Goal: Task Accomplishment & Management: Manage account settings

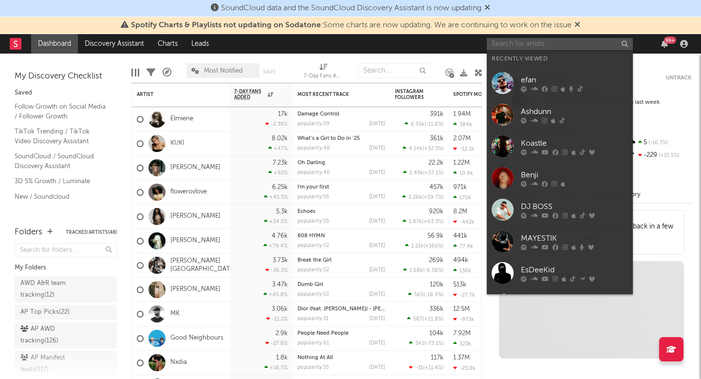
click at [560, 43] on input "text" at bounding box center [560, 44] width 146 height 12
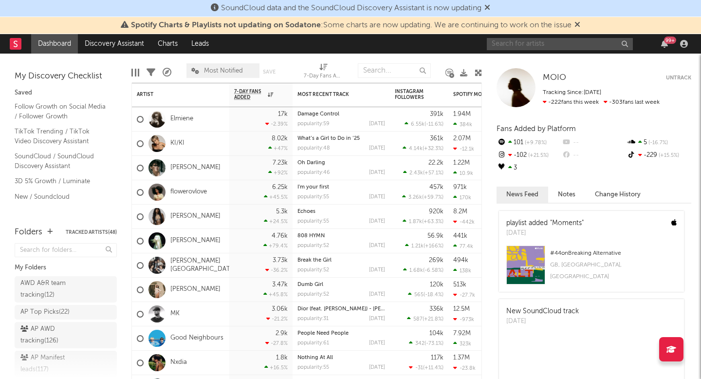
click at [552, 40] on input "text" at bounding box center [560, 44] width 146 height 12
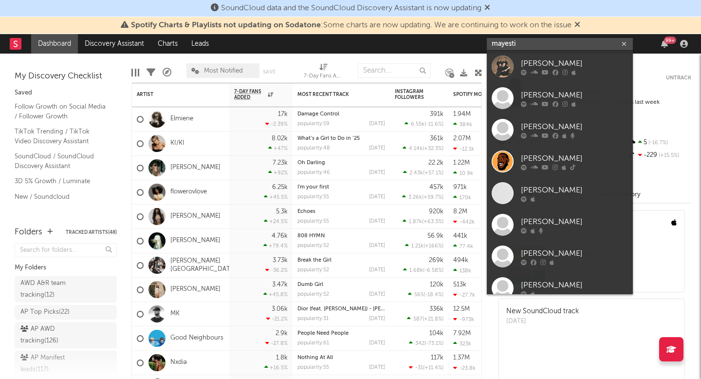
type input "mayestik"
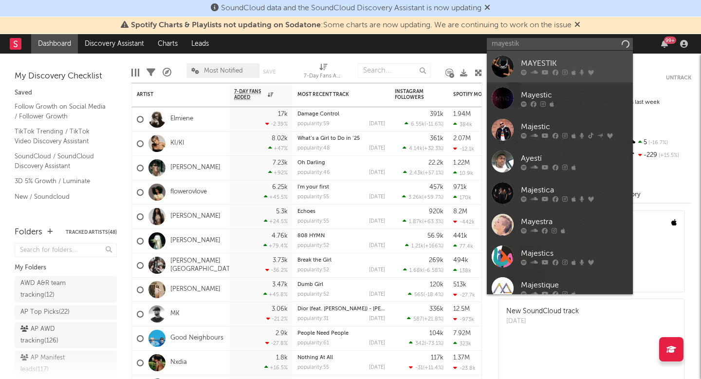
click at [564, 61] on div "MAYESTIK" at bounding box center [574, 63] width 107 height 12
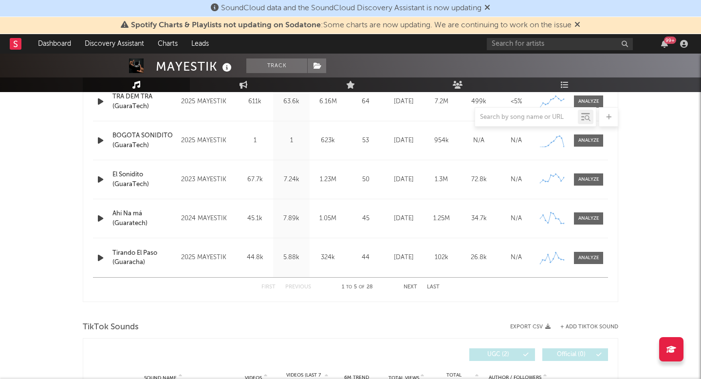
select select "6m"
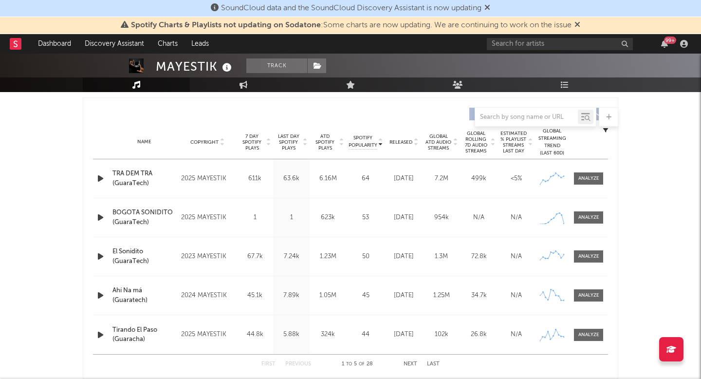
scroll to position [399, 0]
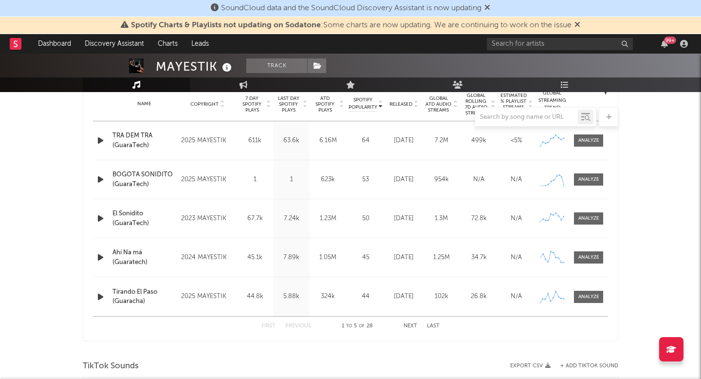
click at [102, 145] on icon "button" at bounding box center [100, 140] width 10 height 12
click at [590, 138] on div at bounding box center [589, 140] width 21 height 7
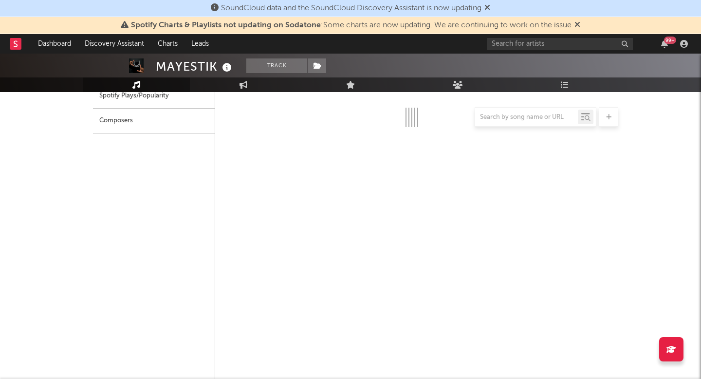
select select "1w"
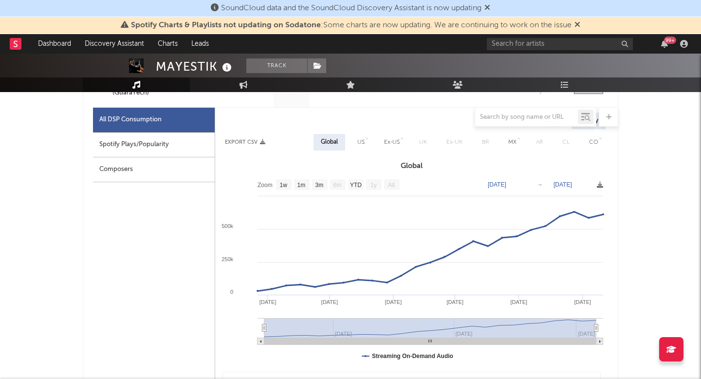
scroll to position [479, 0]
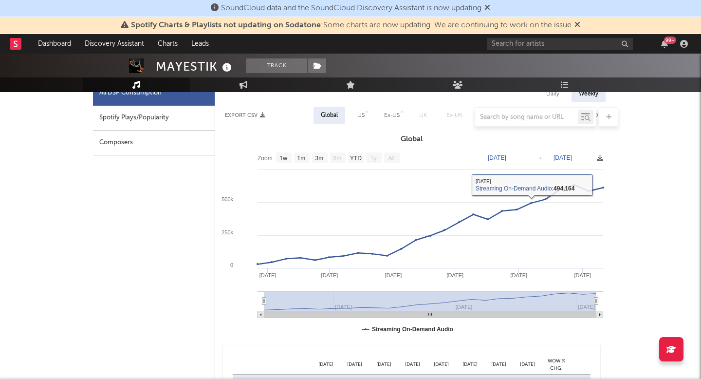
click at [507, 156] on text "Mar 27, 2025" at bounding box center [497, 157] width 19 height 7
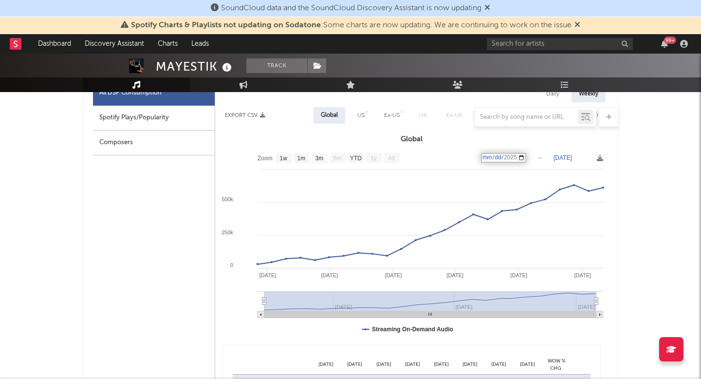
click at [517, 156] on input "2025-03-27" at bounding box center [503, 158] width 45 height 10
click at [503, 162] on rect at bounding box center [411, 245] width 393 height 195
click at [500, 158] on text "Mar 27, 2025" at bounding box center [497, 157] width 19 height 7
click at [490, 158] on input "2025-03-27" at bounding box center [503, 158] width 45 height 10
type input "2025-08-29"
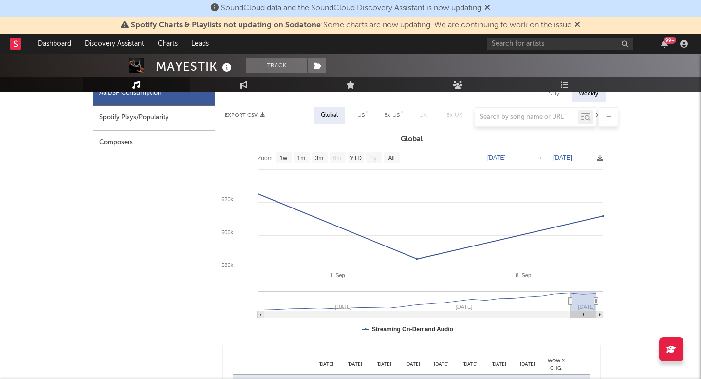
click at [565, 159] on text "[DATE]" at bounding box center [563, 157] width 19 height 7
click at [570, 158] on text "[DATE]" at bounding box center [563, 157] width 19 height 7
click at [582, 154] on input "[DATE]" at bounding box center [569, 158] width 45 height 10
type input "[DATE]"
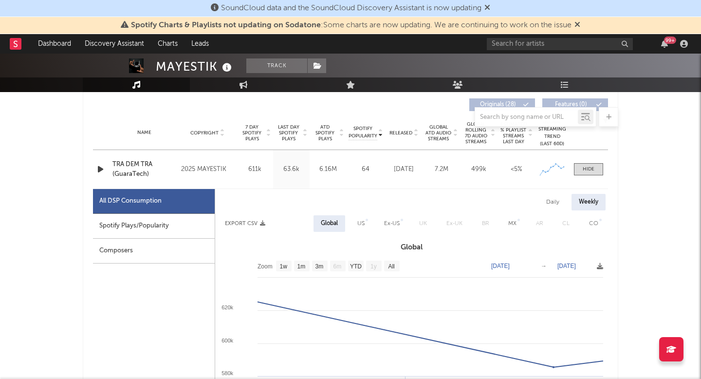
scroll to position [361, 0]
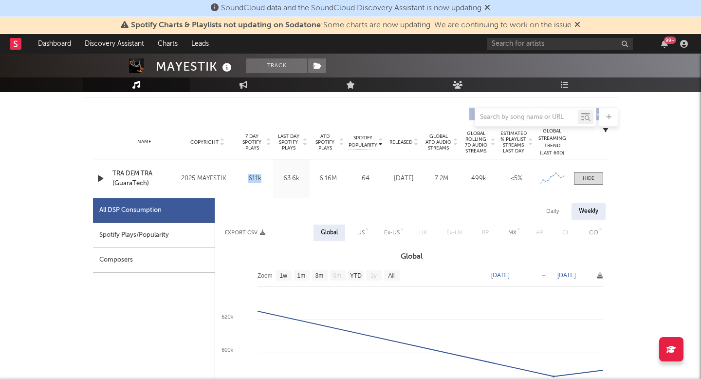
drag, startPoint x: 245, startPoint y: 177, endPoint x: 264, endPoint y: 177, distance: 19.5
click at [264, 177] on div "611k" at bounding box center [255, 179] width 32 height 10
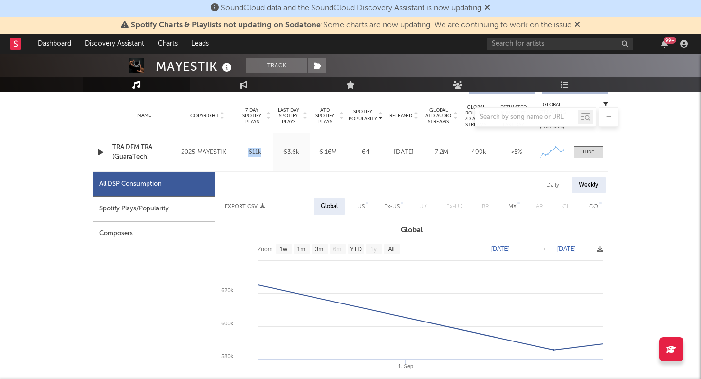
scroll to position [434, 0]
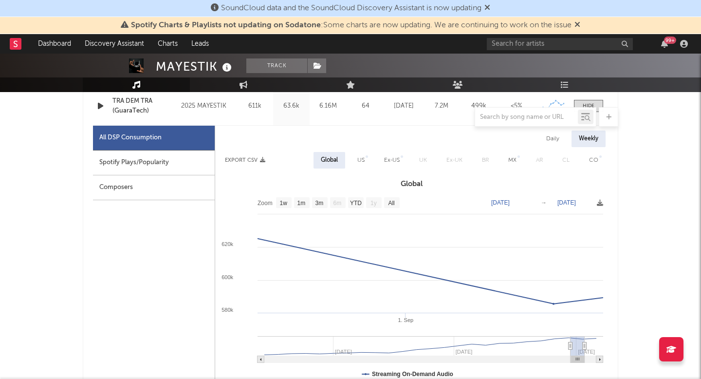
click at [555, 134] on div "Daily" at bounding box center [553, 139] width 28 height 17
select select "1w"
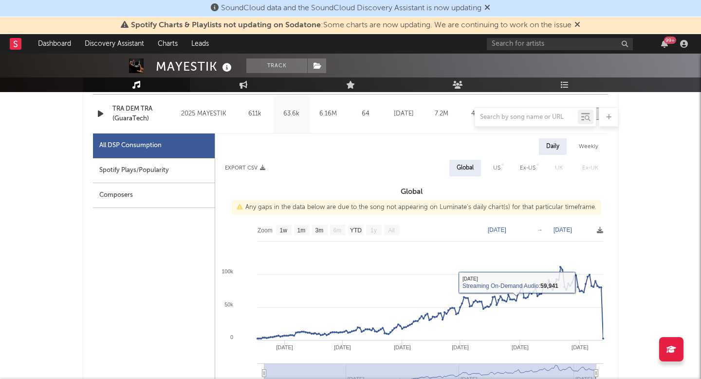
scroll to position [428, 0]
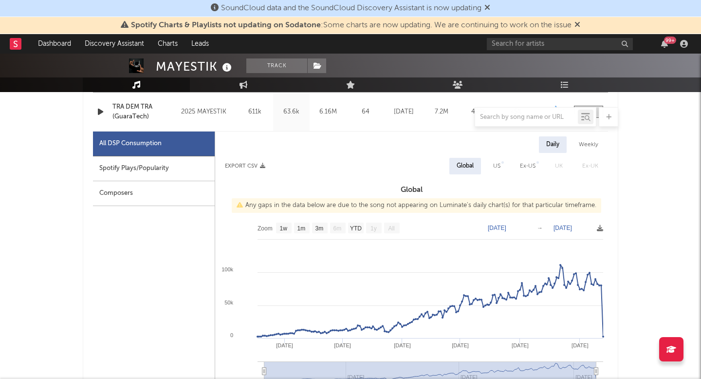
click at [504, 226] on text "Mar 18, 2025" at bounding box center [497, 228] width 19 height 7
type input "[DATE]"
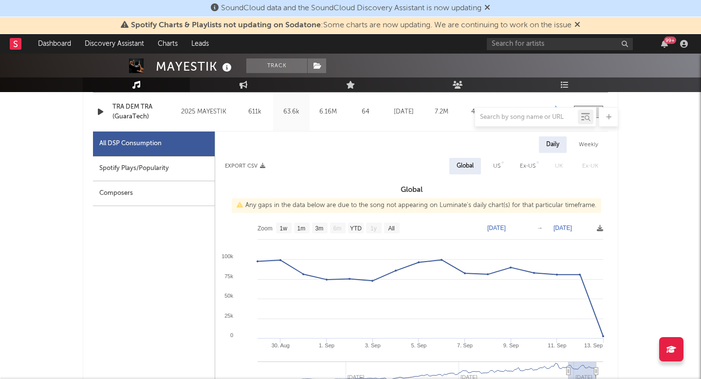
click at [569, 227] on text "[DATE]" at bounding box center [563, 228] width 19 height 7
click at [583, 229] on input "[DATE]" at bounding box center [569, 228] width 45 height 10
type input "[DATE]"
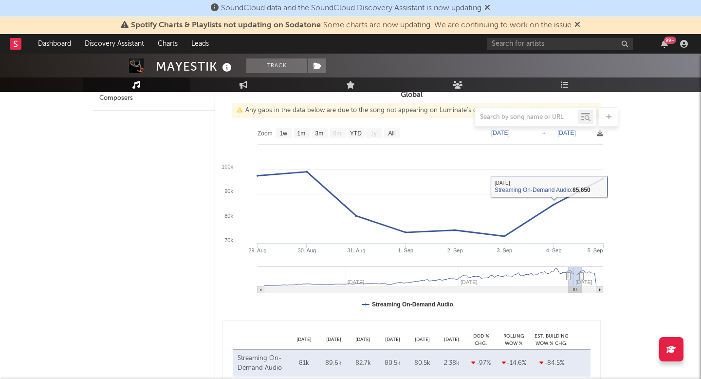
scroll to position [491, 0]
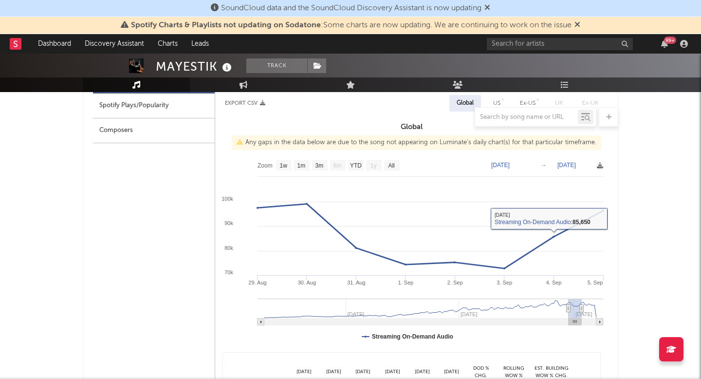
click at [509, 163] on text "[DATE]" at bounding box center [500, 165] width 19 height 7
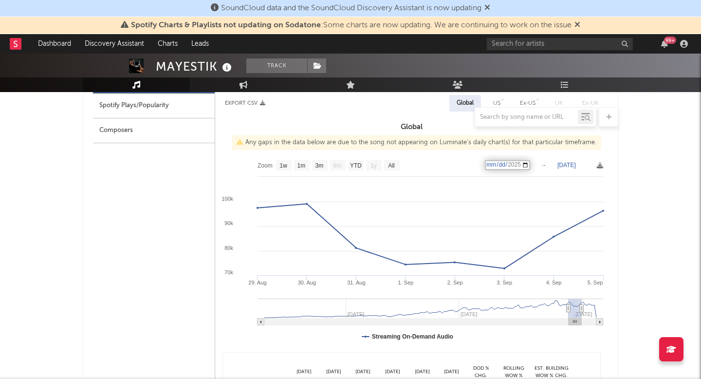
type input "2025-09-29"
type input "[DATE]"
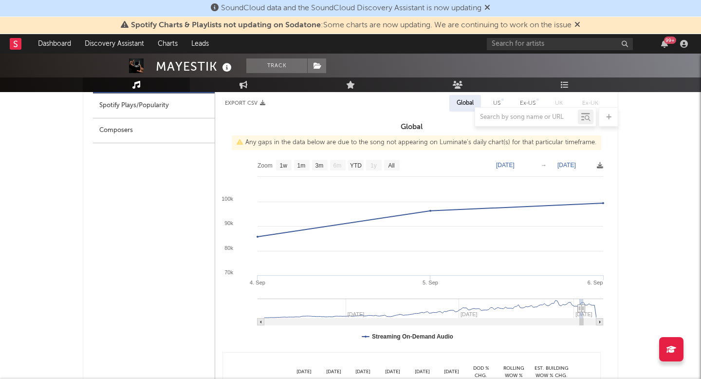
click at [569, 165] on text "Sep 6, 2025" at bounding box center [567, 165] width 19 height 7
type input "[DATE]"
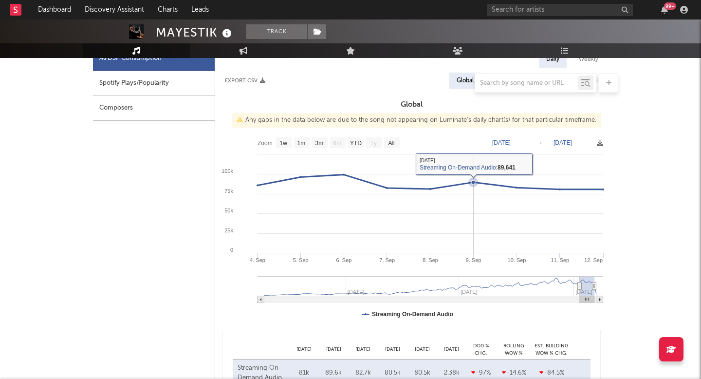
scroll to position [478, 0]
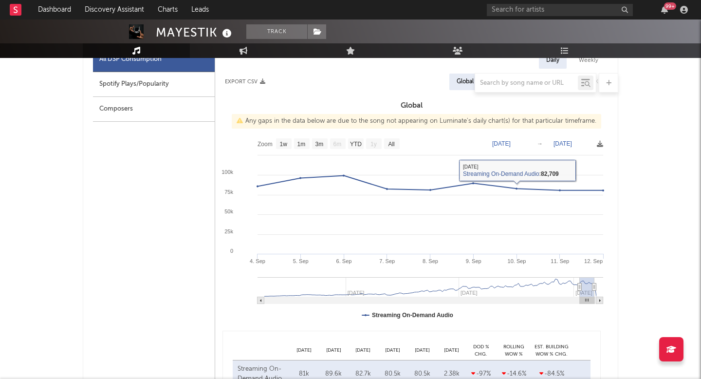
click at [510, 143] on text "[DATE]" at bounding box center [501, 143] width 19 height 7
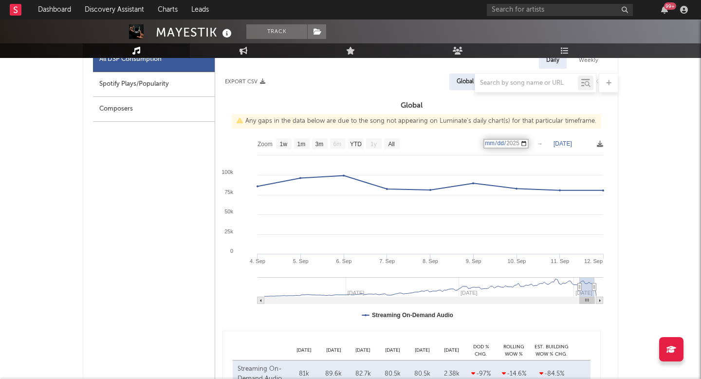
click at [520, 142] on input "[DATE]" at bounding box center [506, 144] width 45 height 10
type input "[DATE]"
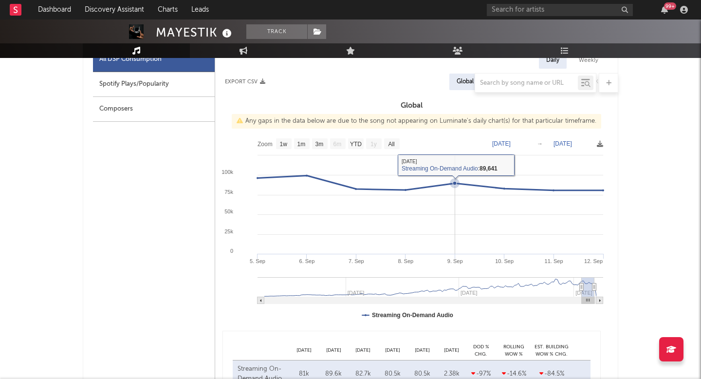
scroll to position [457, 0]
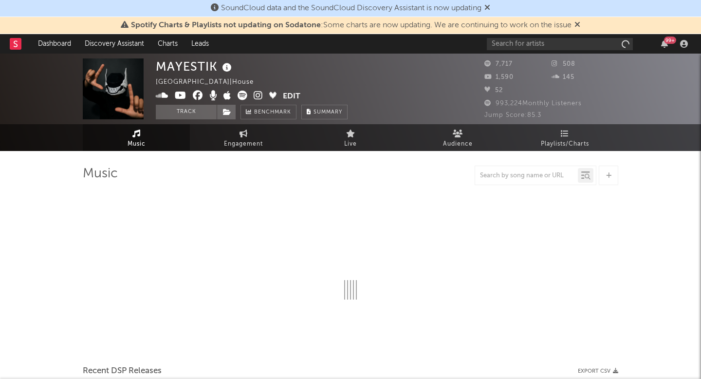
select select "6m"
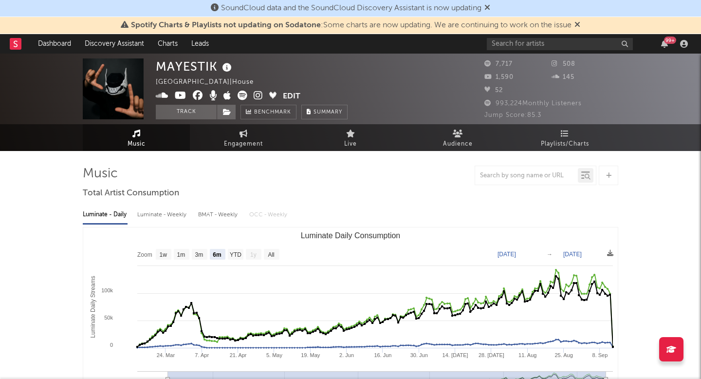
click at [490, 8] on icon at bounding box center [488, 7] width 6 height 8
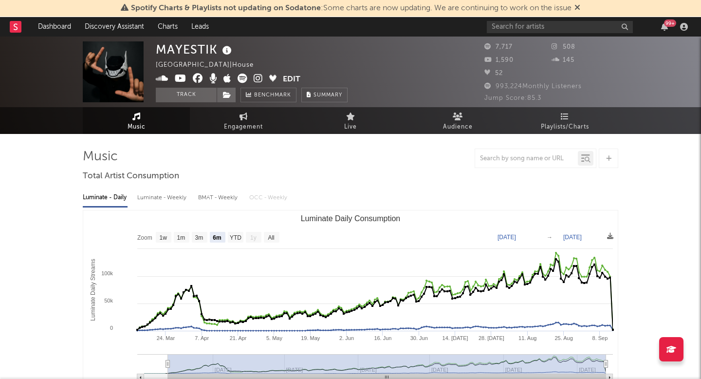
click at [580, 7] on icon at bounding box center [578, 7] width 6 height 8
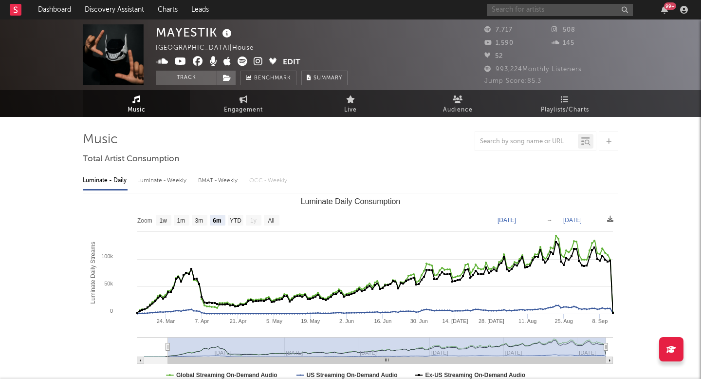
click at [546, 12] on input "text" at bounding box center [560, 10] width 146 height 12
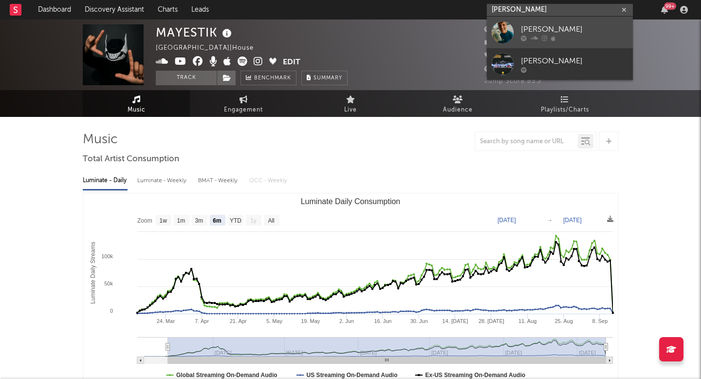
type input "archie holmes"
click at [548, 31] on div "[PERSON_NAME]" at bounding box center [574, 29] width 107 height 12
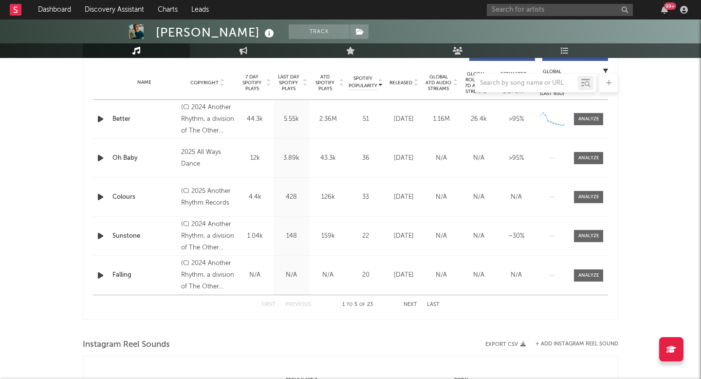
scroll to position [387, 0]
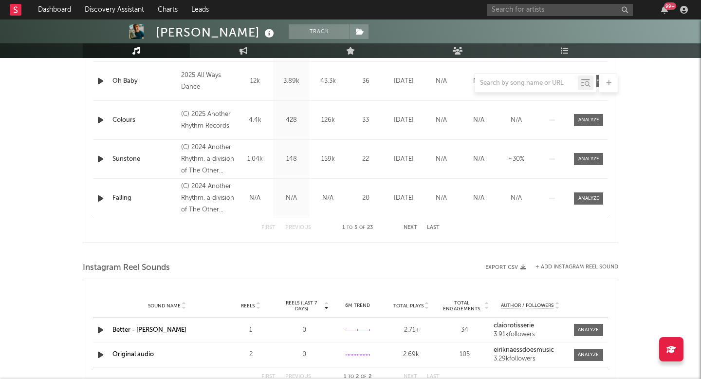
select select "6m"
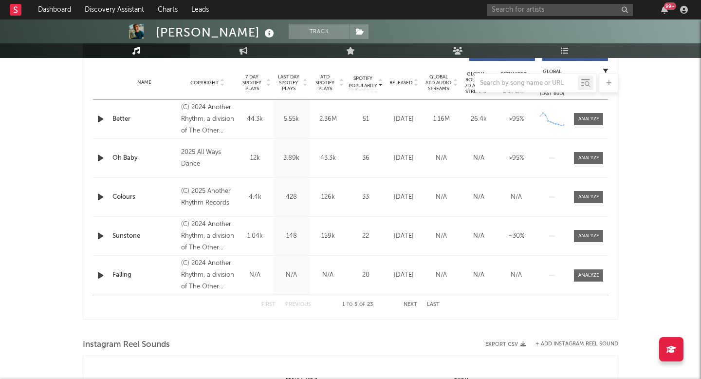
click at [590, 151] on div "Name Oh Baby Copyright 2025 All Ways Dance Label All Ways Dance Album Names Oh …" at bounding box center [350, 158] width 515 height 38
click at [588, 164] on div "Name Oh Baby Copyright 2025 All Ways Dance Label All Ways Dance Album Names Oh …" at bounding box center [350, 158] width 515 height 38
click at [585, 153] on span at bounding box center [588, 158] width 29 height 12
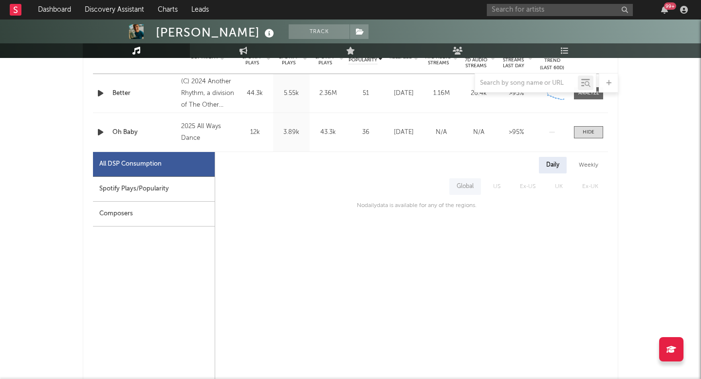
scroll to position [380, 0]
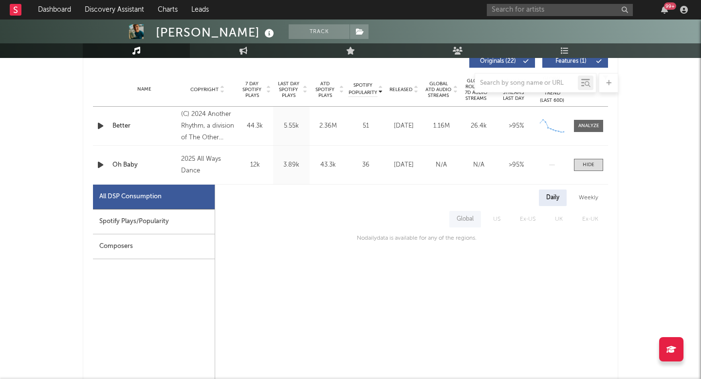
click at [586, 198] on div "Weekly" at bounding box center [589, 197] width 34 height 17
click at [186, 221] on div "Spotify Plays/Popularity" at bounding box center [154, 221] width 122 height 25
select select "1w"
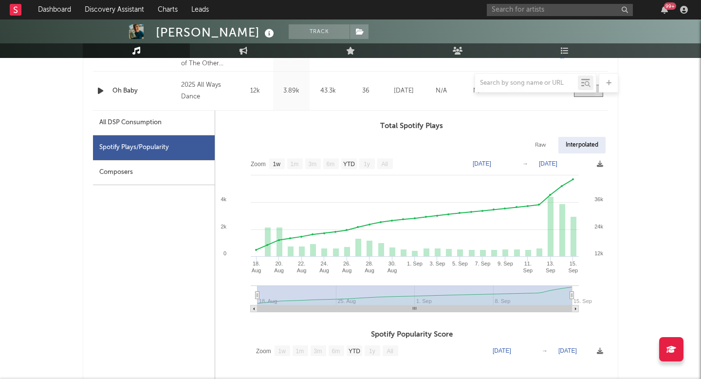
scroll to position [455, 0]
click at [491, 163] on text "Aug 18, 2025" at bounding box center [482, 162] width 19 height 7
click at [504, 163] on input "2025-08-18" at bounding box center [489, 163] width 45 height 10
type input "2025-08-29"
click at [558, 161] on text "Sep 15, 2025" at bounding box center [548, 162] width 19 height 7
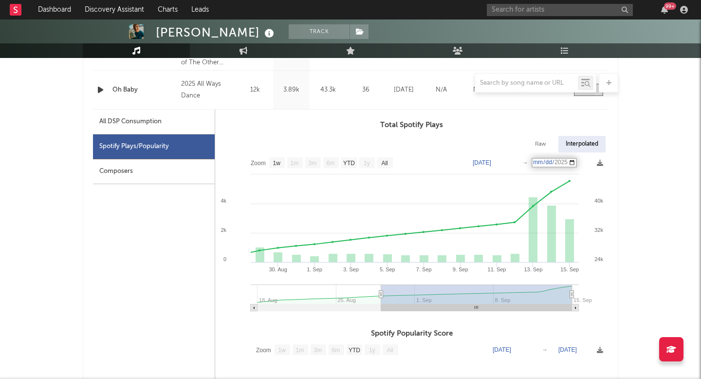
click at [571, 162] on input "2025-09-15" at bounding box center [554, 163] width 45 height 10
type input "[DATE]"
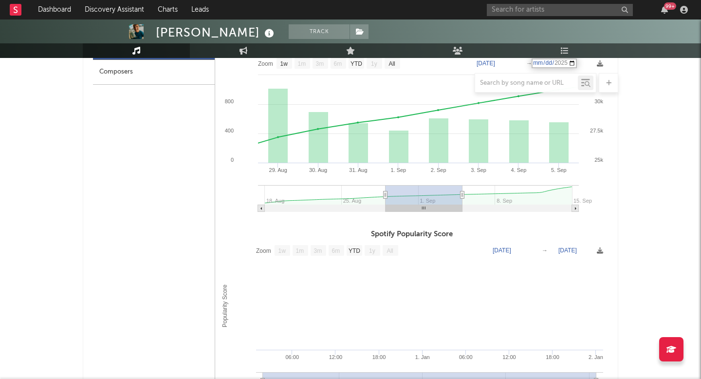
scroll to position [435, 0]
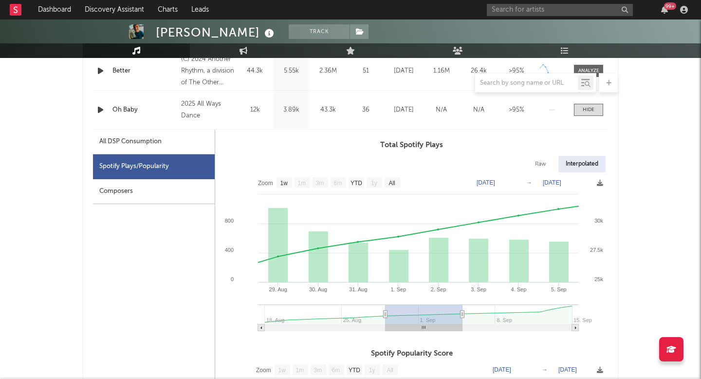
click at [548, 162] on div "Raw" at bounding box center [541, 164] width 26 height 17
select select "1w"
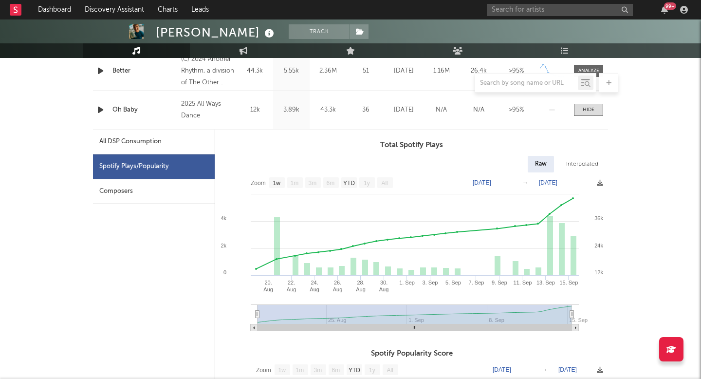
click at [568, 162] on div "Interpolated" at bounding box center [582, 164] width 47 height 17
select select "1w"
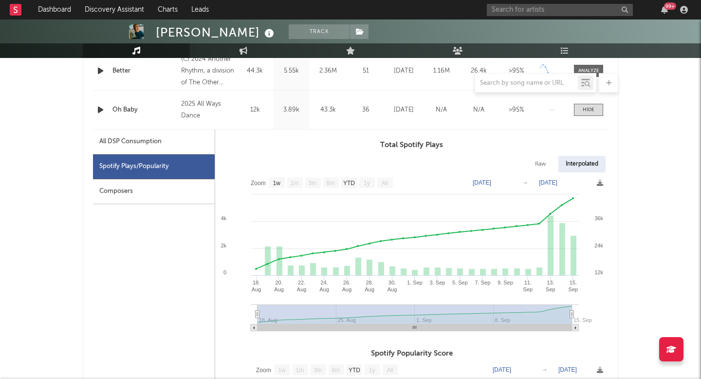
click at [129, 142] on div "All DSP Consumption" at bounding box center [130, 142] width 62 height 12
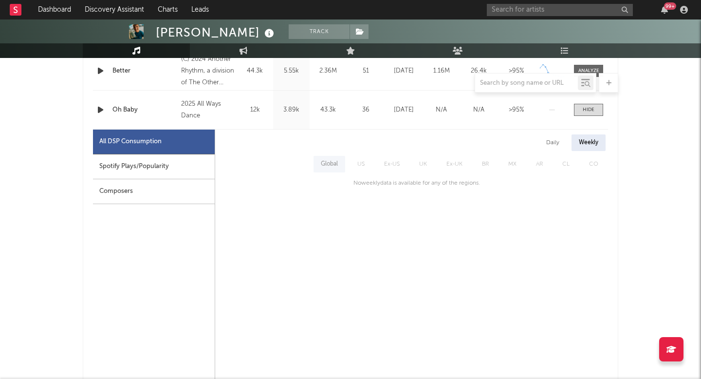
scroll to position [423, 0]
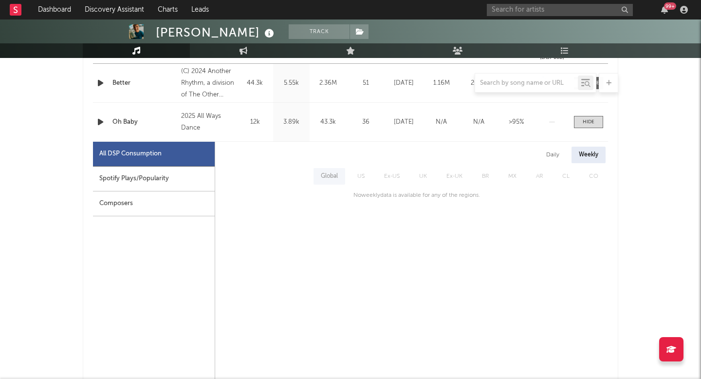
click at [560, 157] on div "Daily" at bounding box center [553, 155] width 28 height 17
click at [137, 176] on div "Spotify Plays/Popularity" at bounding box center [154, 179] width 122 height 25
select select "1w"
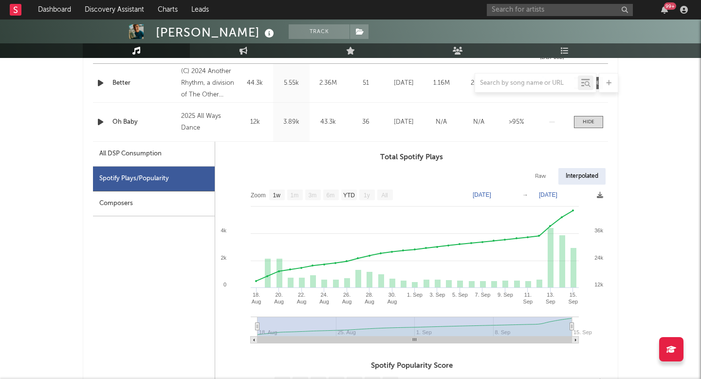
click at [496, 198] on rect at bounding box center [411, 268] width 393 height 166
click at [508, 198] on rect at bounding box center [411, 268] width 393 height 166
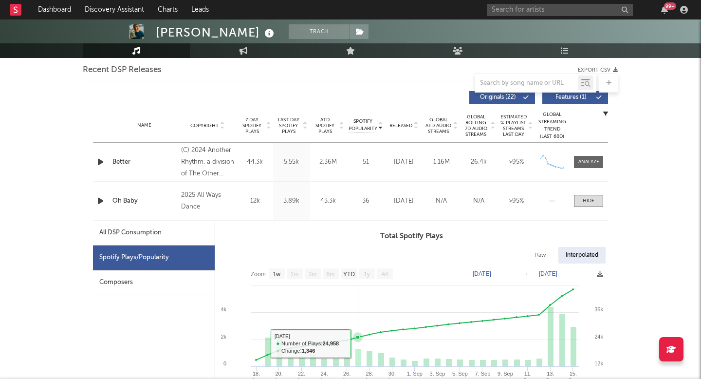
scroll to position [335, 0]
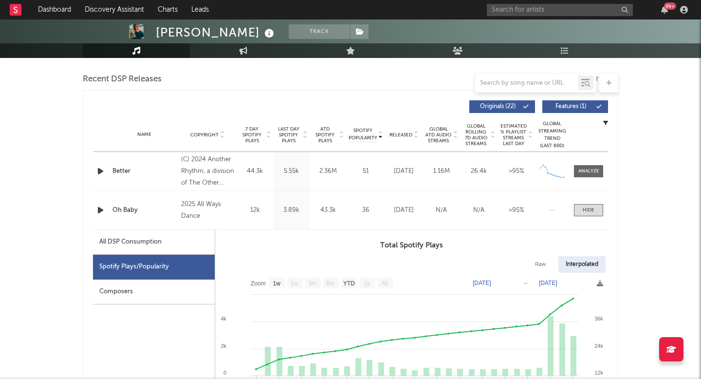
click at [498, 286] on rect at bounding box center [411, 356] width 393 height 166
click at [492, 270] on div "Raw Interpolated" at bounding box center [411, 264] width 393 height 17
click at [491, 282] on text "[DATE]" at bounding box center [482, 283] width 19 height 7
click at [505, 281] on input "2025-08-18" at bounding box center [489, 283] width 45 height 10
type input "[DATE]"
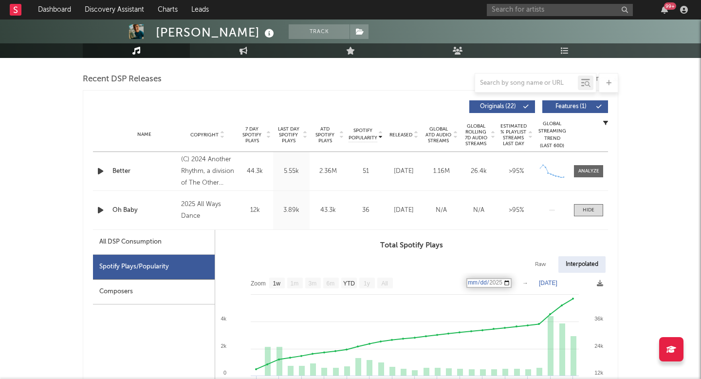
drag, startPoint x: 552, startPoint y: 283, endPoint x: 560, endPoint y: 283, distance: 7.3
click at [552, 283] on text "[DATE]" at bounding box center [548, 283] width 19 height 7
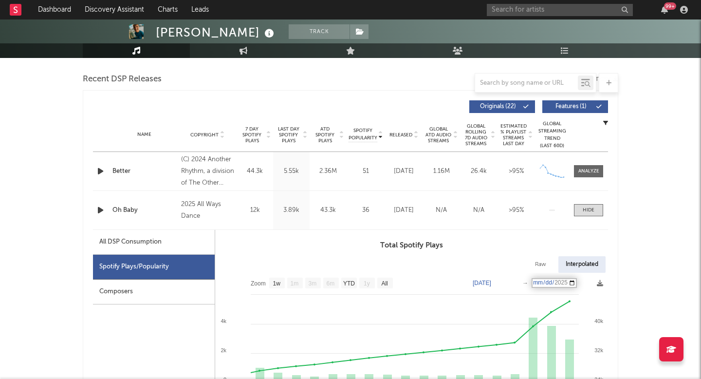
click at [571, 283] on input "[DATE]" at bounding box center [554, 283] width 45 height 10
type input "[DATE]"
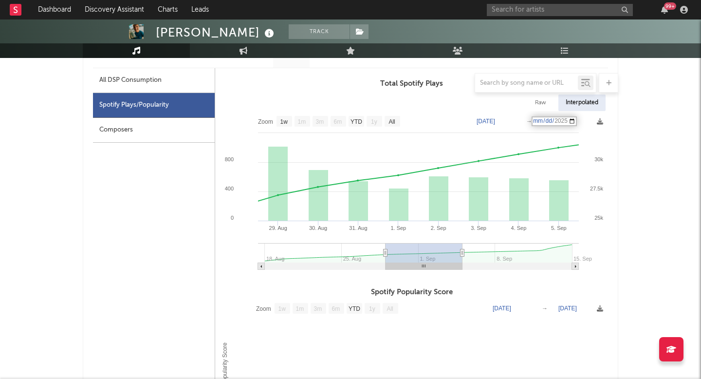
click at [639, 268] on div "Archie Holmes Track United Kingdom | Electronic Edit Track Benchmark Summary 2,…" at bounding box center [350, 336] width 701 height 1626
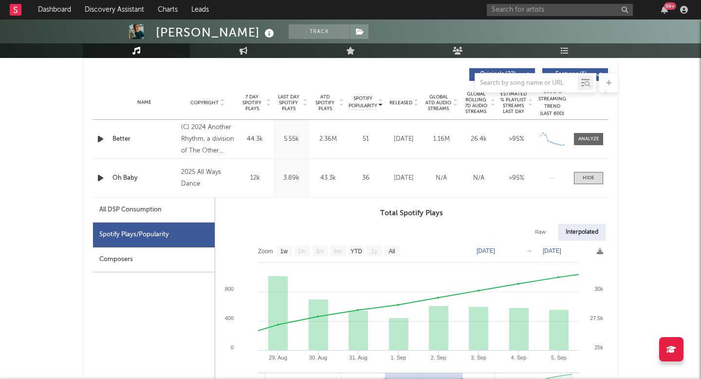
scroll to position [364, 0]
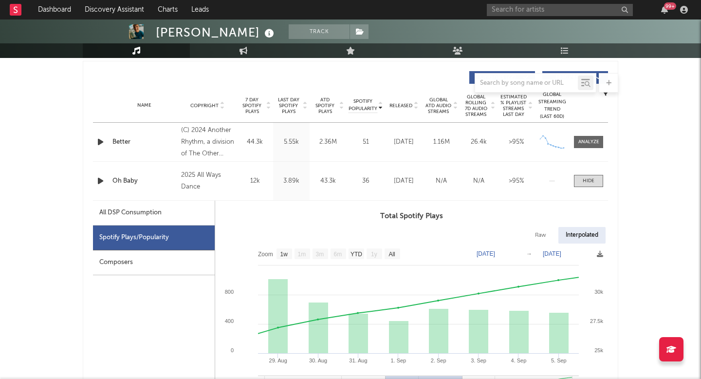
click at [561, 251] on text "[DATE]" at bounding box center [552, 253] width 19 height 7
click at [570, 252] on input "[DATE]" at bounding box center [556, 254] width 45 height 10
click at [495, 254] on text "Aug 29, 2025" at bounding box center [486, 253] width 19 height 7
click at [507, 254] on input "2025-08-29" at bounding box center [493, 254] width 45 height 10
click at [498, 254] on input "2025-08-29" at bounding box center [493, 254] width 45 height 10
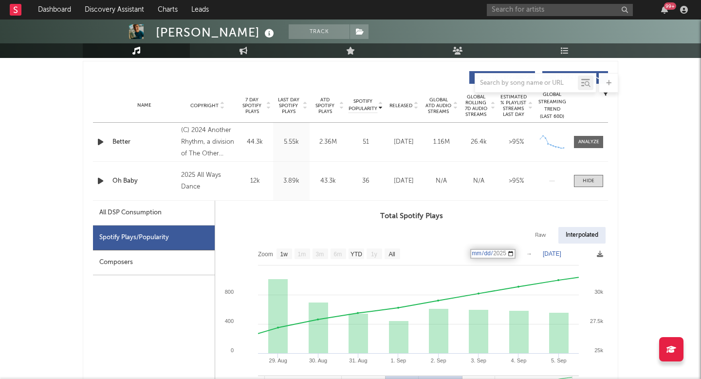
type input "2025-05-29"
click at [498, 253] on input "2025-05-29" at bounding box center [493, 254] width 45 height 10
type input "2025-09-29"
type input "2025-09-04"
click at [562, 251] on text "Sep 5, 2025" at bounding box center [552, 253] width 19 height 7
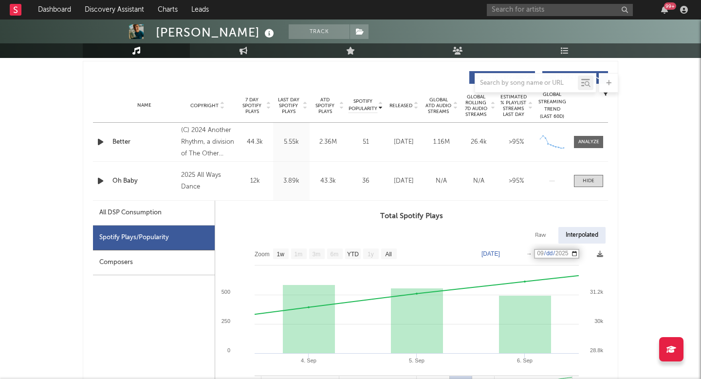
type input "2025-09-12"
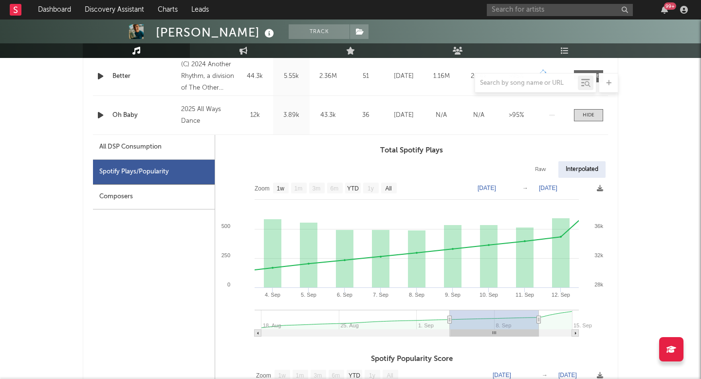
scroll to position [432, 0]
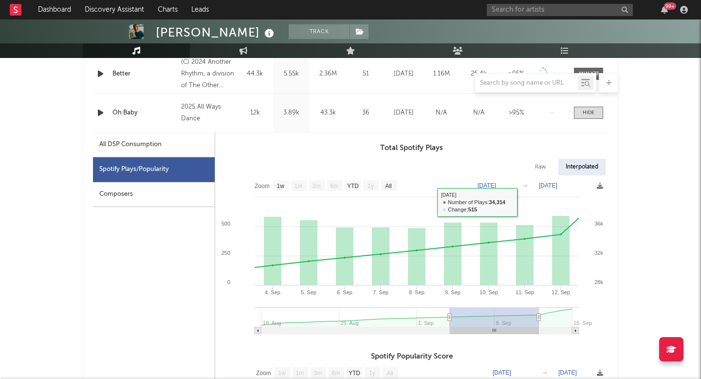
click at [496, 188] on text "Sep 4, 2025" at bounding box center [487, 185] width 19 height 7
type input "2025-08-29"
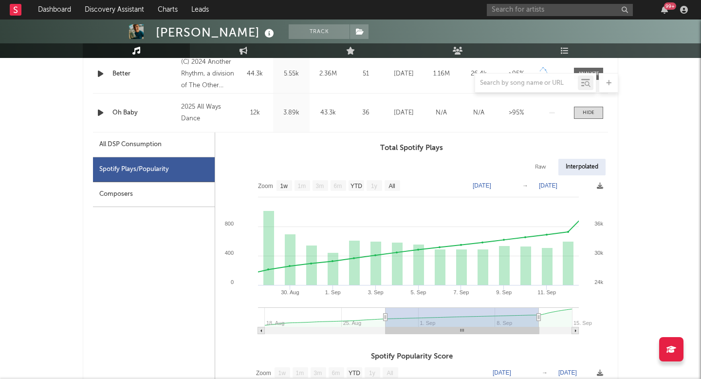
click at [554, 188] on text "Sep 12, 2025" at bounding box center [548, 185] width 19 height 7
type input "2025-09-12"
type input "2025-09-05"
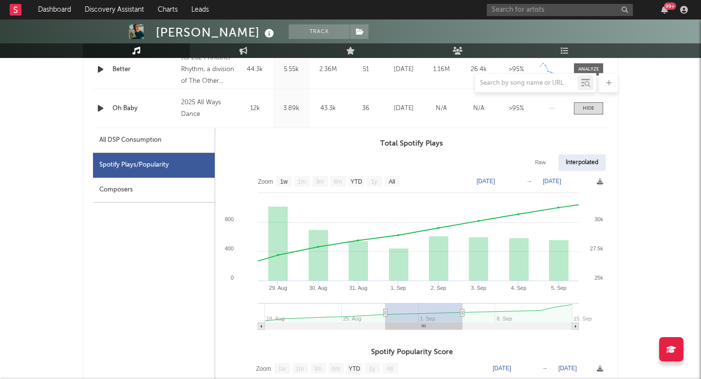
scroll to position [410, 0]
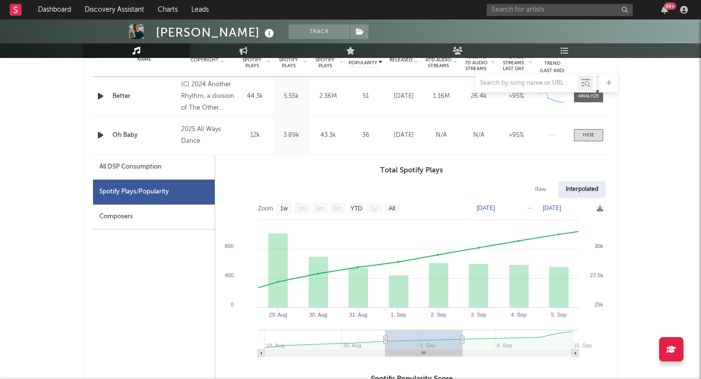
click at [418, 304] on rect at bounding box center [411, 281] width 393 height 166
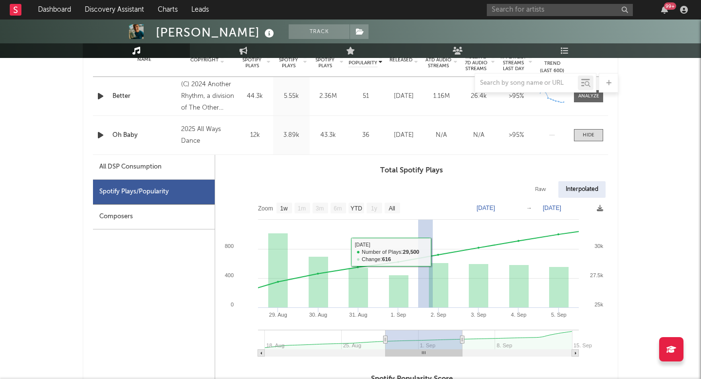
scroll to position [394, 0]
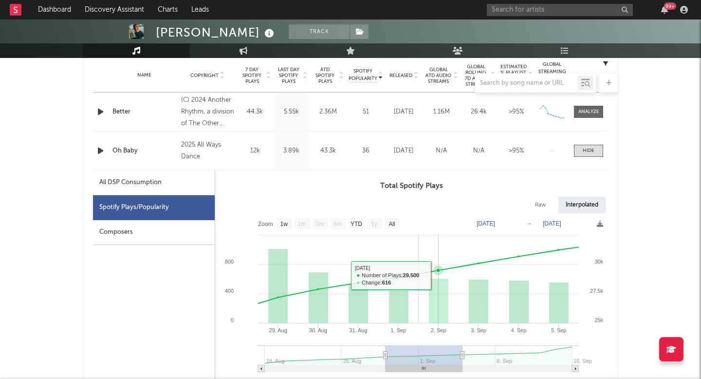
click at [419, 275] on icon at bounding box center [418, 276] width 361 height 65
type input "2025-08-31"
type input "2025-09-02"
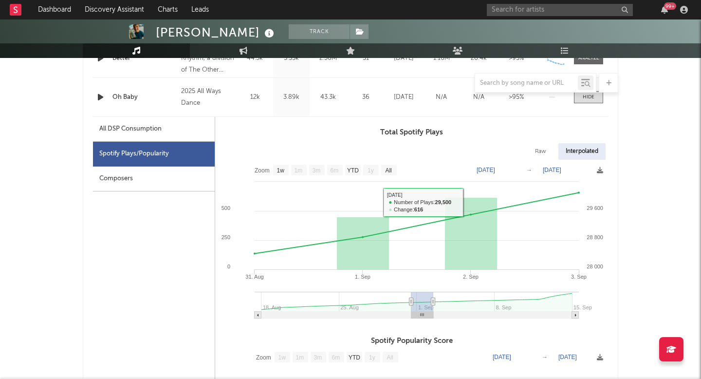
scroll to position [472, 0]
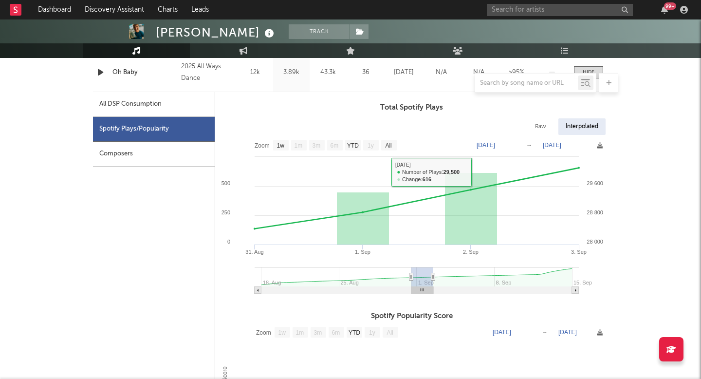
click at [495, 152] on rect at bounding box center [411, 218] width 393 height 166
click at [495, 149] on rect at bounding box center [411, 218] width 393 height 166
click at [495, 147] on text "Aug 31, 2025" at bounding box center [486, 145] width 19 height 7
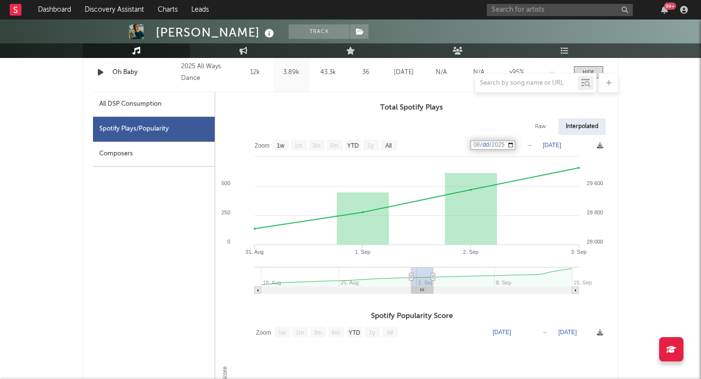
type input "2025-08-29"
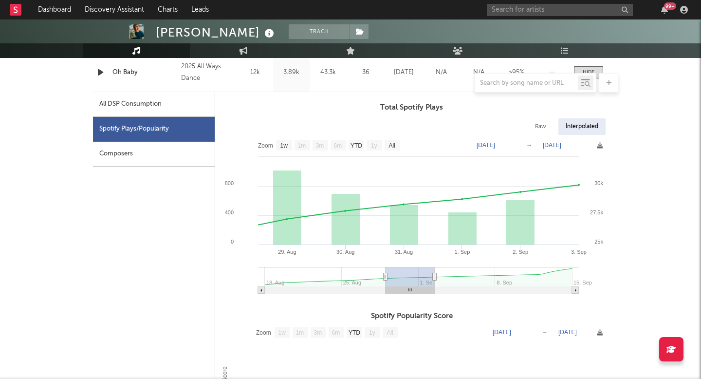
click at [552, 143] on text "Sep 2, 2025" at bounding box center [552, 145] width 19 height 7
click at [570, 143] on input "2025-09-02" at bounding box center [556, 145] width 45 height 10
type input "2025-09-05"
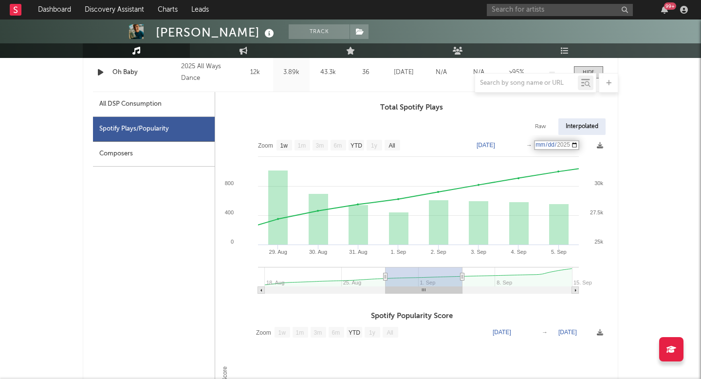
click at [652, 157] on div "Archie Holmes Track United Kingdom | Electronic Edit Track Benchmark Summary 2,…" at bounding box center [350, 360] width 701 height 1626
click at [516, 145] on rect at bounding box center [411, 218] width 393 height 166
click at [495, 144] on text "[DATE]" at bounding box center [486, 145] width 19 height 7
type input "2025-09-29"
type input "2025-09-04"
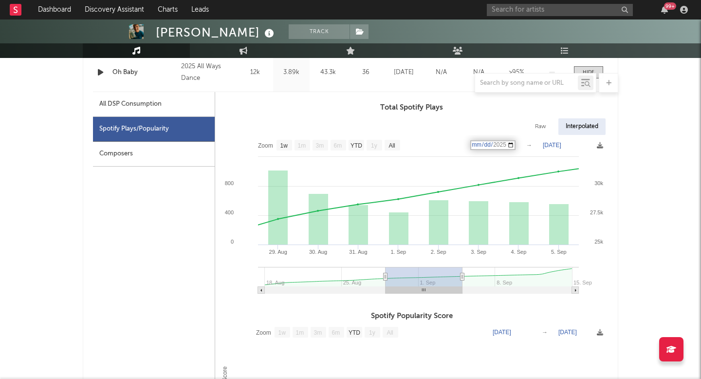
click at [562, 147] on text "Sep 5, 2025" at bounding box center [552, 145] width 19 height 7
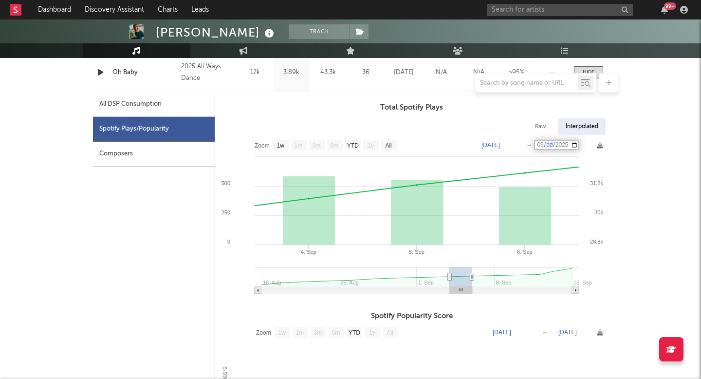
type input "2025-09-12"
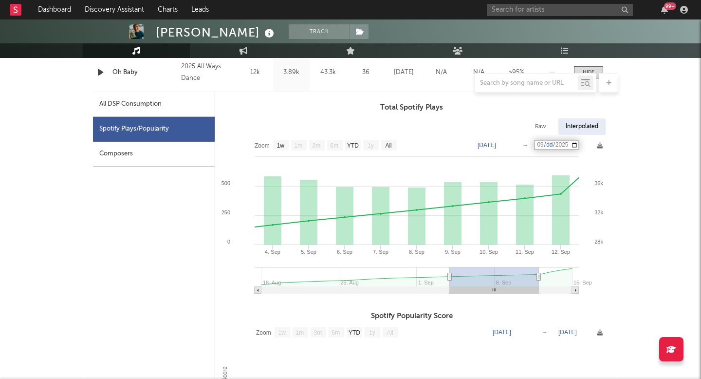
click at [635, 163] on div "Archie Holmes Track United Kingdom | Electronic Edit Track Benchmark Summary 2,…" at bounding box center [350, 360] width 701 height 1626
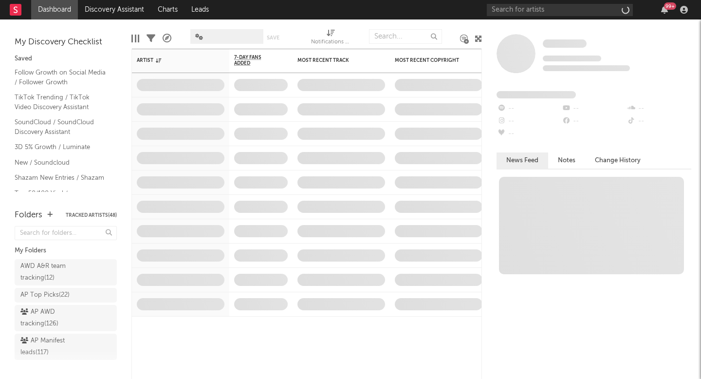
click at [562, 16] on div "99 +" at bounding box center [589, 9] width 205 height 19
click at [551, 12] on input "text" at bounding box center [560, 10] width 146 height 12
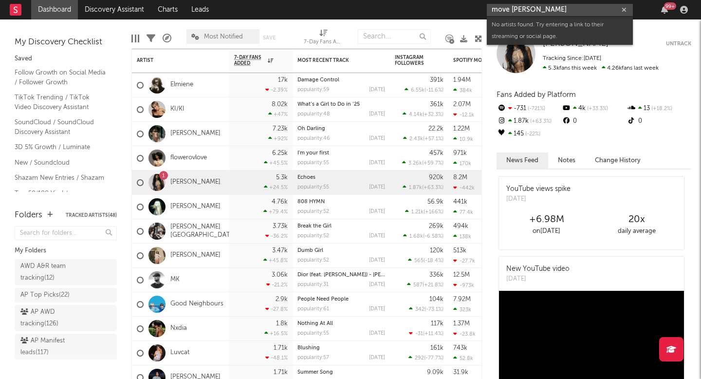
click at [503, 8] on input "move [PERSON_NAME]" at bounding box center [560, 10] width 146 height 12
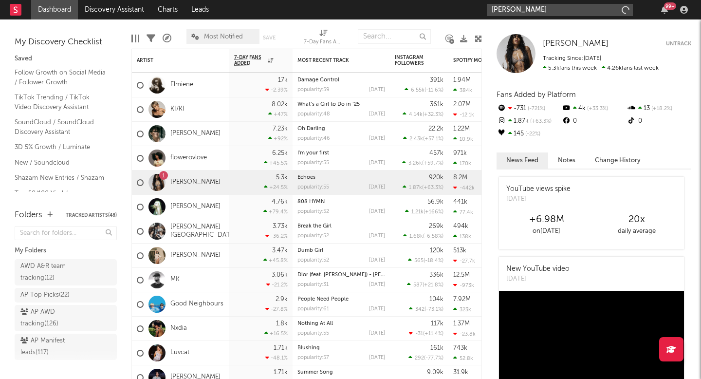
type input "[PERSON_NAME]"
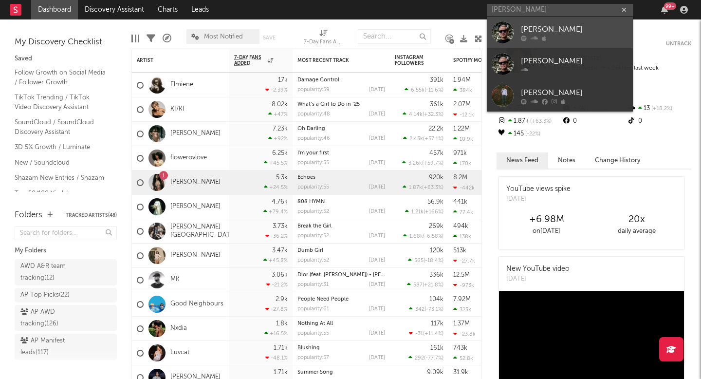
click at [537, 32] on div "[PERSON_NAME]" at bounding box center [574, 29] width 107 height 12
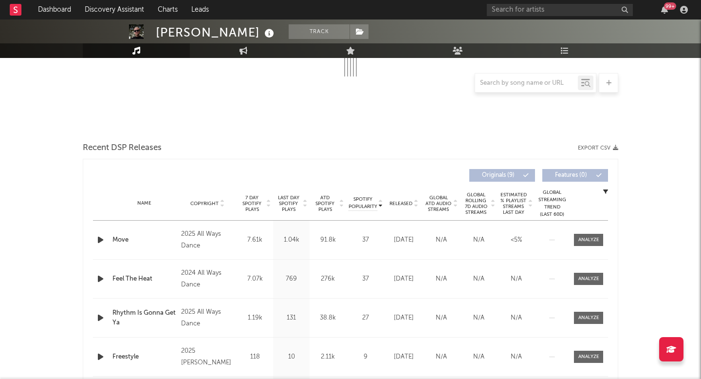
select select "1w"
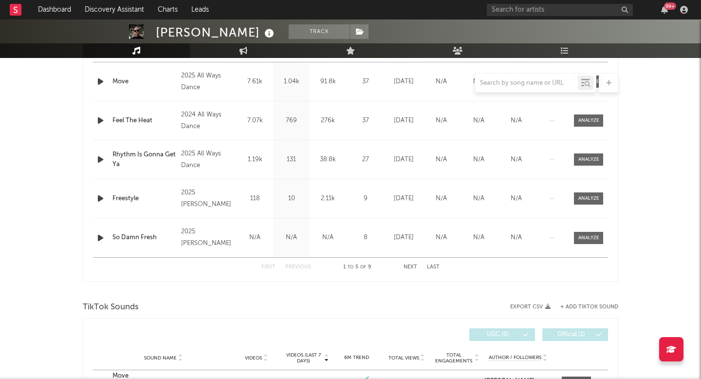
scroll to position [332, 0]
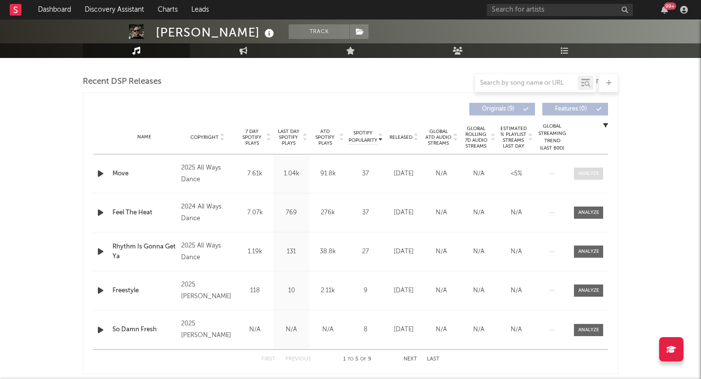
click at [594, 172] on div at bounding box center [589, 173] width 21 height 7
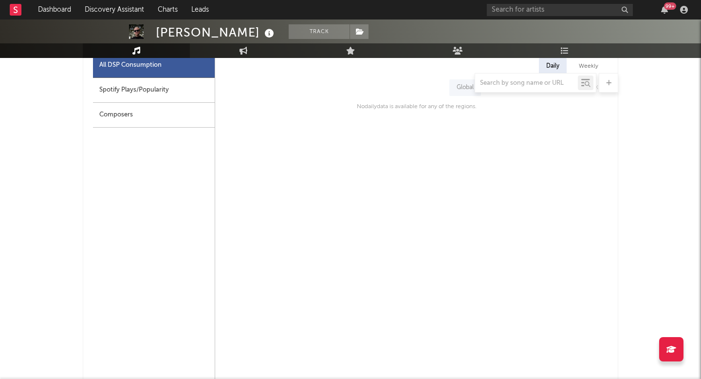
scroll to position [408, 0]
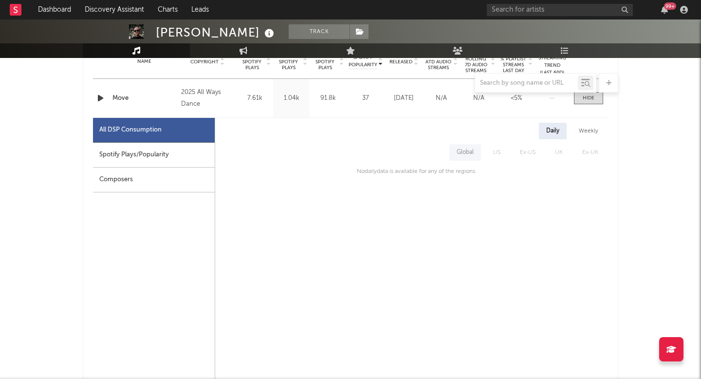
click at [127, 159] on div "Spotify Plays/Popularity" at bounding box center [154, 155] width 122 height 25
select select "1w"
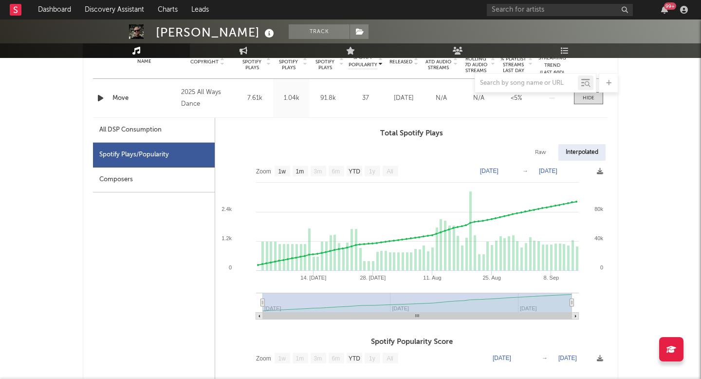
click at [150, 181] on div "Composers" at bounding box center [154, 180] width 122 height 25
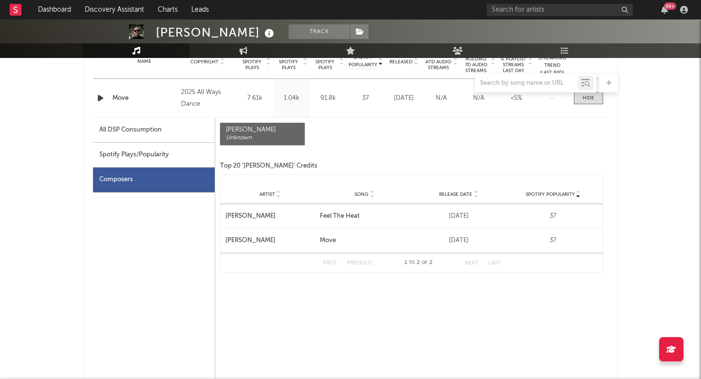
click at [151, 160] on div "Spotify Plays/Popularity" at bounding box center [154, 155] width 122 height 25
select select "1w"
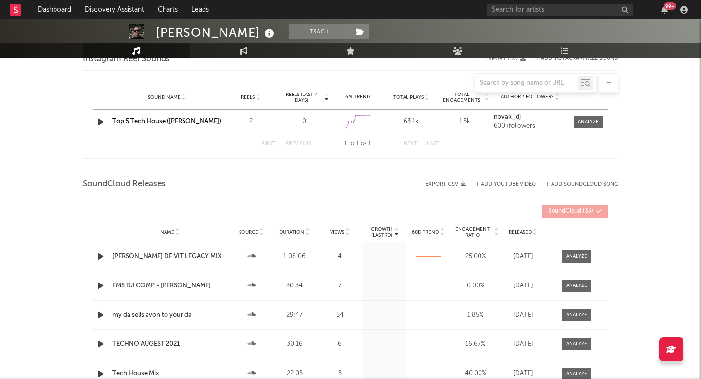
scroll to position [1143, 0]
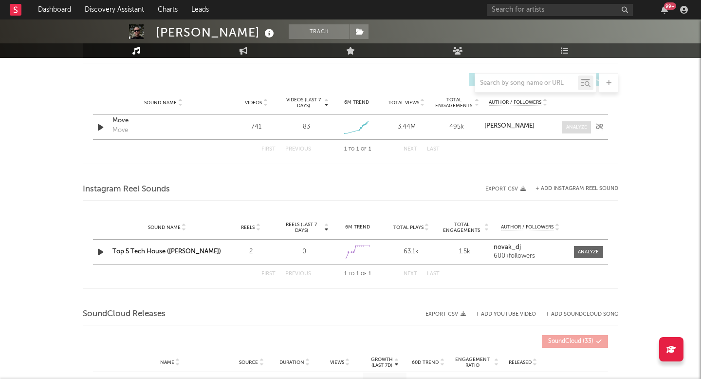
click at [583, 128] on div at bounding box center [576, 127] width 21 height 7
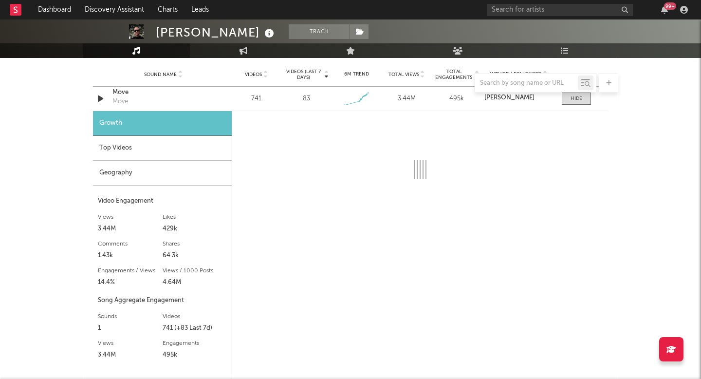
select select "1w"
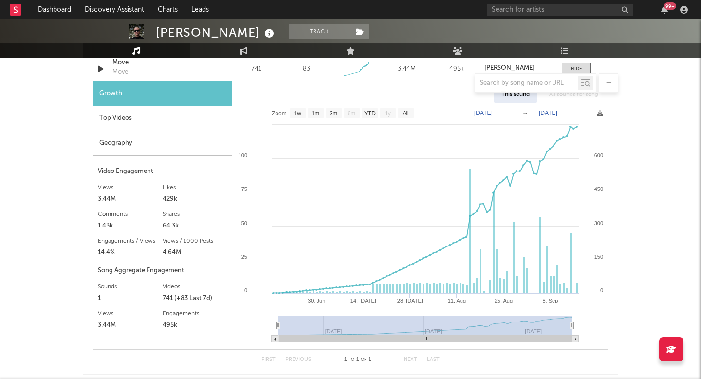
scroll to position [1206, 0]
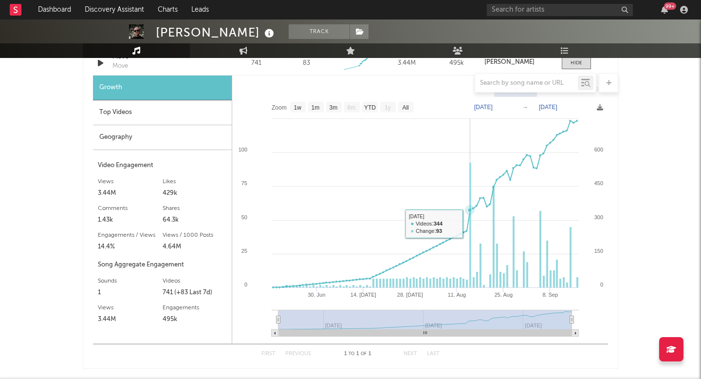
click at [470, 218] on rect at bounding box center [471, 225] width 2 height 125
click at [216, 111] on div "Top Videos" at bounding box center [162, 112] width 139 height 25
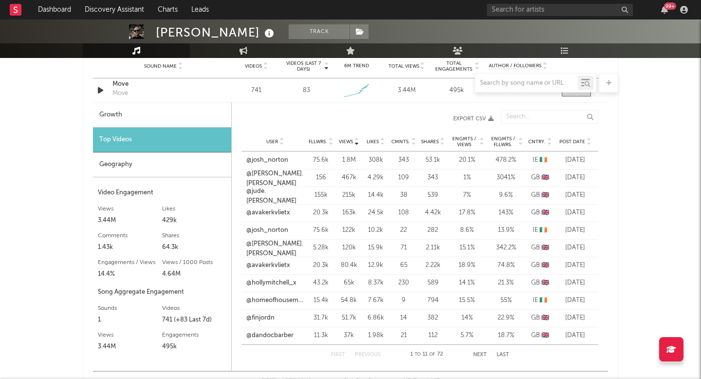
scroll to position [1177, 0]
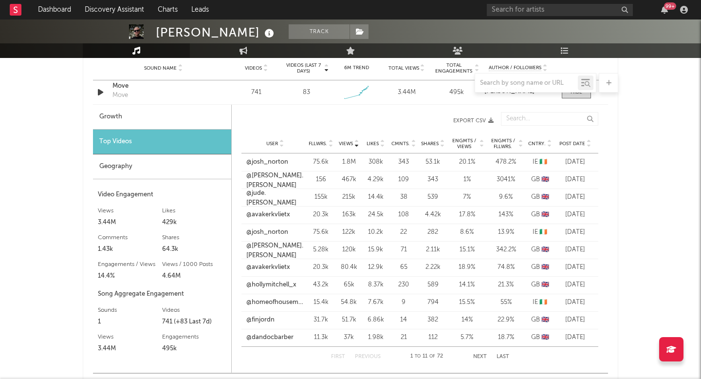
click at [577, 146] on span "Post Date" at bounding box center [573, 144] width 26 height 6
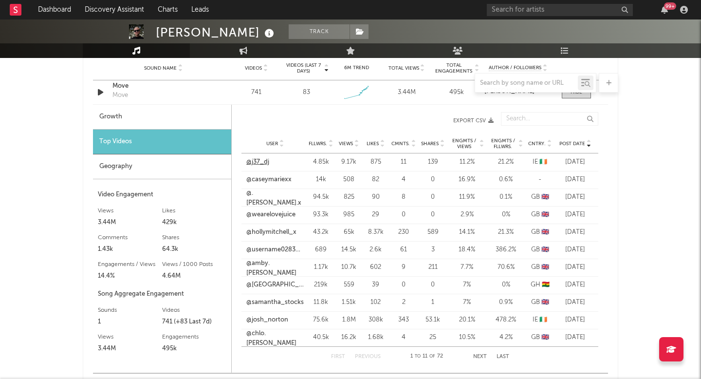
click at [255, 159] on link "@j37_dj" at bounding box center [257, 162] width 23 height 10
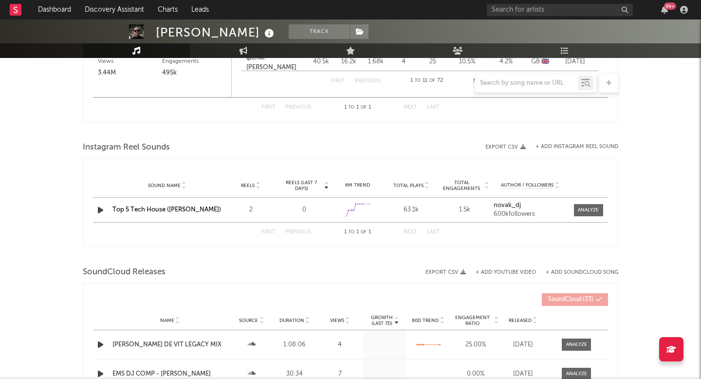
scroll to position [1449, 0]
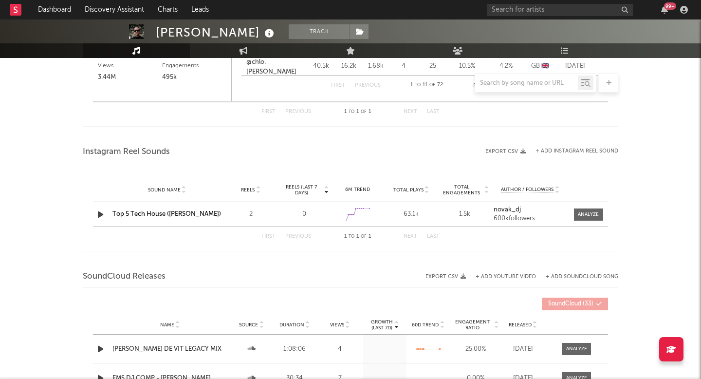
click at [521, 19] on div "99 +" at bounding box center [589, 9] width 205 height 19
click at [514, 12] on input "text" at bounding box center [560, 10] width 146 height 12
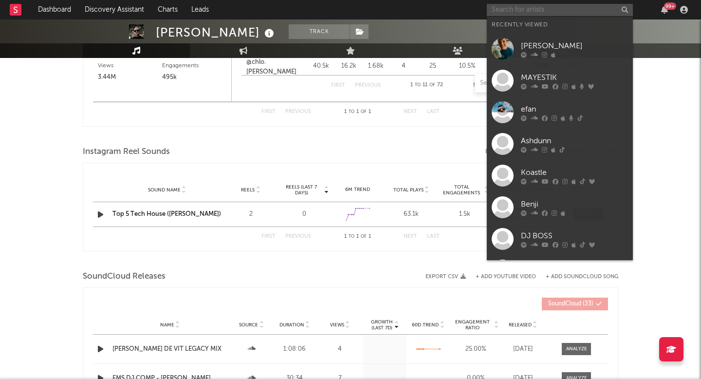
paste input "DJ Asul"
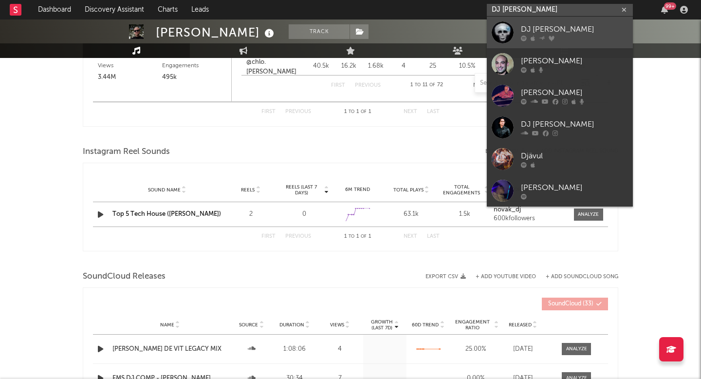
type input "DJ Asul"
click at [558, 28] on div "DJ Asul" at bounding box center [574, 29] width 107 height 12
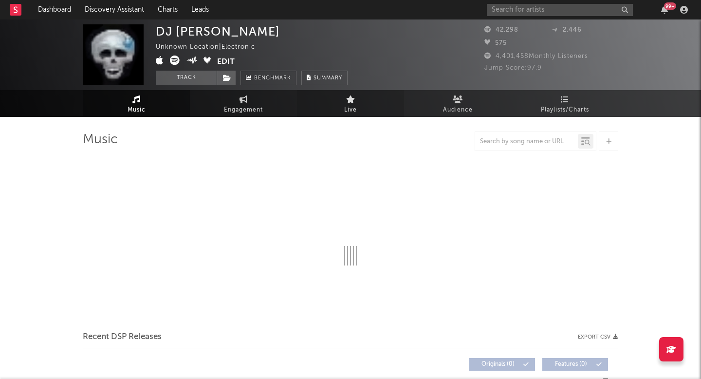
select select "6m"
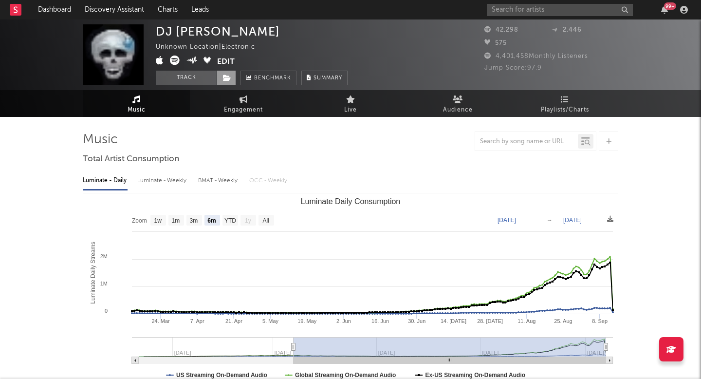
click at [226, 76] on icon at bounding box center [227, 78] width 8 height 7
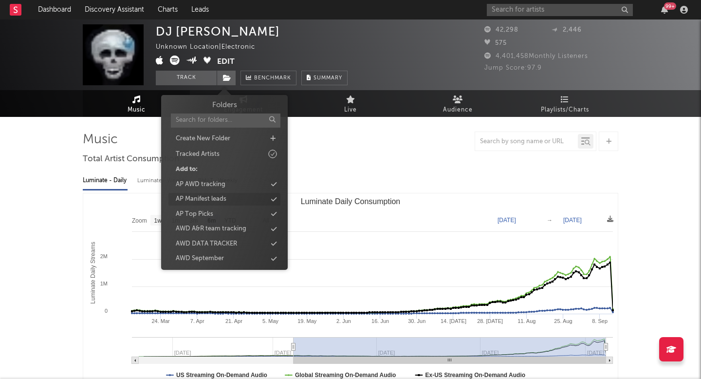
scroll to position [17, 0]
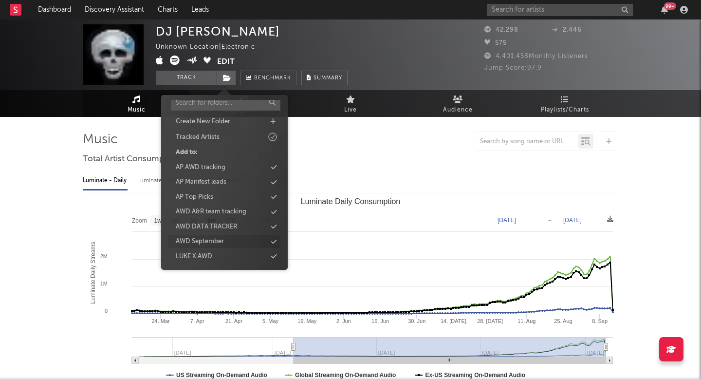
click at [217, 247] on div "AWD September" at bounding box center [225, 241] width 112 height 13
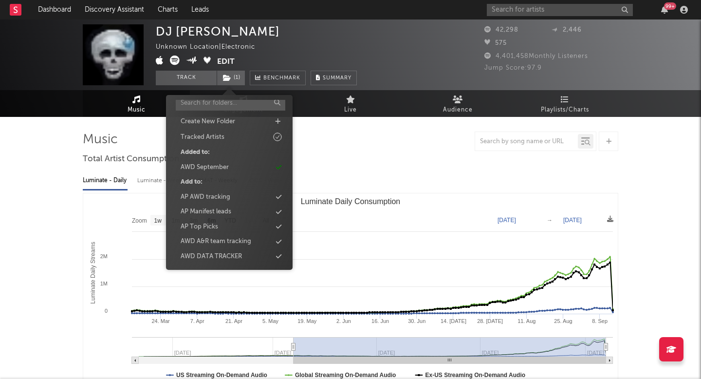
click at [217, 247] on div "AWD A&R team tracking" at bounding box center [229, 241] width 112 height 13
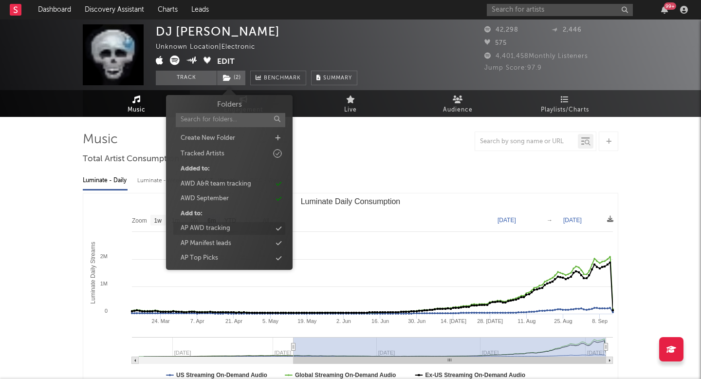
scroll to position [0, 0]
click at [219, 183] on div "AWD A&R team tracking" at bounding box center [216, 185] width 71 height 10
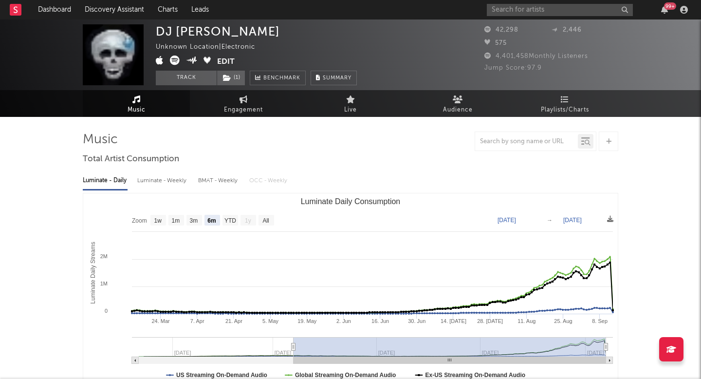
click at [328, 144] on div at bounding box center [351, 141] width 536 height 19
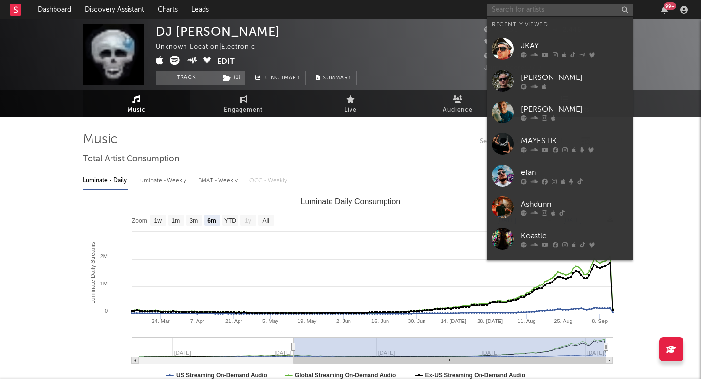
click at [511, 12] on input "text" at bounding box center [560, 10] width 146 height 12
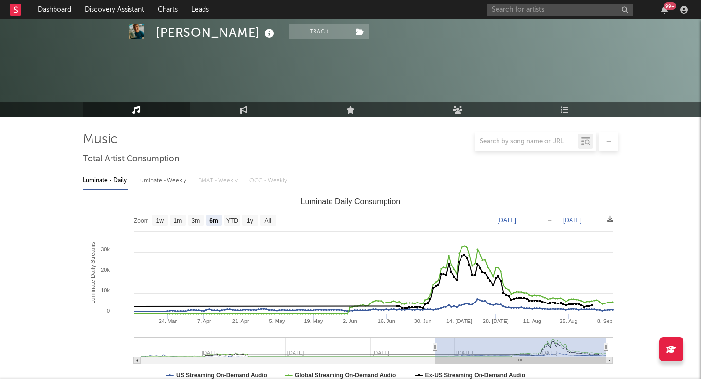
select select "6m"
select select "1w"
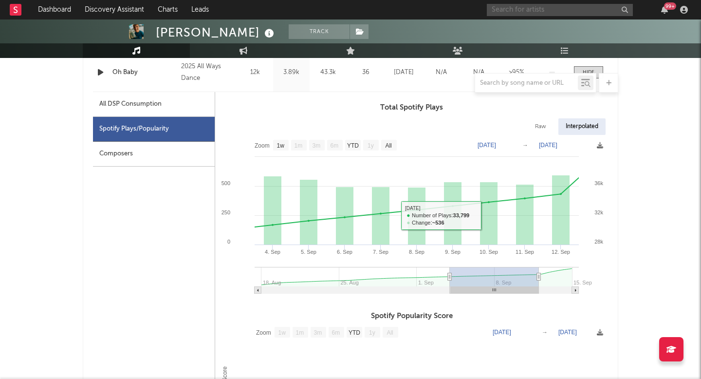
click at [519, 5] on input "text" at bounding box center [560, 10] width 146 height 12
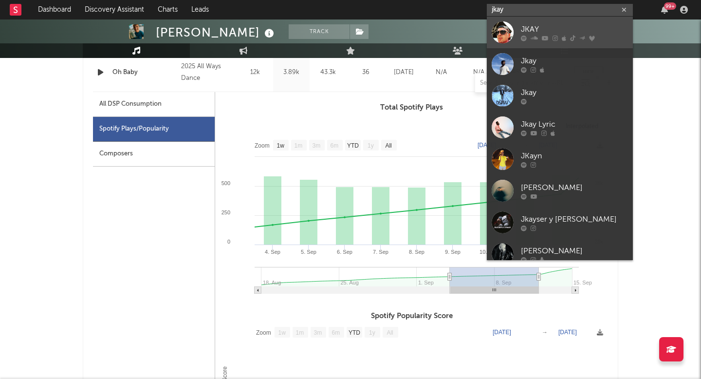
type input "jkay"
click at [576, 28] on div "JKAY" at bounding box center [574, 29] width 107 height 12
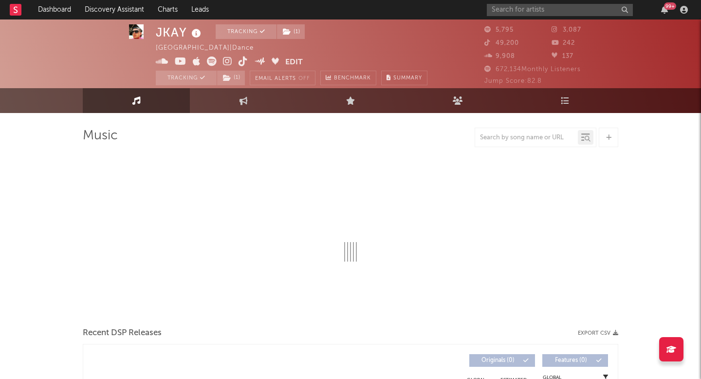
scroll to position [4, 0]
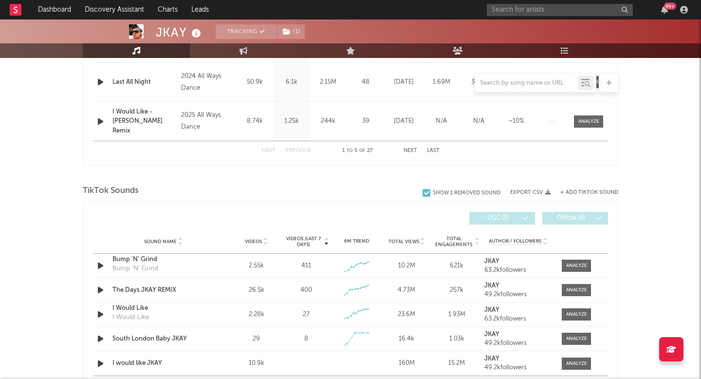
select select "6m"
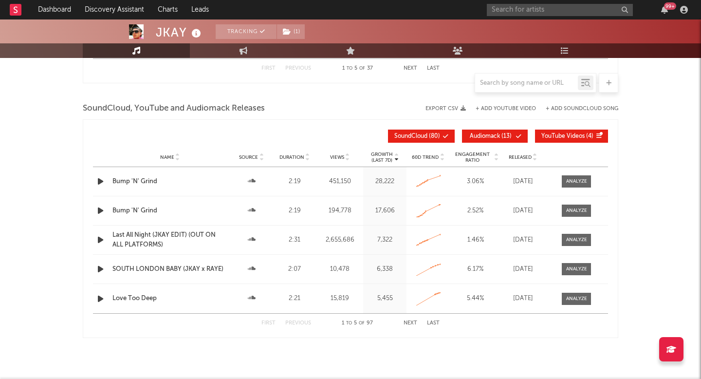
scroll to position [1112, 0]
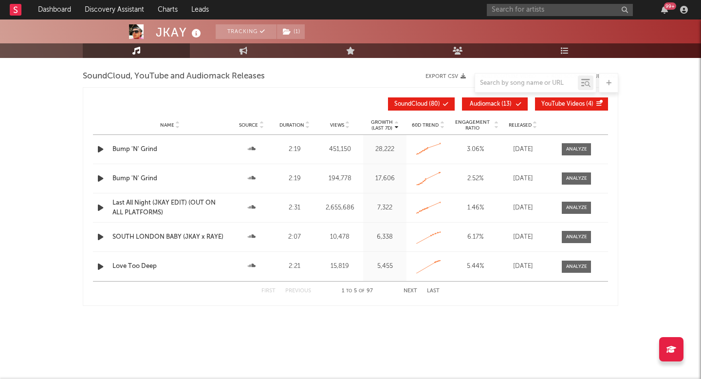
click at [406, 290] on button "Next" at bounding box center [411, 290] width 14 height 5
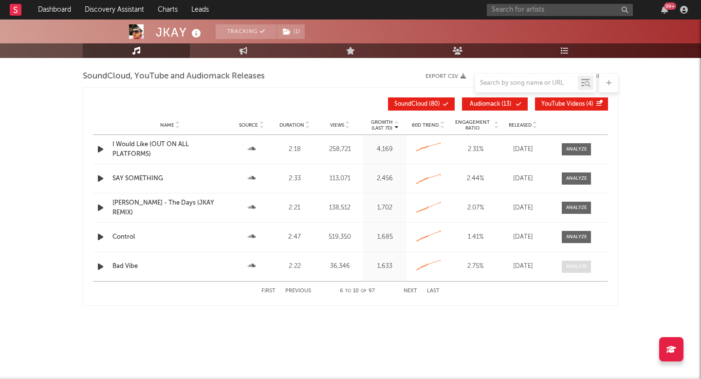
click at [571, 261] on span at bounding box center [576, 267] width 29 height 12
select select "All"
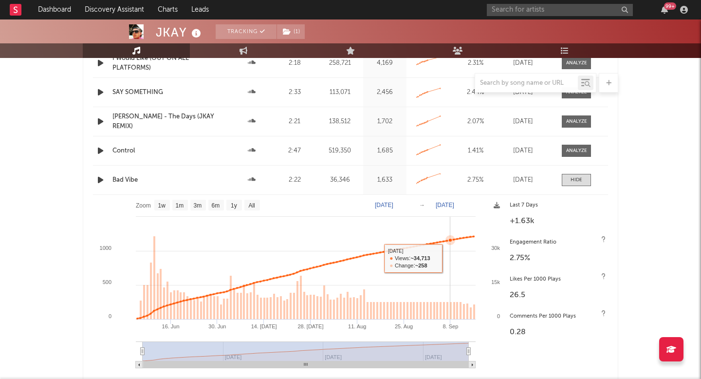
scroll to position [1181, 0]
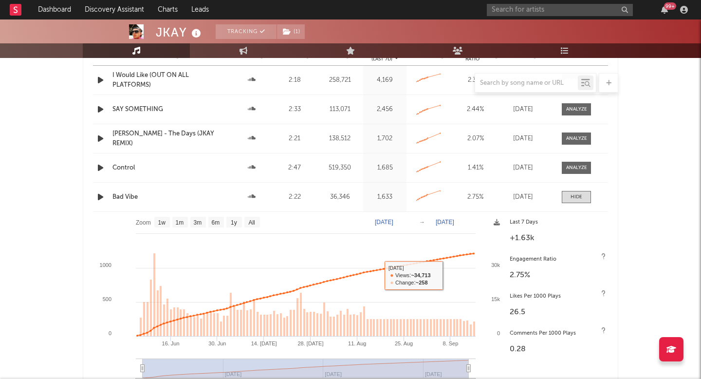
click at [393, 225] on text "Jun 6, 2025" at bounding box center [384, 222] width 19 height 7
type input "2025-08-29"
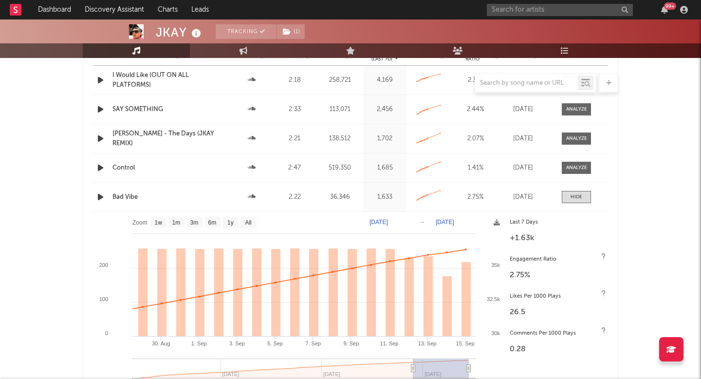
click at [454, 219] on text "[DATE]" at bounding box center [445, 222] width 19 height 7
click at [465, 223] on input "2025-09-15" at bounding box center [451, 222] width 45 height 10
type input "2025-09-05"
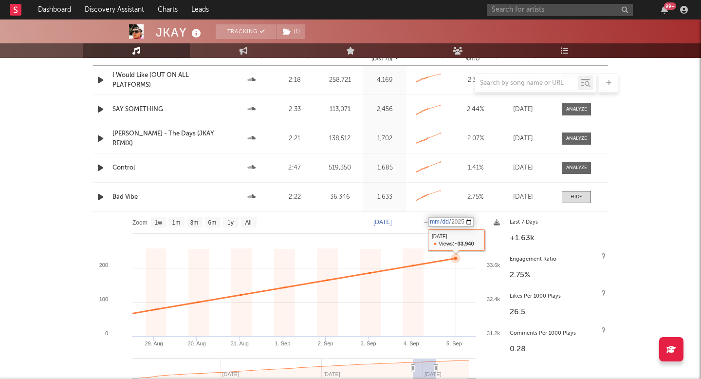
type input "2025-09-12"
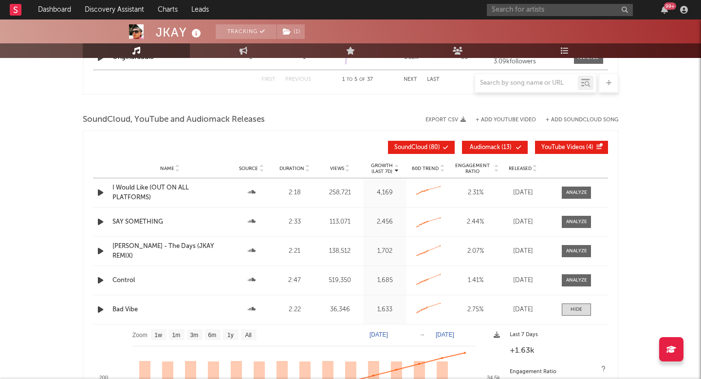
scroll to position [1068, 0]
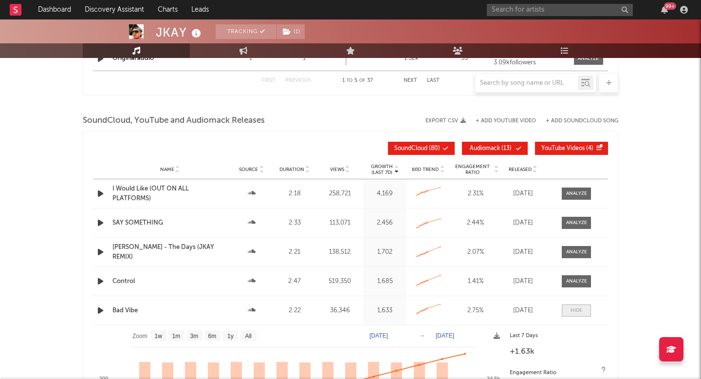
click at [571, 306] on span at bounding box center [576, 310] width 29 height 12
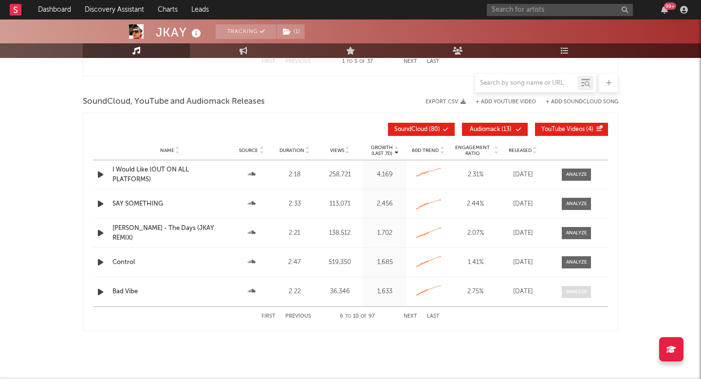
scroll to position [1090, 0]
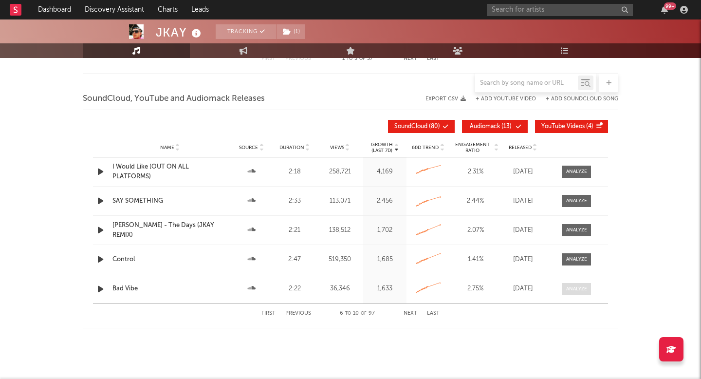
click at [584, 291] on div at bounding box center [576, 288] width 21 height 7
select select "All"
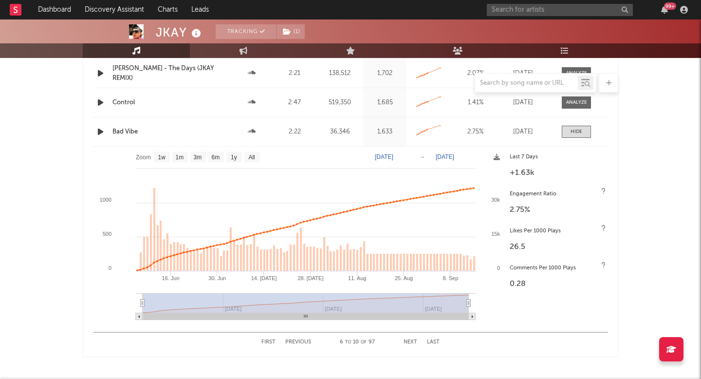
scroll to position [1263, 0]
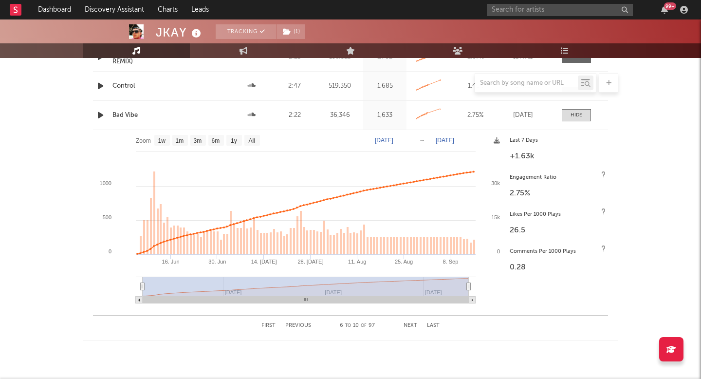
click at [21, 9] on rect at bounding box center [16, 10] width 12 height 12
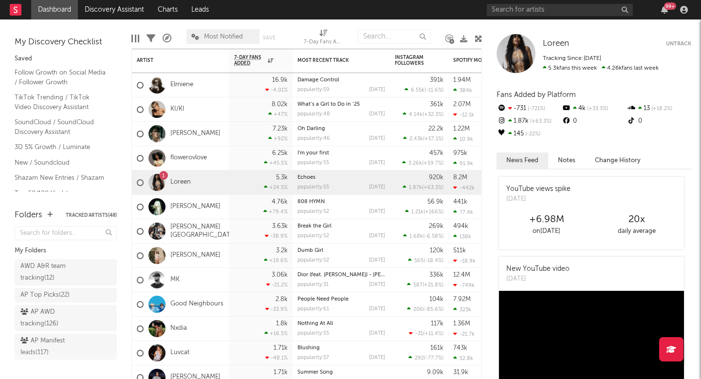
click at [49, 210] on span at bounding box center [49, 215] width 5 height 12
click at [49, 212] on icon "button" at bounding box center [49, 214] width 5 height 6
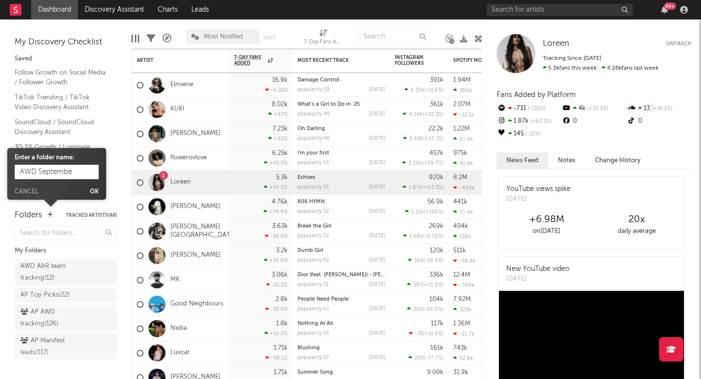
type input "AWD September"
click at [90, 191] on button "Ok" at bounding box center [94, 192] width 9 height 6
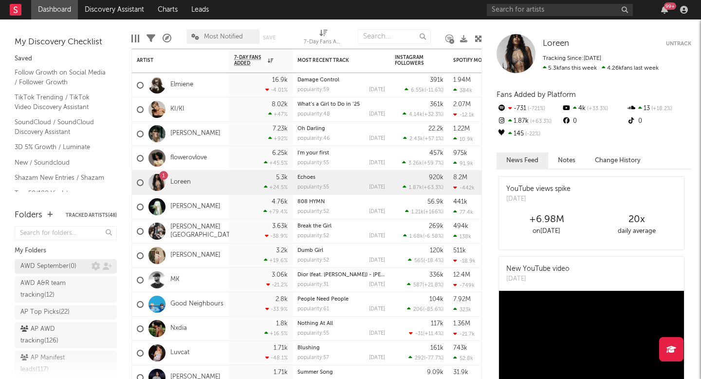
click at [60, 260] on link "AWD September ( 0 )" at bounding box center [66, 266] width 102 height 15
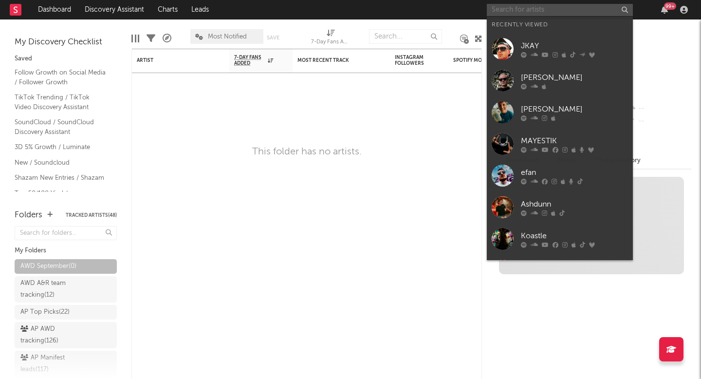
click at [509, 9] on input "text" at bounding box center [560, 10] width 146 height 12
paste input "Oldboy & DJ Cosworth"
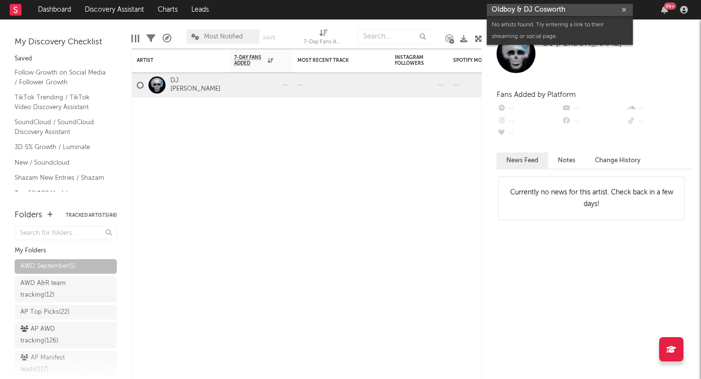
paste input "6YNTHMANE"
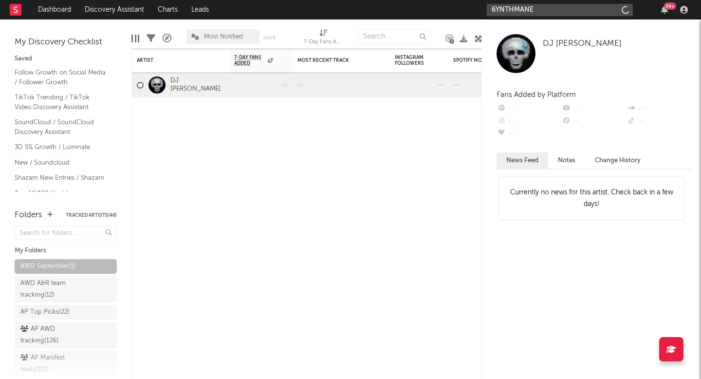
type input "6YNTHMANE"
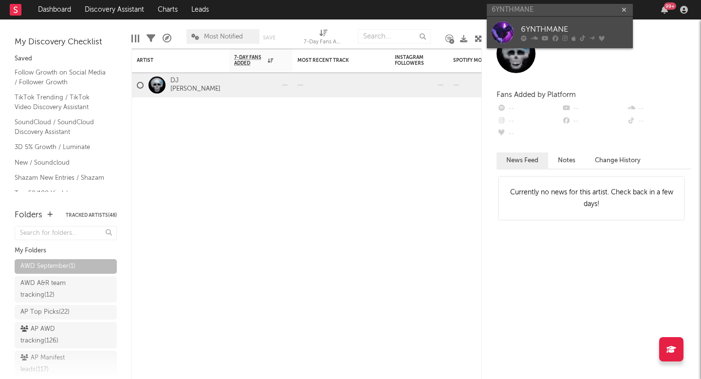
click at [568, 35] on div at bounding box center [574, 38] width 107 height 6
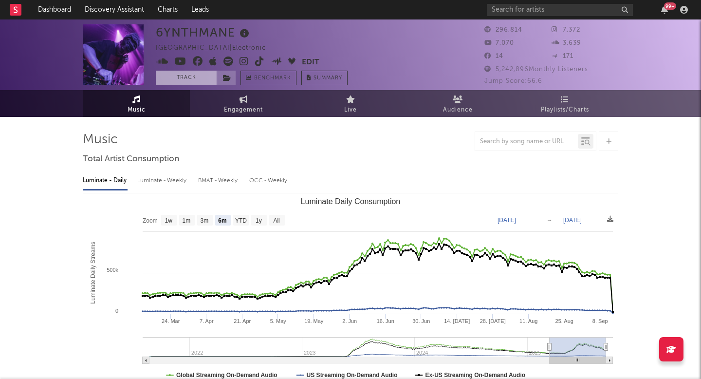
click at [206, 75] on button "Track" at bounding box center [186, 78] width 61 height 15
click at [223, 83] on span at bounding box center [226, 78] width 19 height 15
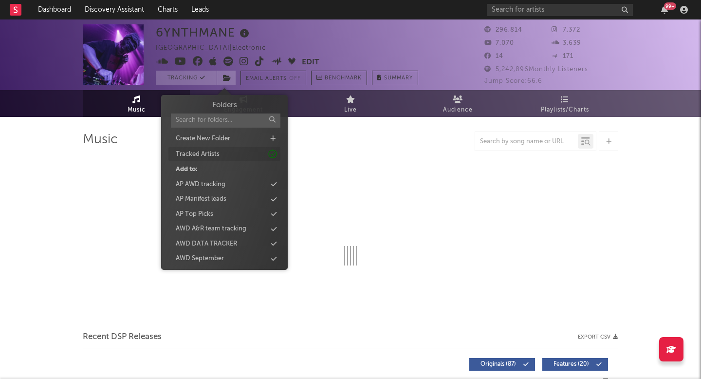
select select "6m"
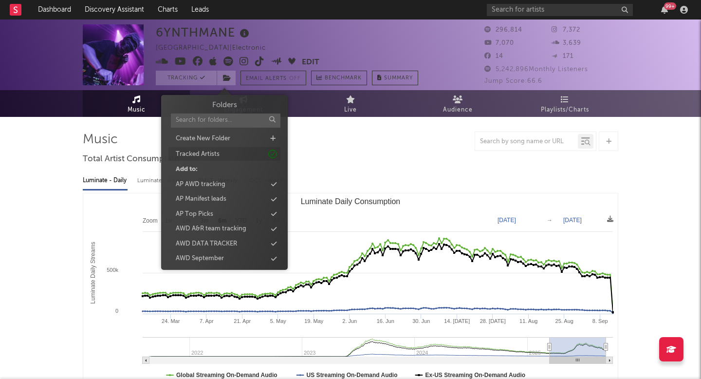
click at [275, 156] on icon at bounding box center [272, 154] width 11 height 11
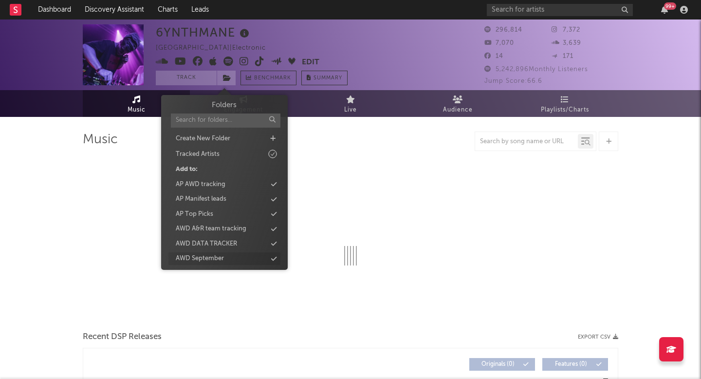
click at [261, 252] on div "AWD September" at bounding box center [225, 258] width 112 height 13
select select "6m"
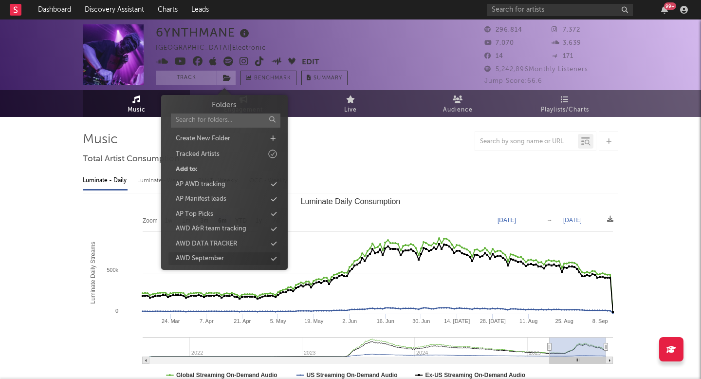
scroll to position [9, 0]
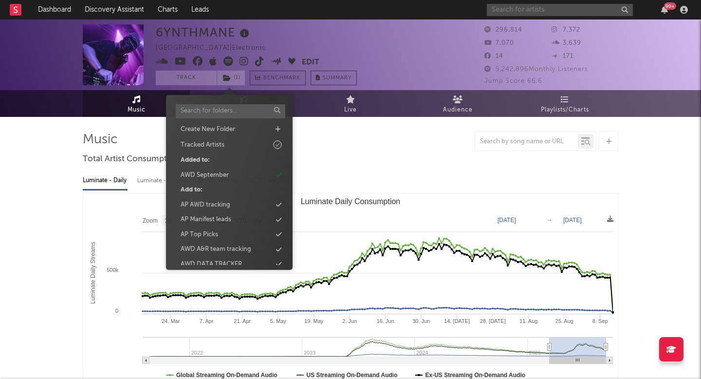
click at [532, 11] on input "text" at bounding box center [560, 10] width 146 height 12
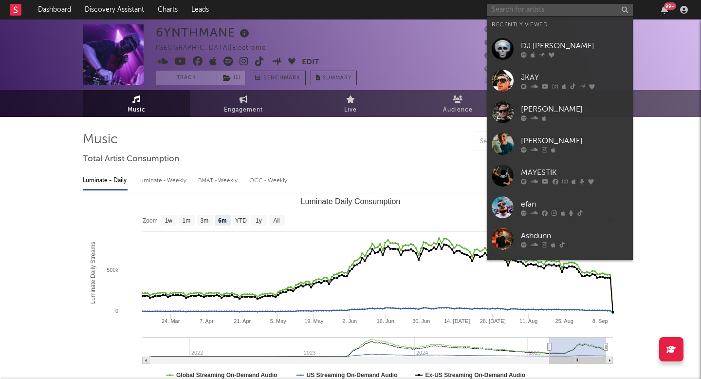
paste input "Jiandro"
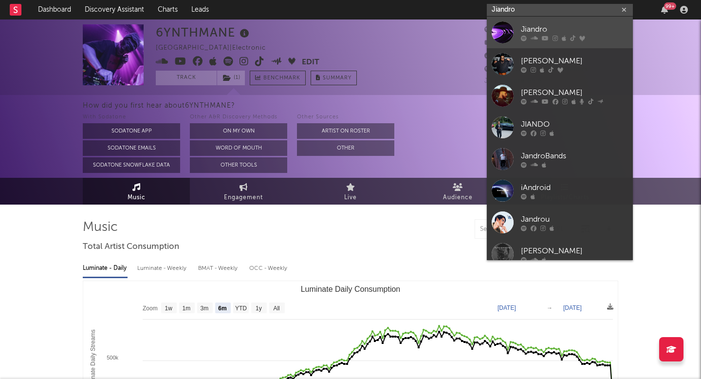
type input "Jiandro"
click at [523, 36] on icon at bounding box center [524, 38] width 6 height 6
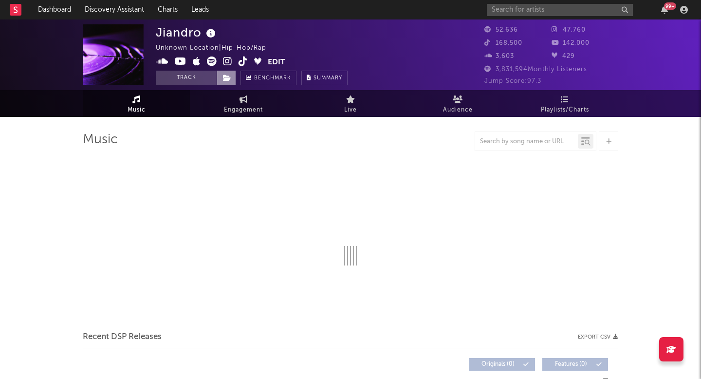
select select "1w"
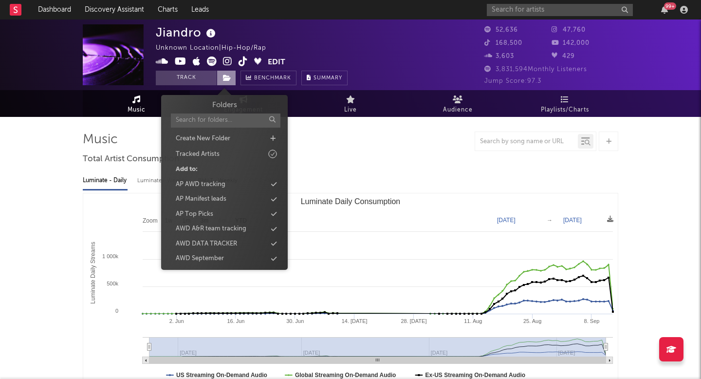
click at [227, 79] on icon at bounding box center [227, 78] width 8 height 7
click at [191, 256] on div "AWD September" at bounding box center [200, 259] width 48 height 10
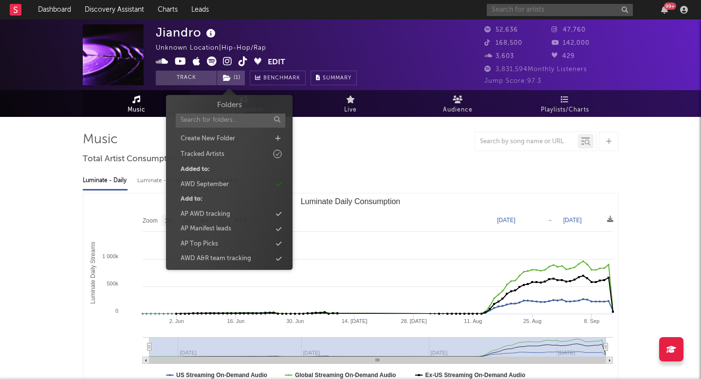
click at [517, 10] on input "text" at bounding box center [560, 10] width 146 height 12
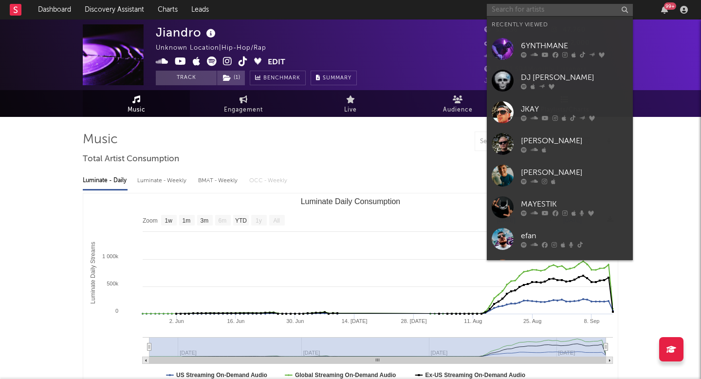
paste input "Blue Nax"
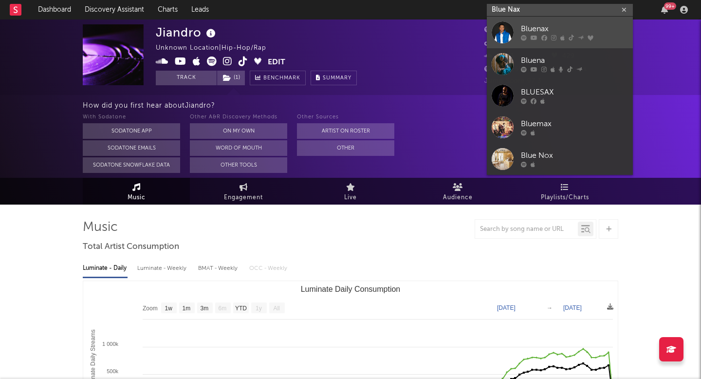
type input "Blue Nax"
click at [504, 35] on div at bounding box center [503, 32] width 22 height 22
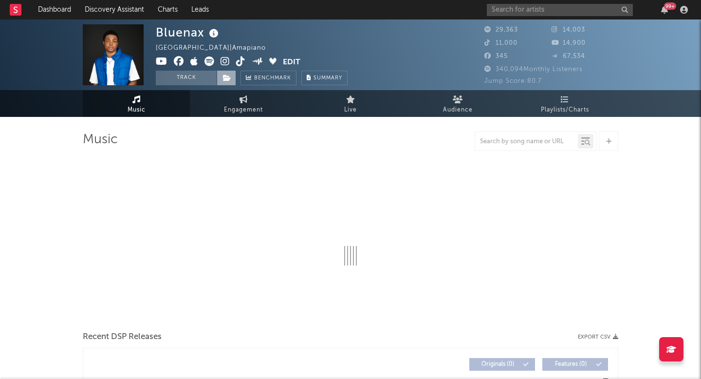
select select "6m"
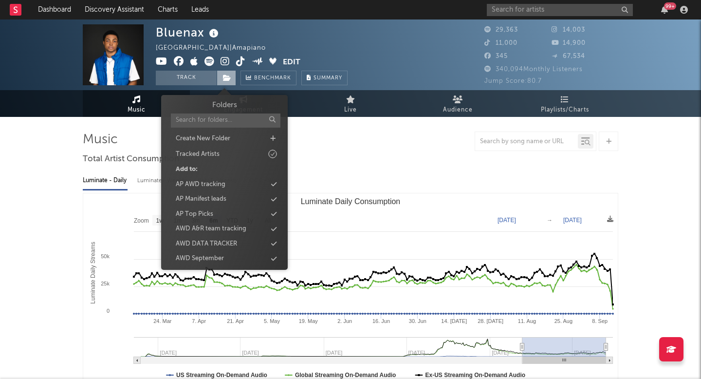
click at [229, 75] on icon at bounding box center [227, 78] width 8 height 7
click at [221, 261] on div "AWD September" at bounding box center [200, 259] width 48 height 10
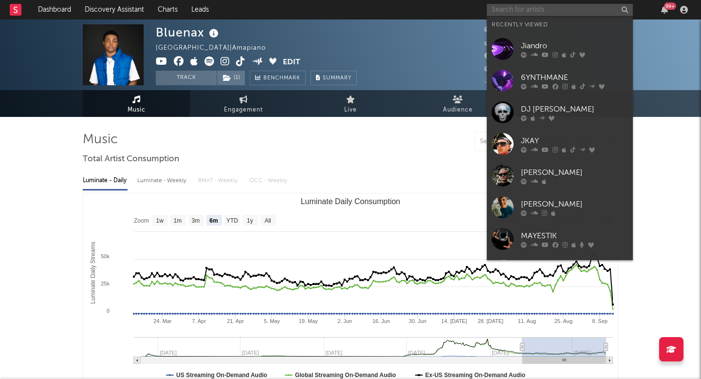
click at [541, 10] on input "text" at bounding box center [560, 10] width 146 height 12
paste input "Fazo Beats"
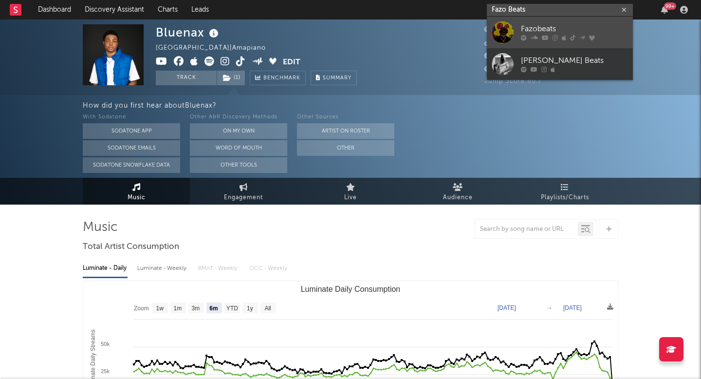
type input "Fazo Beats"
click at [551, 35] on div at bounding box center [574, 38] width 107 height 6
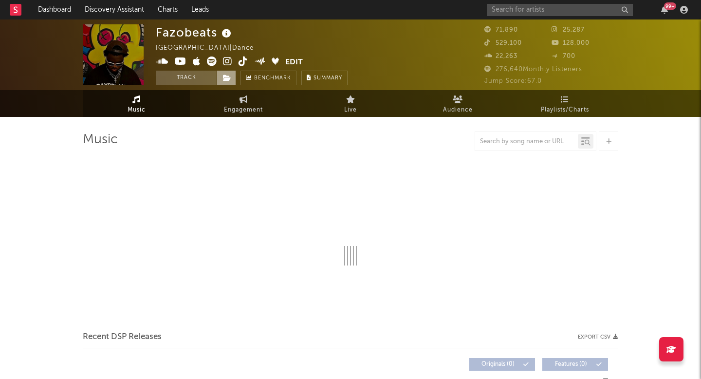
click at [228, 80] on icon at bounding box center [227, 78] width 8 height 7
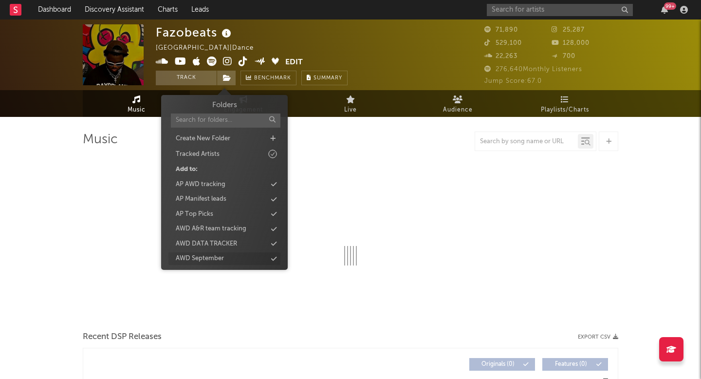
select select "6m"
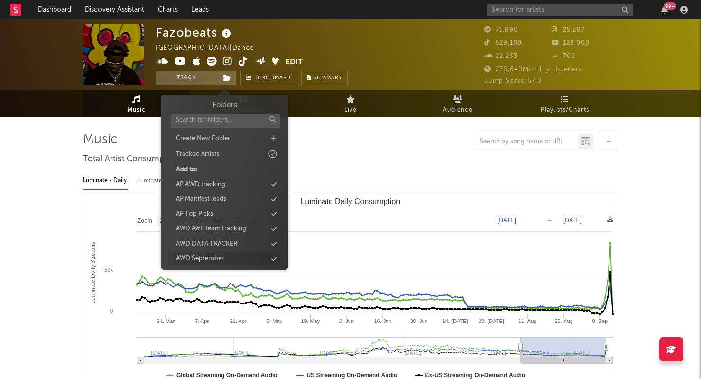
click at [202, 253] on div "AWD September" at bounding box center [225, 258] width 112 height 13
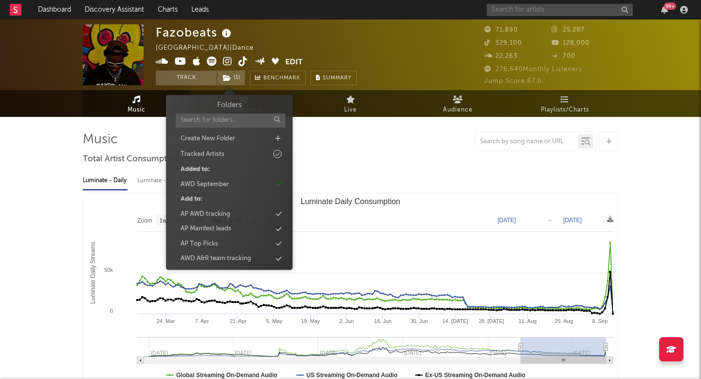
click at [528, 15] on input "text" at bounding box center [560, 10] width 146 height 12
paste input "Sicc"
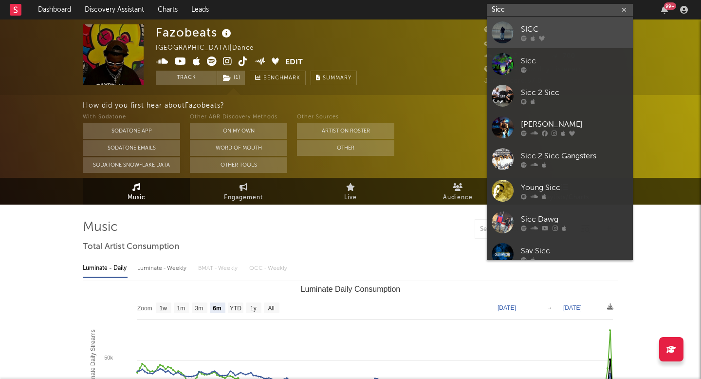
type input "Sicc"
click at [499, 34] on div at bounding box center [503, 32] width 22 height 22
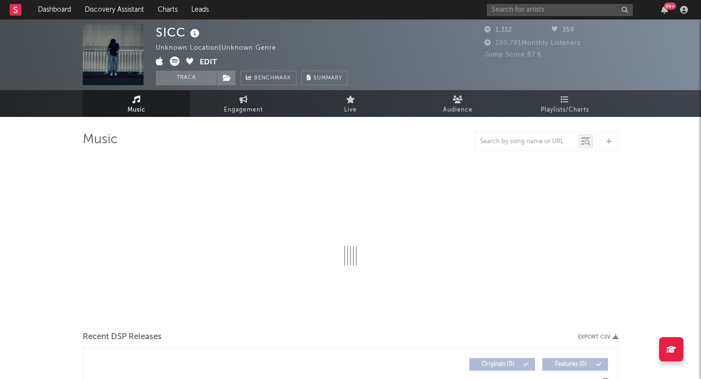
select select "1w"
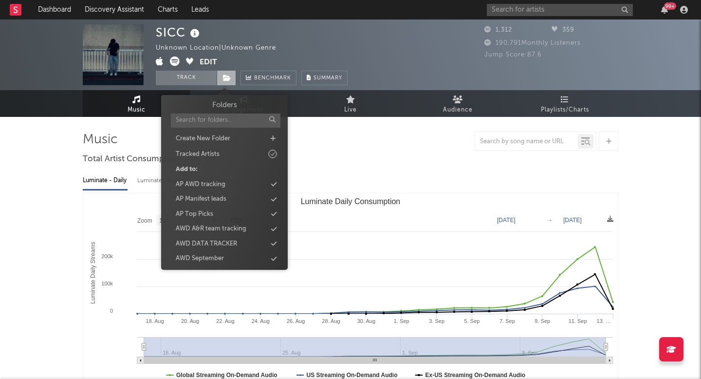
click at [233, 73] on span at bounding box center [226, 78] width 19 height 15
click at [231, 253] on div "AWD September" at bounding box center [225, 258] width 112 height 13
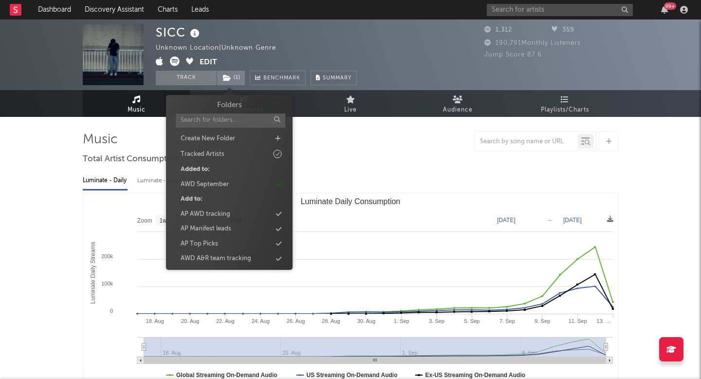
click at [565, 20] on div "SICC Unknown Location | Unknown Genre Edit Track ( 1 ) Benchmark Summary 1,312 …" at bounding box center [350, 54] width 701 height 71
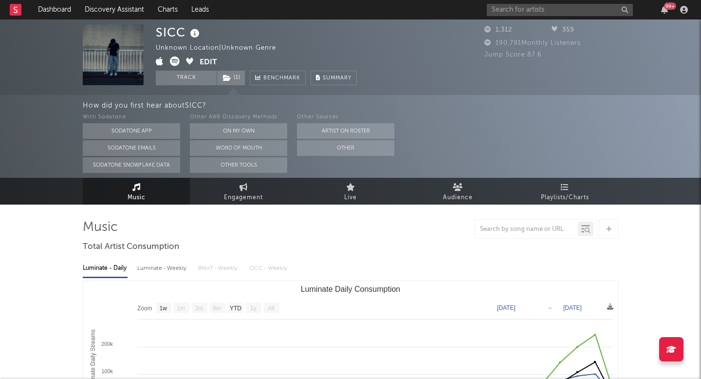
click at [562, 16] on div "99 +" at bounding box center [589, 9] width 205 height 19
click at [562, 16] on input "text" at bounding box center [560, 10] width 146 height 12
paste input "Charlotte Moss"
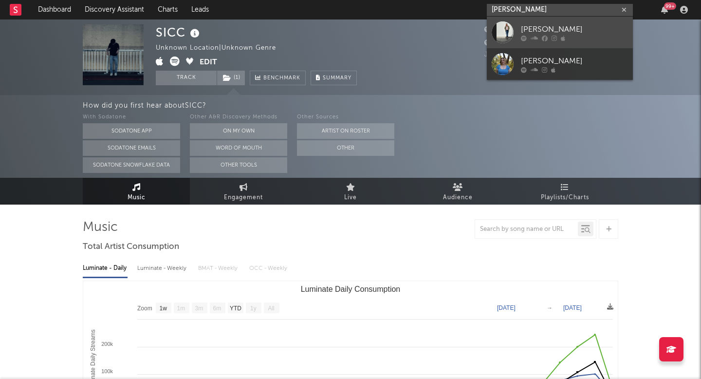
type input "Charlotte Moss"
click at [569, 28] on div "Charlotte Moss" at bounding box center [574, 29] width 107 height 12
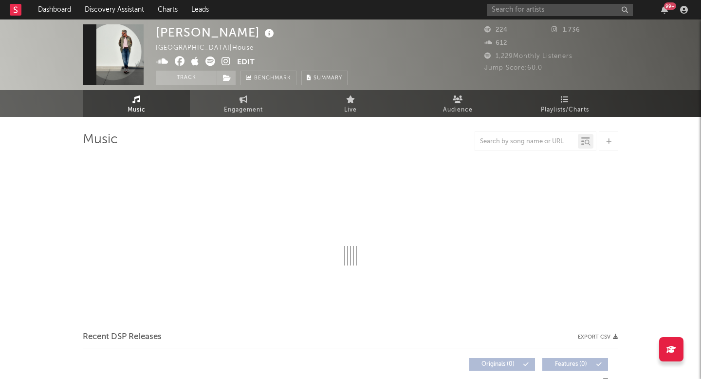
select select "1w"
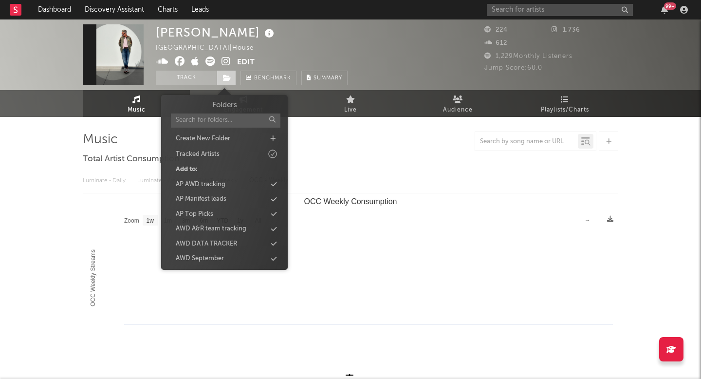
click at [233, 76] on span at bounding box center [226, 78] width 19 height 15
click at [247, 255] on div "AWD September" at bounding box center [225, 258] width 112 height 13
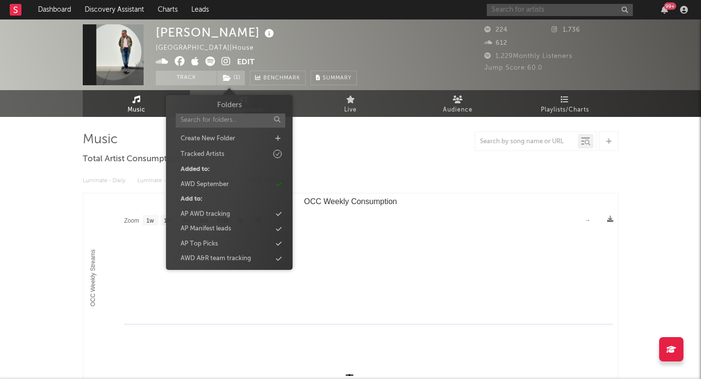
click at [519, 5] on input "text" at bounding box center [560, 10] width 146 height 12
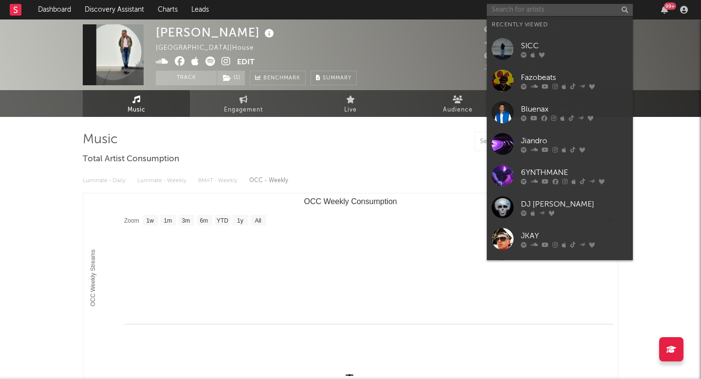
paste input "Lukas & Frank"
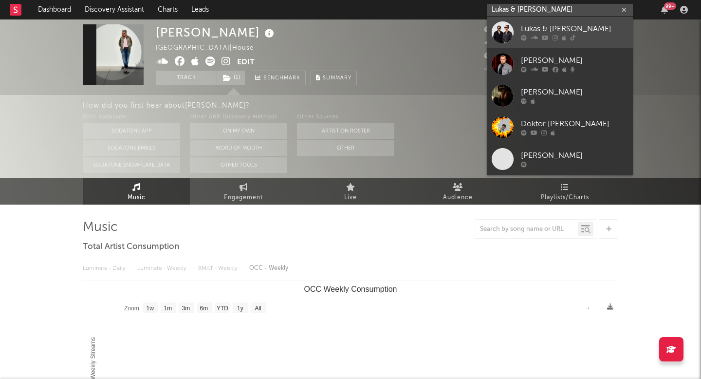
type input "Lukas & Frank"
click at [561, 33] on div "Lukas & Frank" at bounding box center [574, 29] width 107 height 12
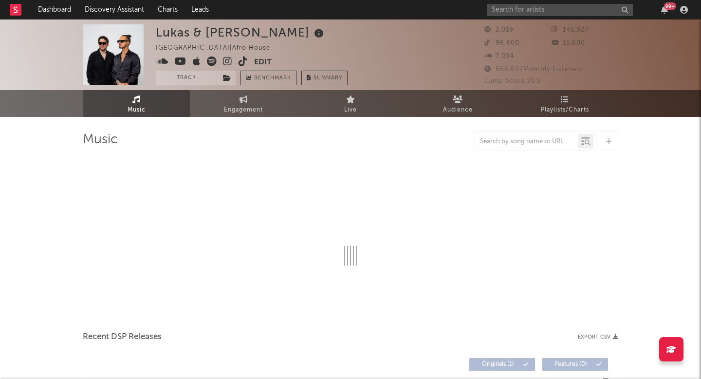
select select "1w"
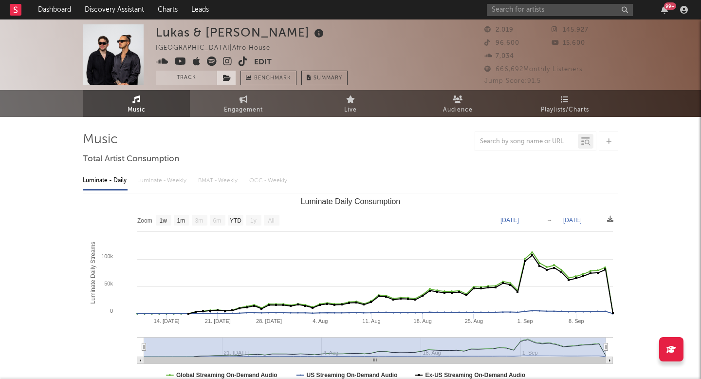
click at [227, 77] on icon at bounding box center [227, 78] width 8 height 7
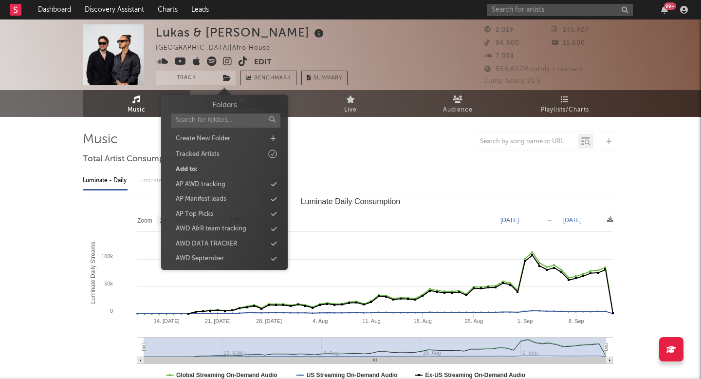
click at [213, 252] on div "Folders Create New Folder Tracked Artists Add to: AP AWD tracking AP Manifest l…" at bounding box center [225, 190] width 112 height 180
click at [210, 256] on div "AWD September" at bounding box center [200, 259] width 48 height 10
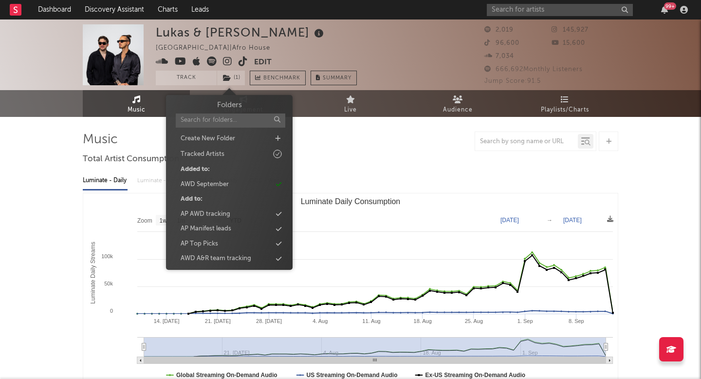
click at [507, 2] on div "99 +" at bounding box center [589, 9] width 205 height 19
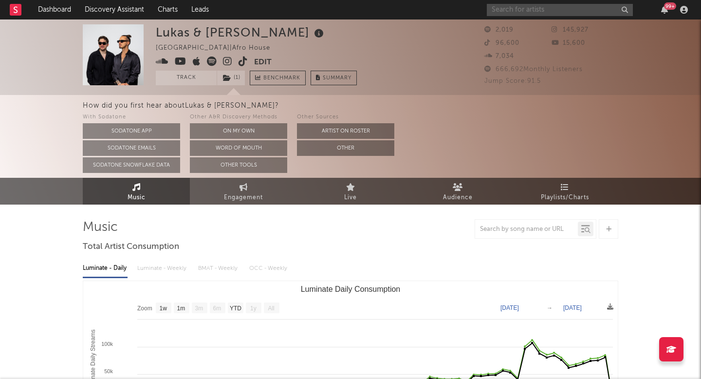
click at [501, 11] on input "text" at bounding box center [560, 10] width 146 height 12
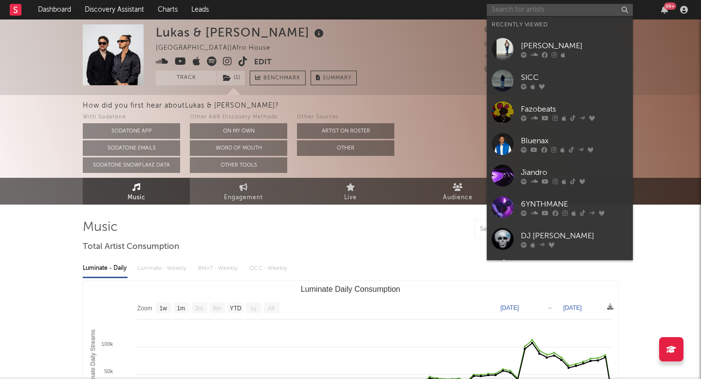
paste input "ear"
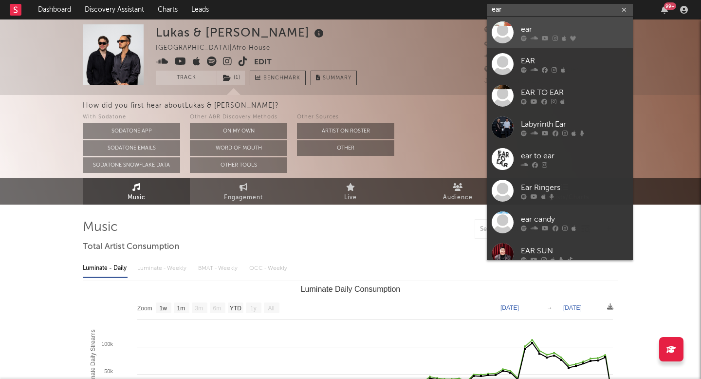
type input "ear"
click at [510, 30] on div at bounding box center [503, 32] width 22 height 22
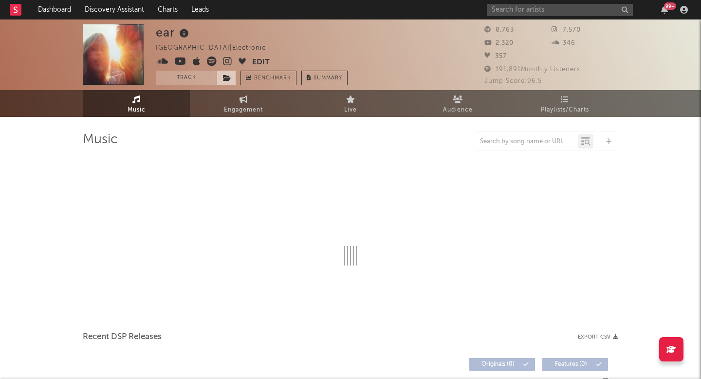
select select "1w"
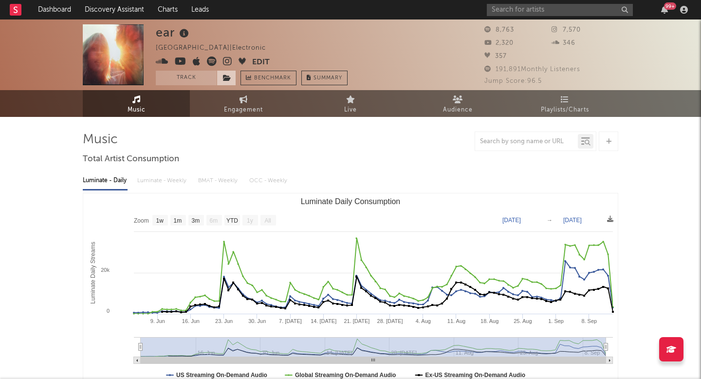
click at [223, 77] on span at bounding box center [226, 78] width 19 height 15
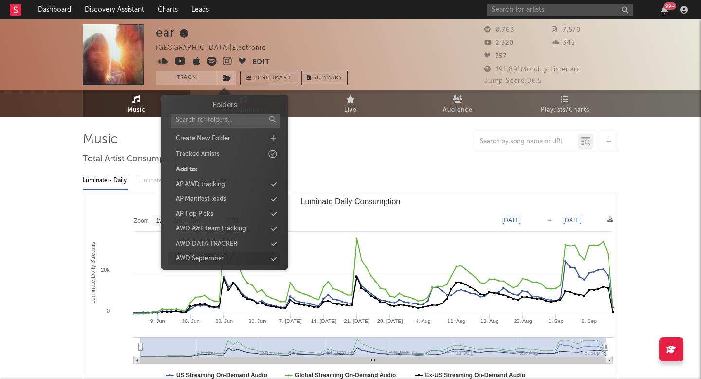
click at [195, 255] on div "AWD September" at bounding box center [200, 259] width 48 height 10
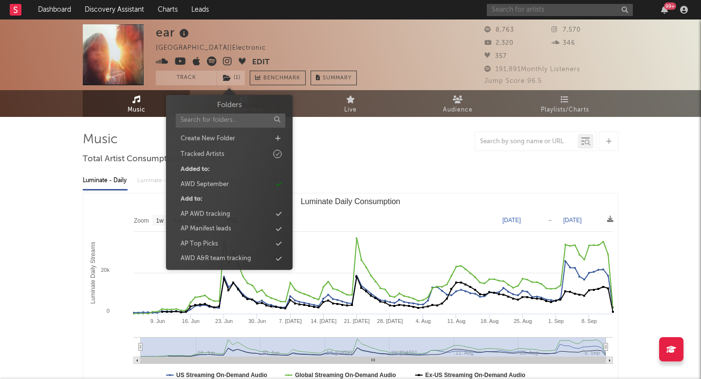
click at [518, 9] on input "text" at bounding box center [560, 10] width 146 height 12
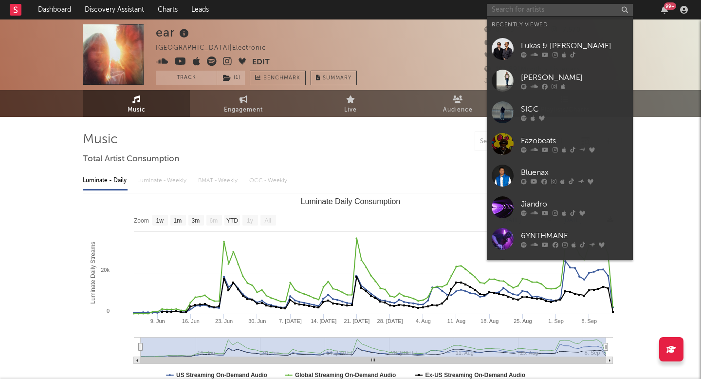
paste input "Radandco"
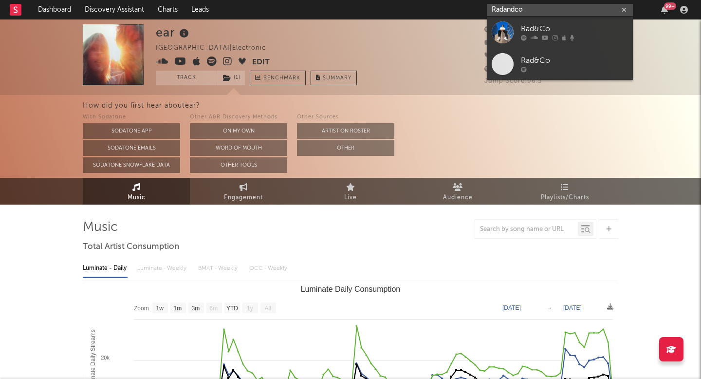
type input "Radandco"
click at [497, 33] on div at bounding box center [503, 32] width 22 height 22
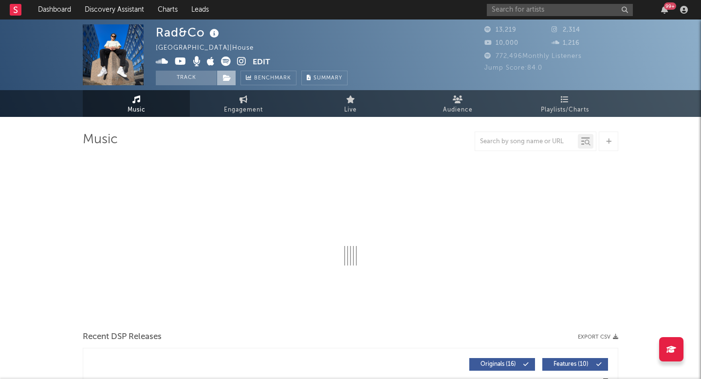
select select "6m"
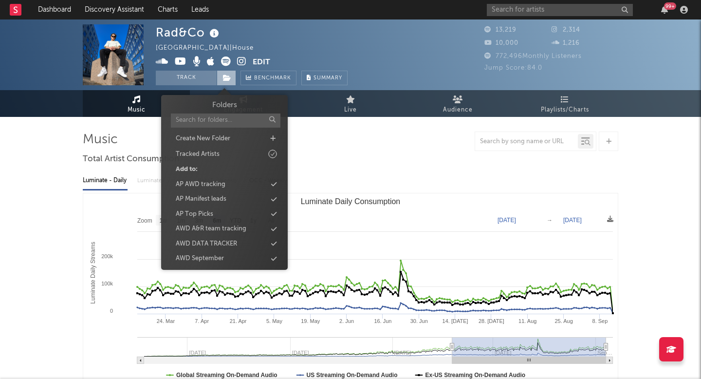
click at [230, 81] on icon at bounding box center [227, 78] width 8 height 7
click at [241, 258] on div "AWD September" at bounding box center [225, 258] width 112 height 13
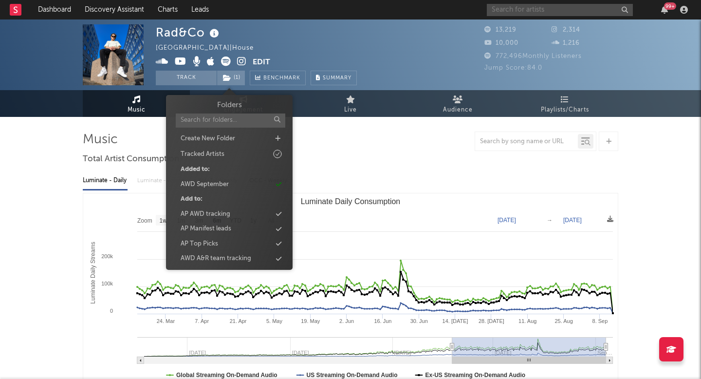
click at [511, 11] on input "text" at bounding box center [560, 10] width 146 height 12
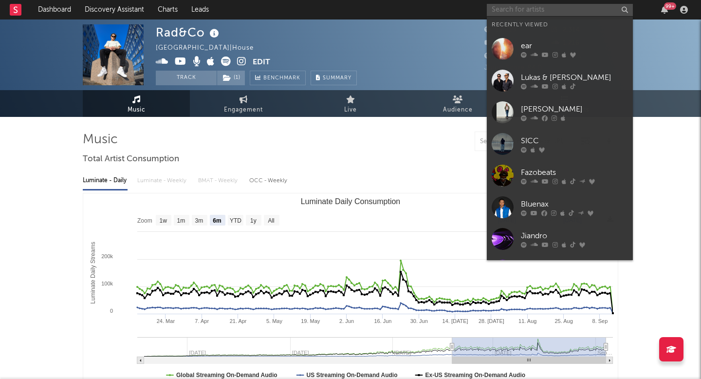
paste input "Colin Benders"
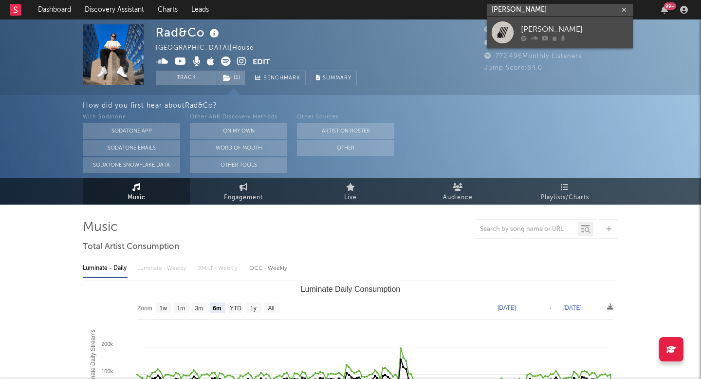
type input "Colin Benders"
click at [519, 38] on link "Colin Benders" at bounding box center [560, 33] width 146 height 32
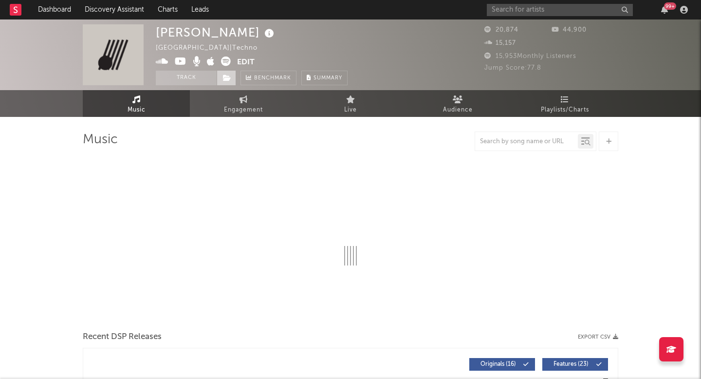
select select "6m"
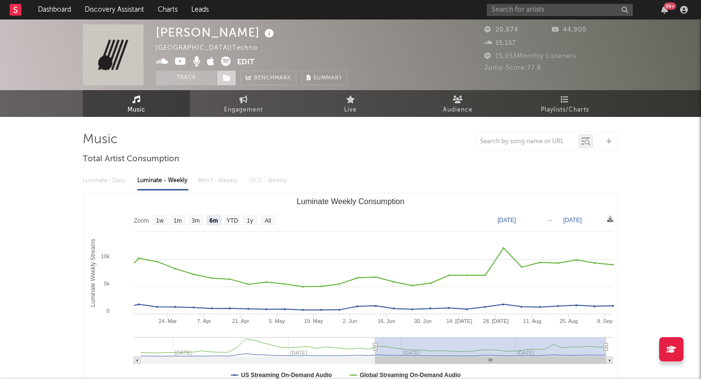
click at [227, 78] on icon at bounding box center [227, 78] width 8 height 7
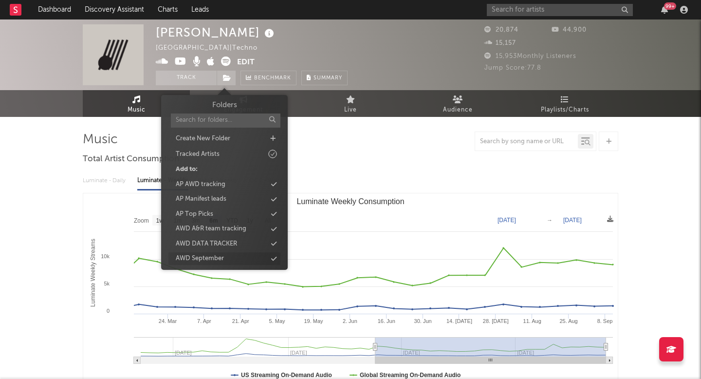
click at [216, 252] on div "AWD September" at bounding box center [225, 258] width 112 height 13
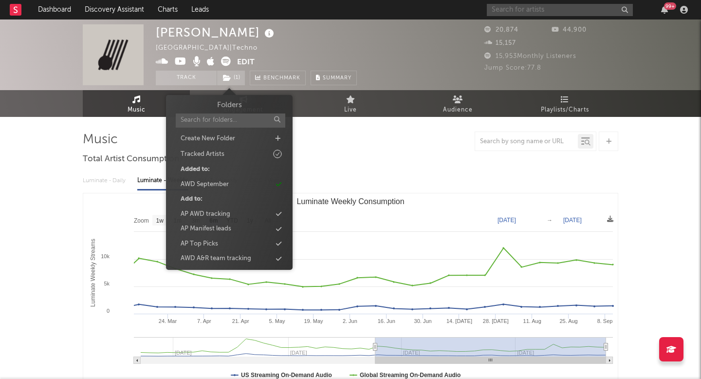
click at [500, 5] on input "text" at bounding box center [560, 10] width 146 height 12
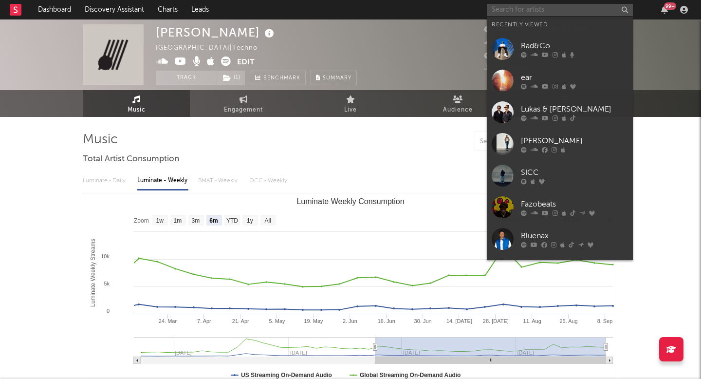
paste input "Milco"
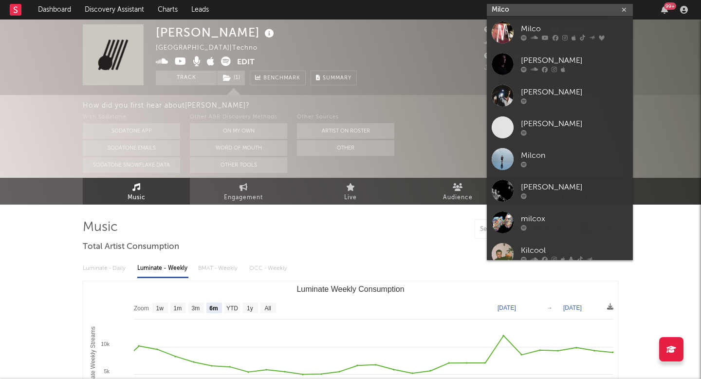
type input "Milco"
click at [541, 38] on div at bounding box center [574, 38] width 107 height 6
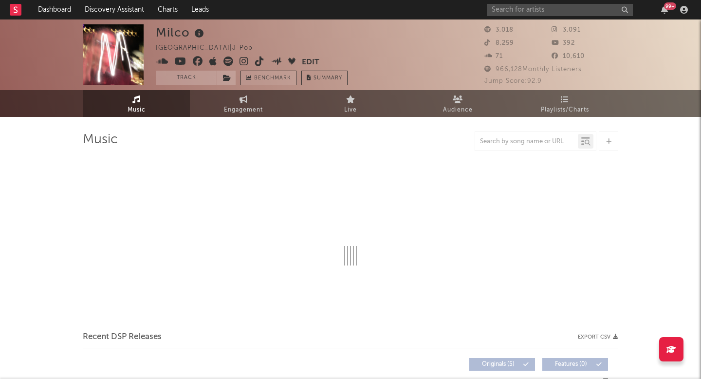
select select "1w"
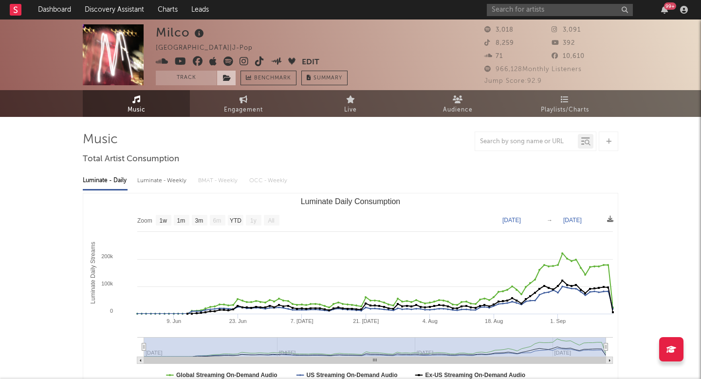
click at [228, 77] on icon at bounding box center [227, 78] width 8 height 7
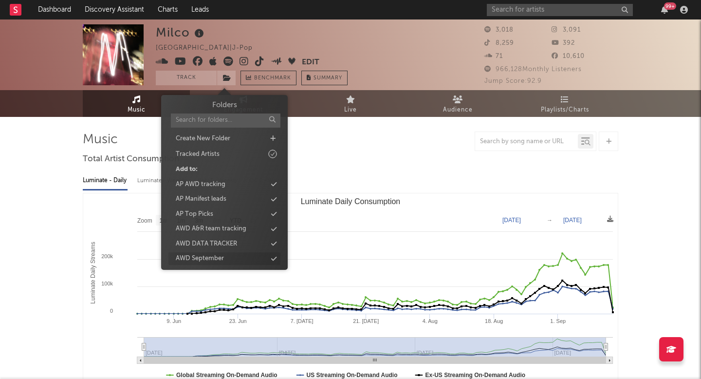
click at [208, 254] on div "AWD September" at bounding box center [200, 259] width 48 height 10
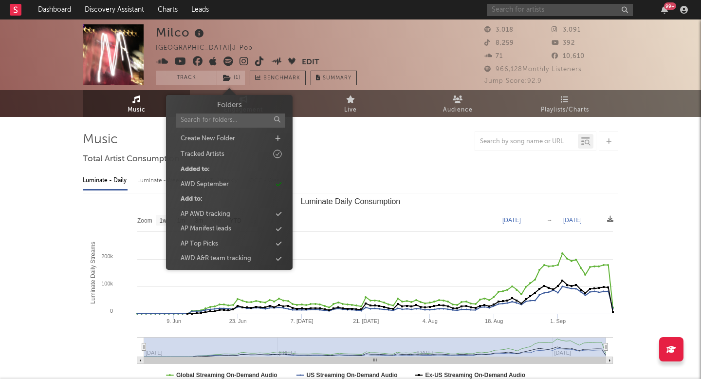
click at [528, 7] on input "text" at bounding box center [560, 10] width 146 height 12
paste input "SYNPIX"
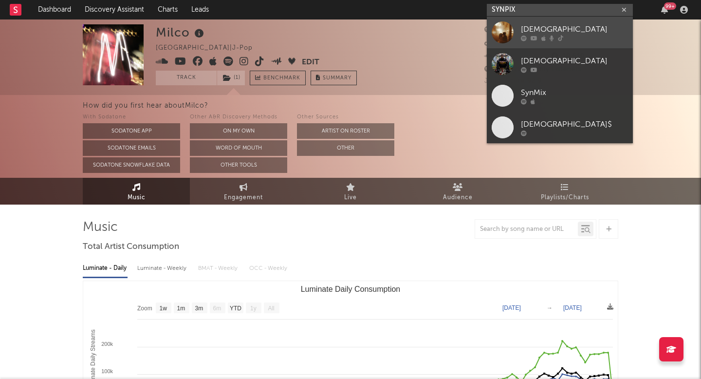
type input "SYNPIX"
click at [504, 33] on div at bounding box center [503, 32] width 22 height 22
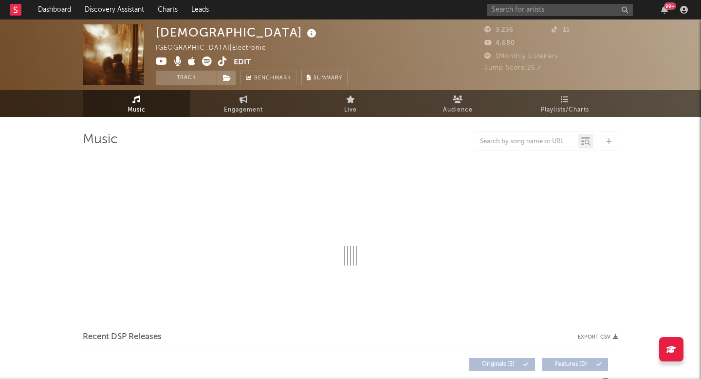
select select "1w"
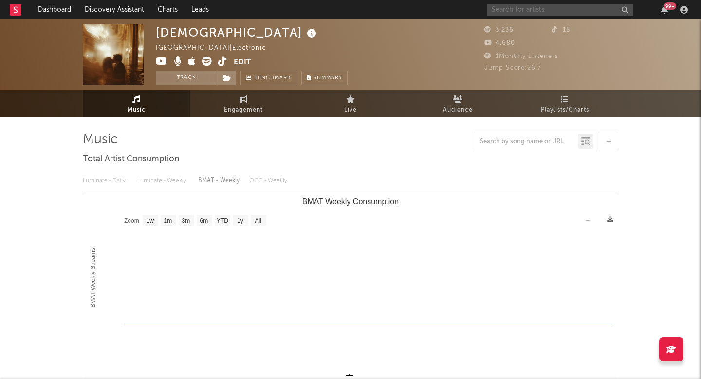
click at [532, 12] on input "text" at bounding box center [560, 10] width 146 height 12
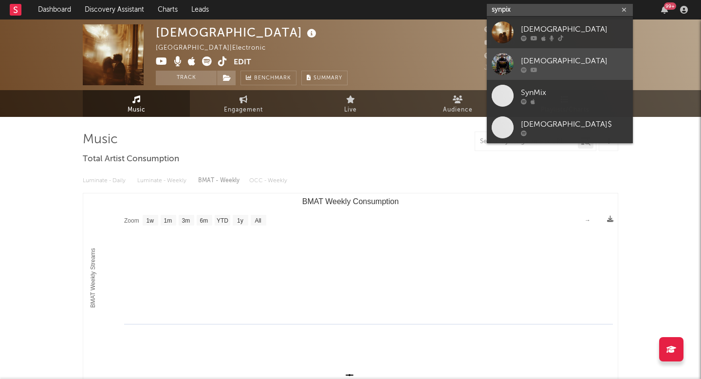
type input "synpix"
click at [547, 68] on div at bounding box center [574, 70] width 107 height 6
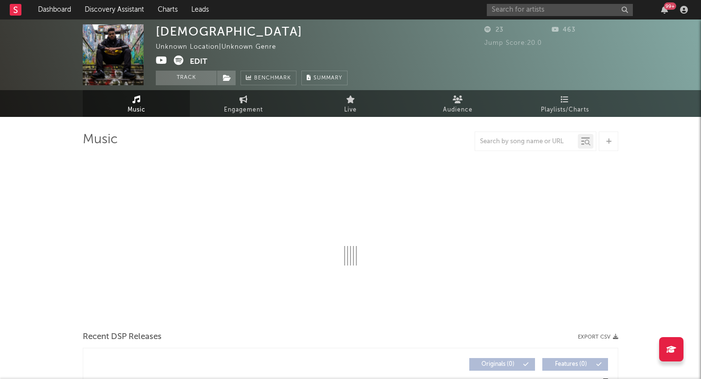
select select "1w"
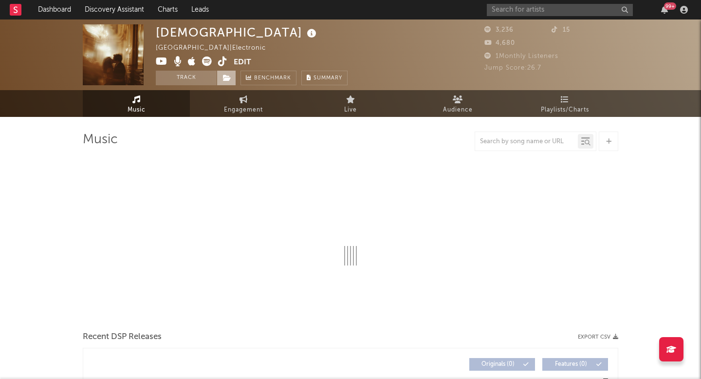
select select "1w"
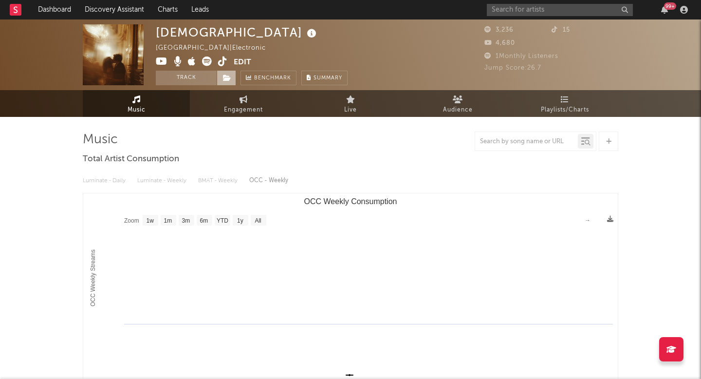
click at [223, 80] on icon at bounding box center [227, 78] width 8 height 7
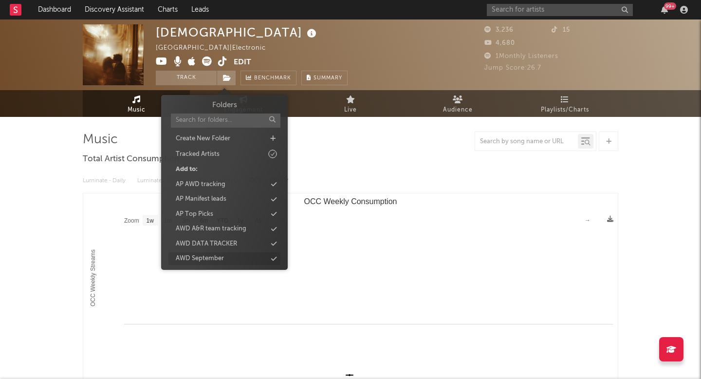
click at [234, 258] on div "AWD September" at bounding box center [225, 258] width 112 height 13
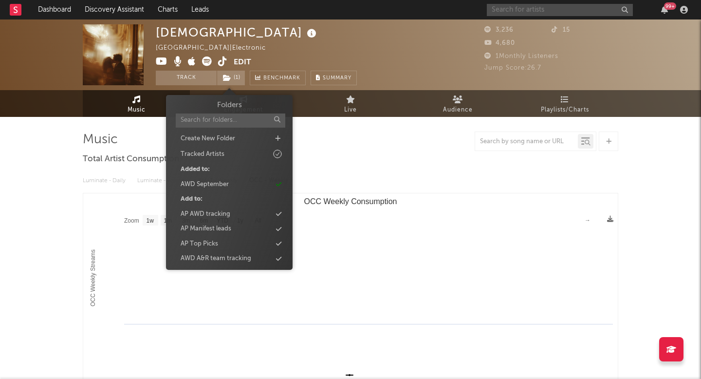
click at [512, 5] on input "text" at bounding box center [560, 10] width 146 height 12
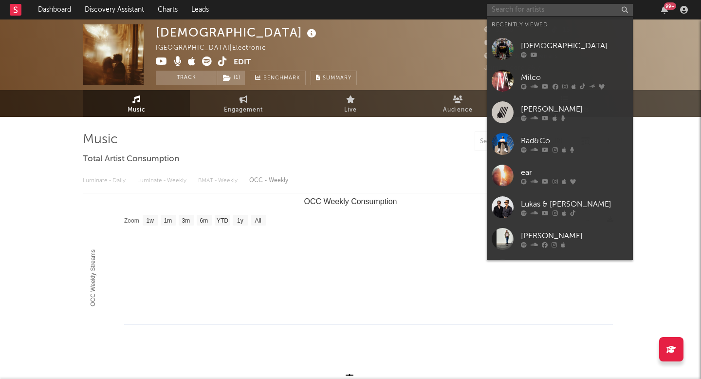
paste input "dnvn"
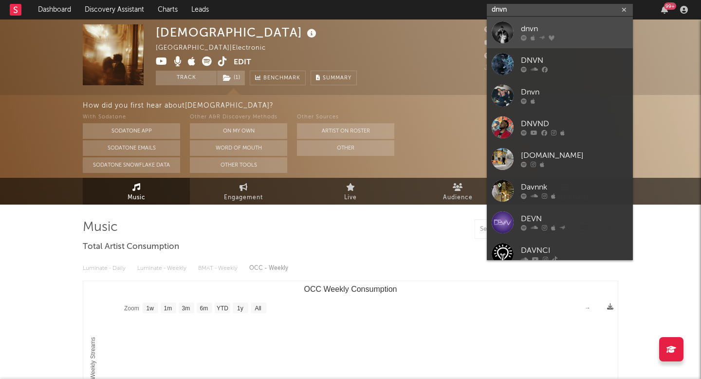
type input "dnvn"
click at [538, 23] on div "dnvn" at bounding box center [574, 29] width 107 height 12
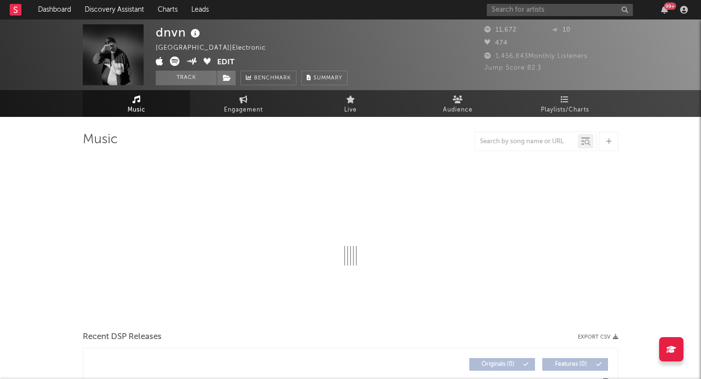
select select "6m"
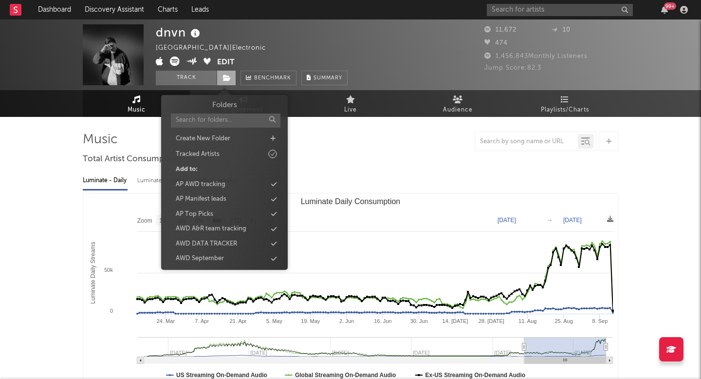
click at [232, 77] on span at bounding box center [226, 78] width 19 height 15
click at [219, 264] on div "AWD September" at bounding box center [225, 258] width 112 height 13
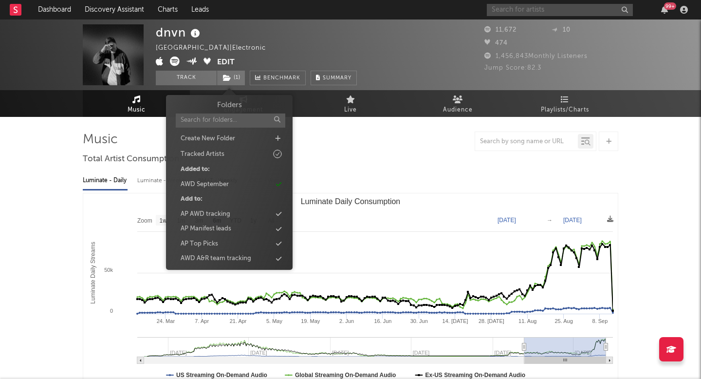
click at [542, 11] on input "text" at bounding box center [560, 10] width 146 height 12
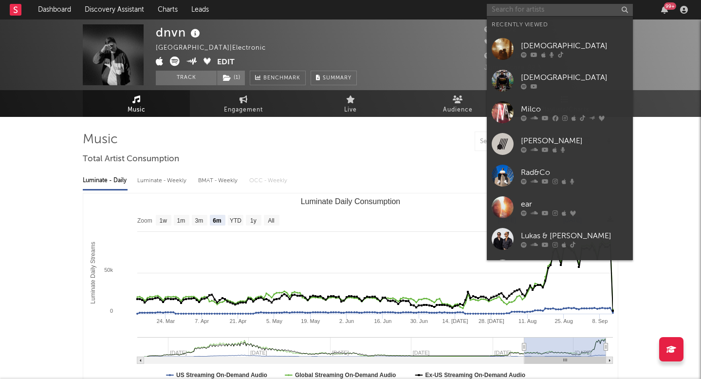
paste input "MC4D"
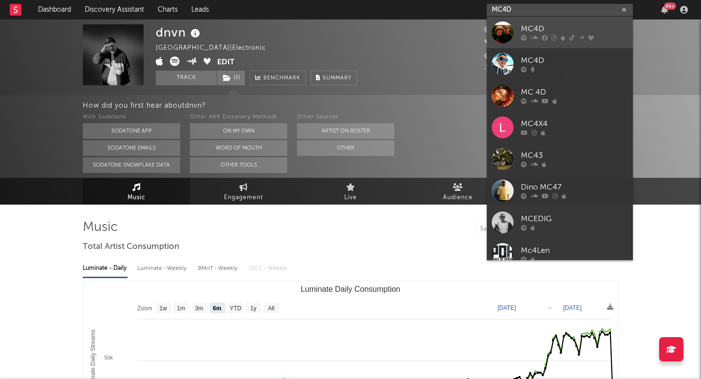
type input "MC4D"
click at [497, 36] on div at bounding box center [503, 32] width 22 height 22
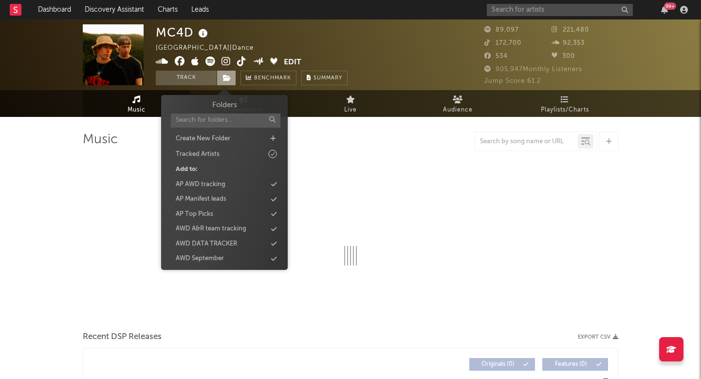
click at [229, 80] on icon at bounding box center [227, 78] width 8 height 7
click at [203, 259] on div "AWD September" at bounding box center [200, 259] width 48 height 10
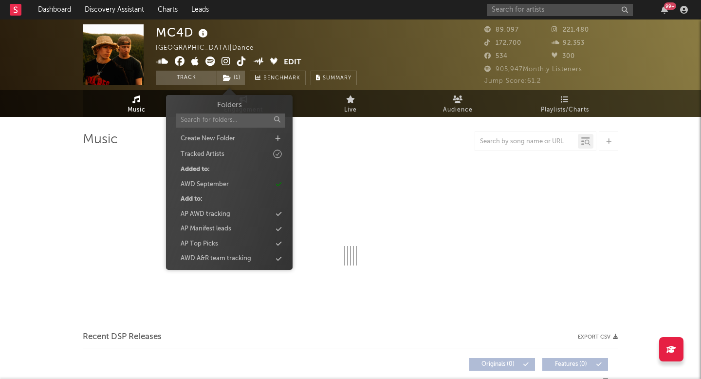
select select "6m"
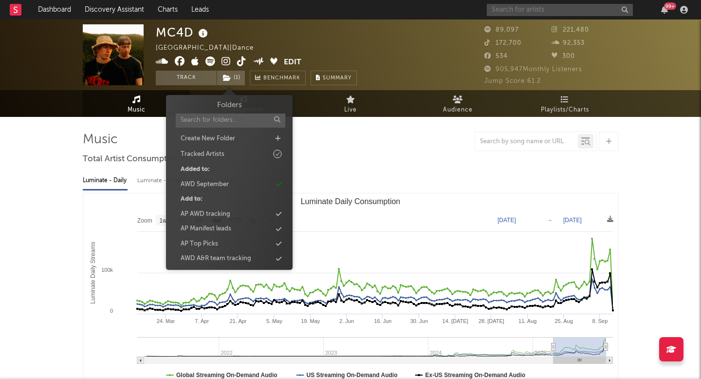
click at [514, 11] on input "text" at bounding box center [560, 10] width 146 height 12
paste input "Basstripper"
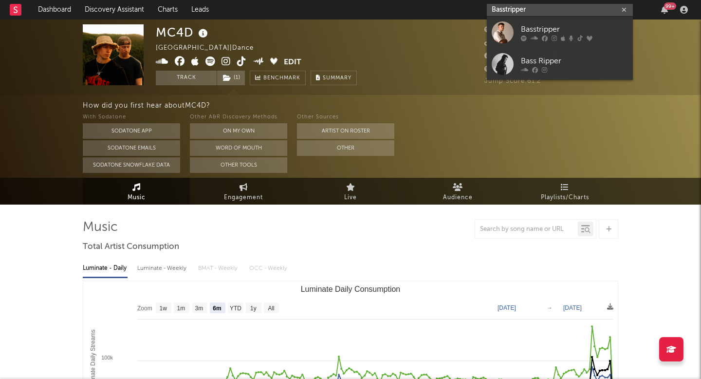
type input "Basstripper"
click at [496, 38] on div at bounding box center [503, 32] width 22 height 22
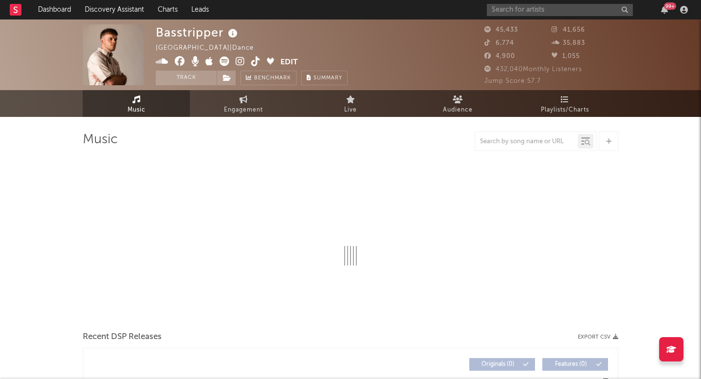
select select "6m"
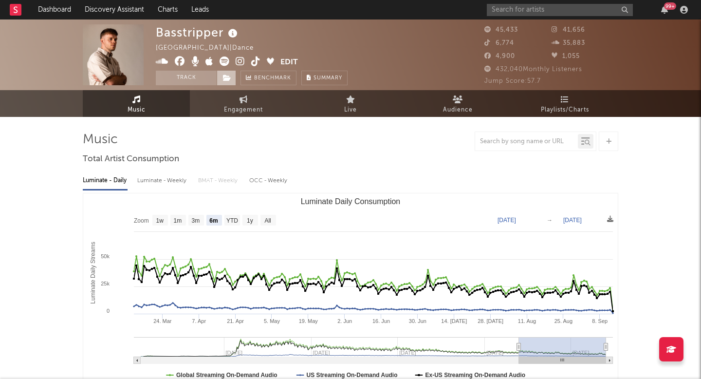
click at [229, 80] on icon at bounding box center [227, 78] width 8 height 7
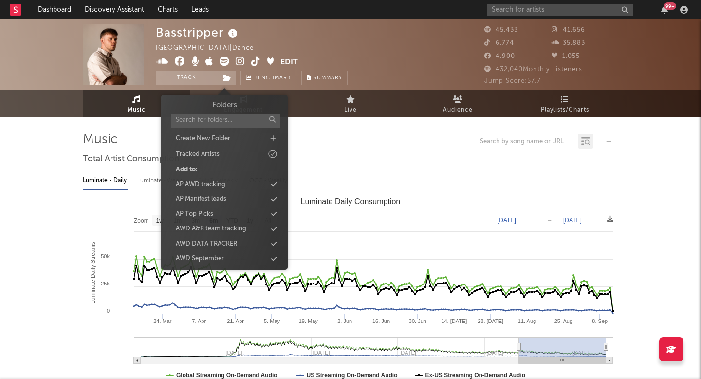
click at [220, 257] on div "AWD September" at bounding box center [200, 259] width 48 height 10
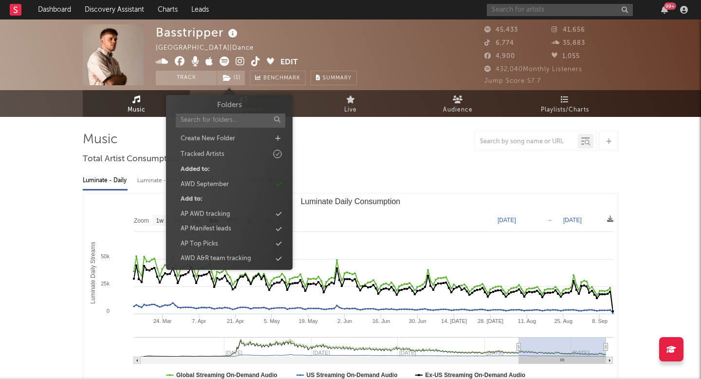
click at [531, 11] on input "text" at bounding box center [560, 10] width 146 height 12
paste input "[GEOGRAPHIC_DATA]"
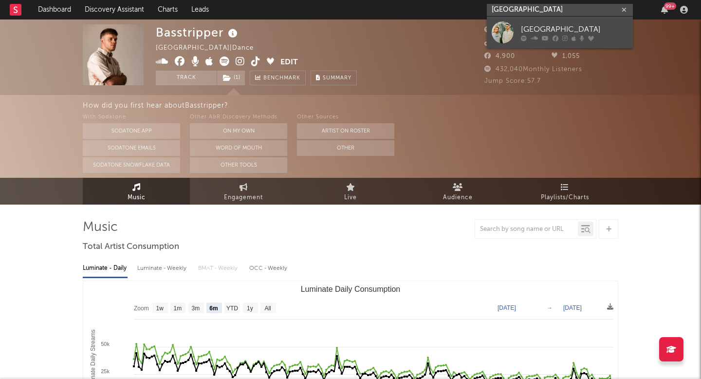
type input "[GEOGRAPHIC_DATA]"
click at [500, 38] on div at bounding box center [503, 32] width 22 height 22
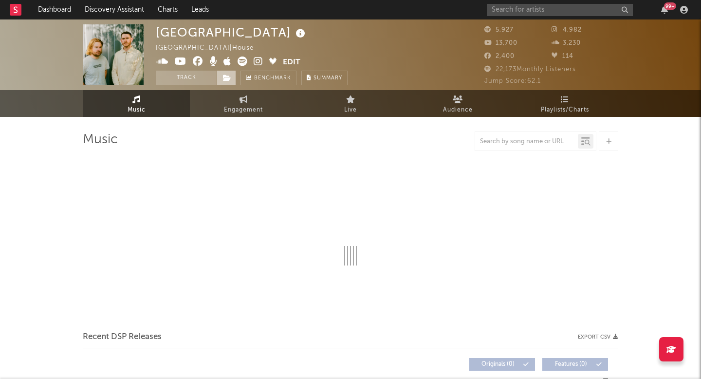
click at [228, 76] on icon at bounding box center [227, 78] width 8 height 7
select select "1w"
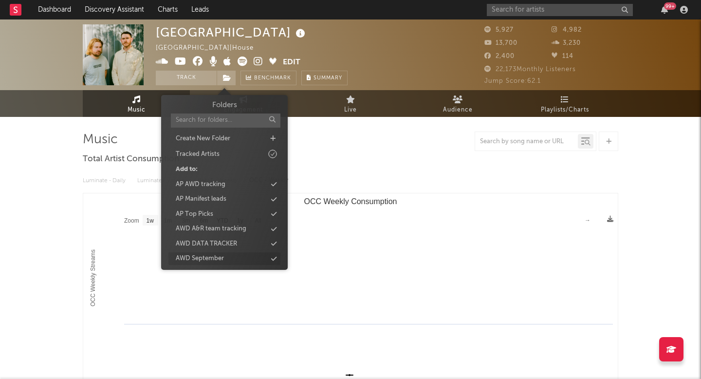
click at [214, 262] on div "AWD September" at bounding box center [200, 259] width 48 height 10
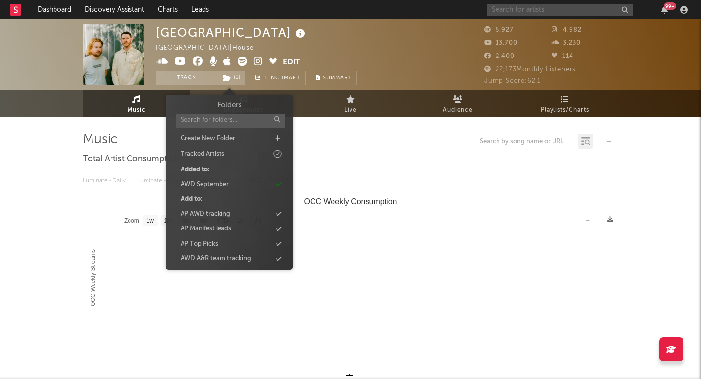
click at [521, 12] on input "text" at bounding box center [560, 10] width 146 height 12
paste input "1111"
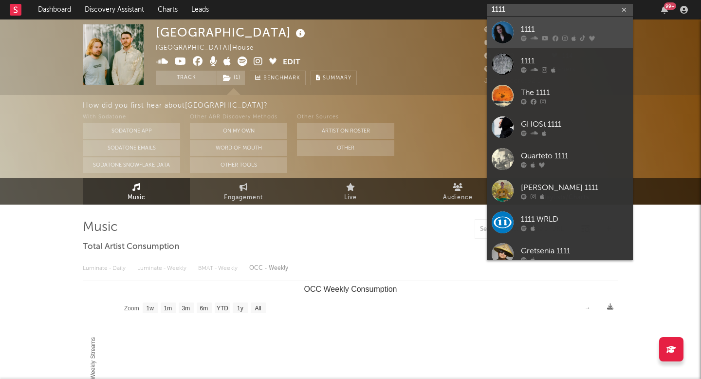
type input "1111"
click at [504, 44] on link "1111" at bounding box center [560, 33] width 146 height 32
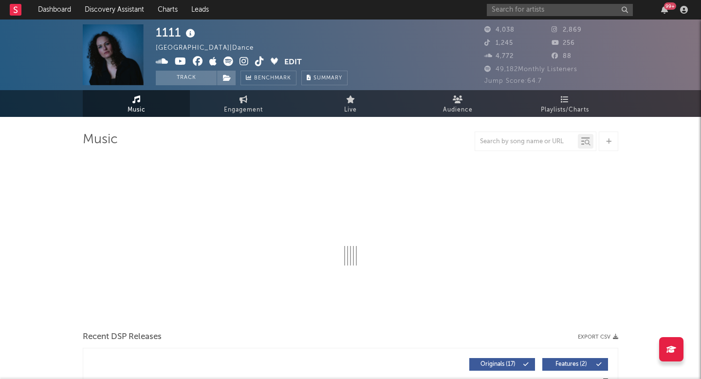
select select "6m"
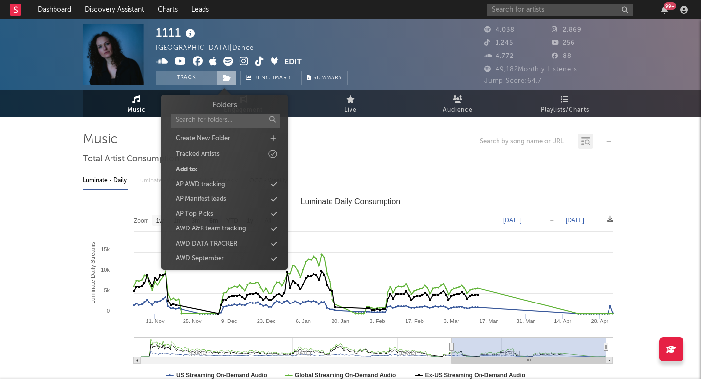
click at [230, 84] on span at bounding box center [226, 78] width 19 height 15
click at [212, 260] on div "AWD September" at bounding box center [200, 259] width 48 height 10
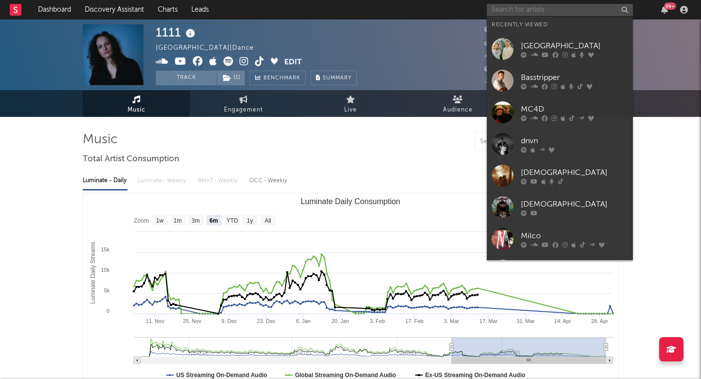
click at [534, 12] on input "text" at bounding box center [560, 10] width 146 height 12
paste input "[PERSON_NAME]"
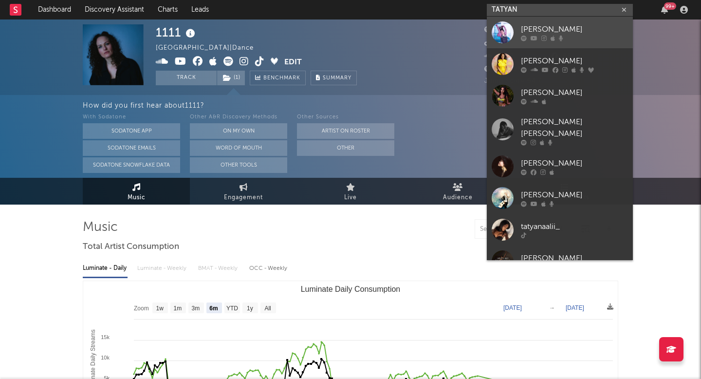
type input "TATYAN"
click at [489, 35] on link "[PERSON_NAME]" at bounding box center [560, 33] width 146 height 32
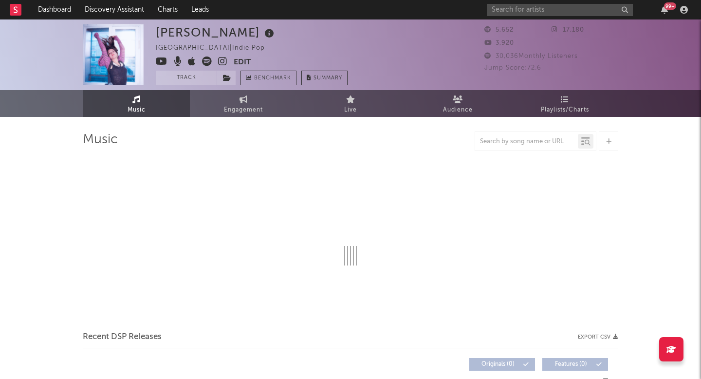
select select "6m"
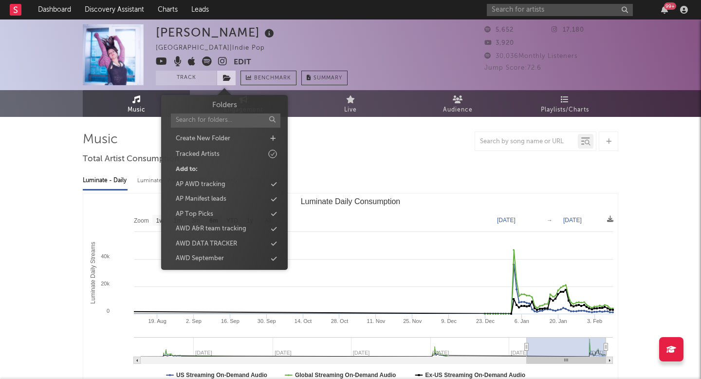
click at [231, 77] on span at bounding box center [226, 78] width 19 height 15
click at [224, 254] on div "AWD September" at bounding box center [225, 258] width 112 height 13
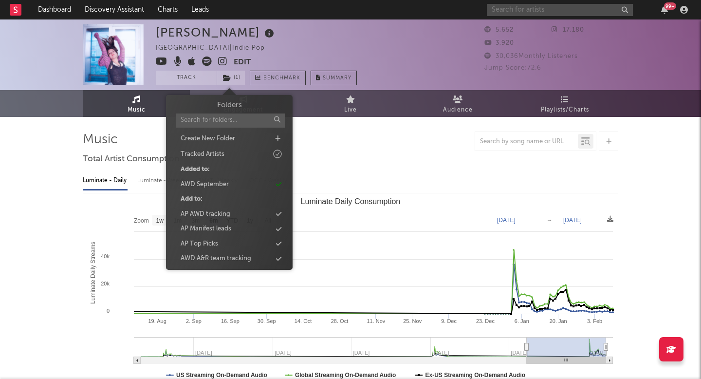
click at [499, 7] on input "text" at bounding box center [560, 10] width 146 height 12
paste input "[PERSON_NAME]"
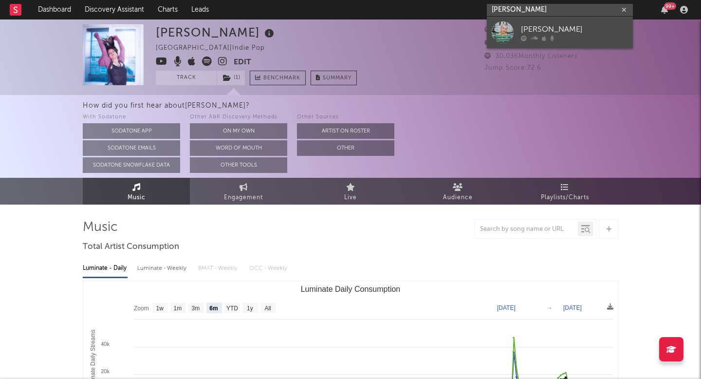
type input "[PERSON_NAME]"
click at [503, 32] on div at bounding box center [503, 32] width 22 height 22
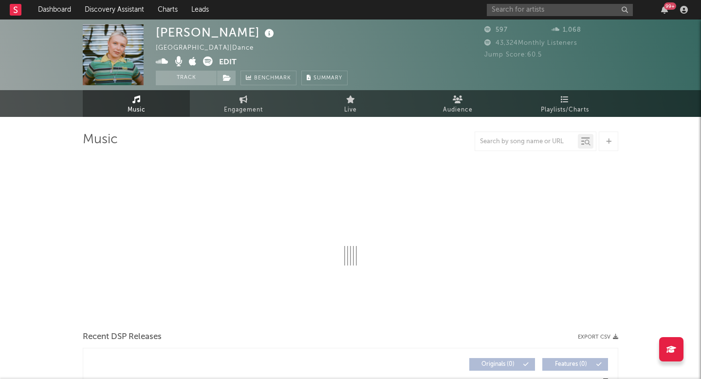
select select "1w"
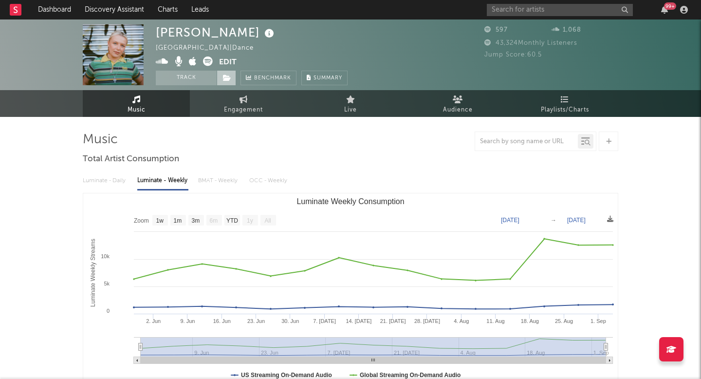
click at [231, 75] on span at bounding box center [226, 78] width 19 height 15
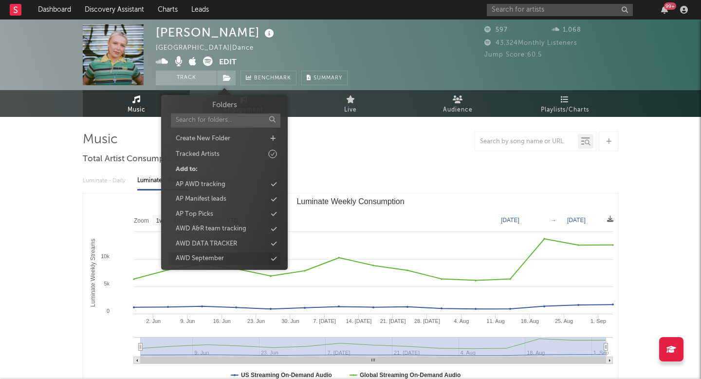
click at [226, 254] on div "AWD September" at bounding box center [225, 258] width 112 height 13
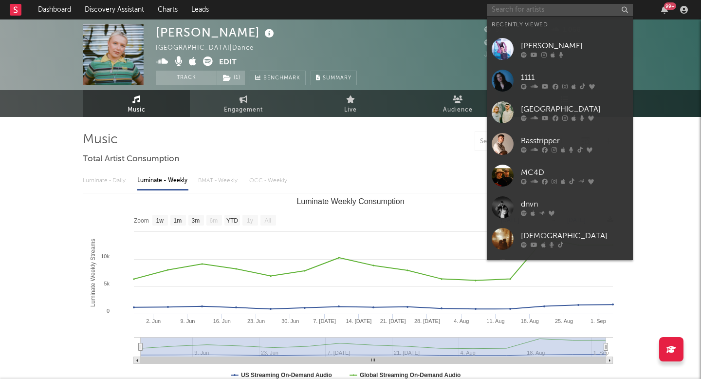
click at [511, 11] on input "text" at bounding box center [560, 10] width 146 height 12
paste input "Swimming [PERSON_NAME]"
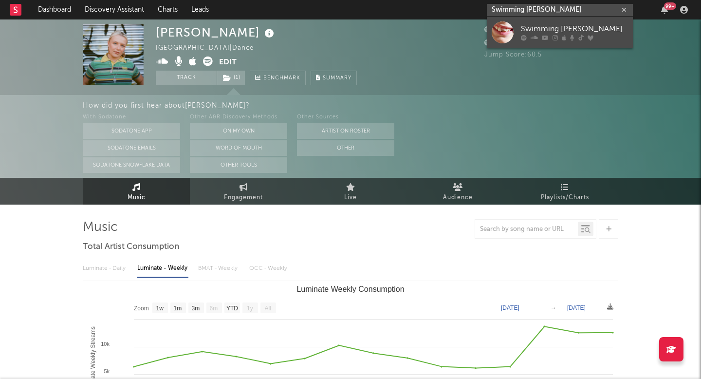
type input "Swimming [PERSON_NAME]"
click at [499, 40] on div at bounding box center [503, 32] width 22 height 22
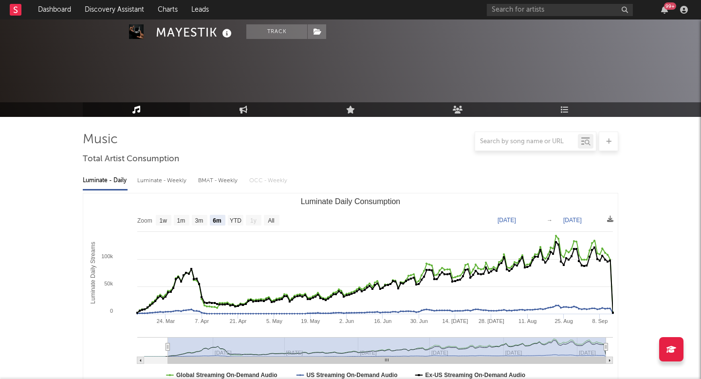
select select "6m"
select select "1w"
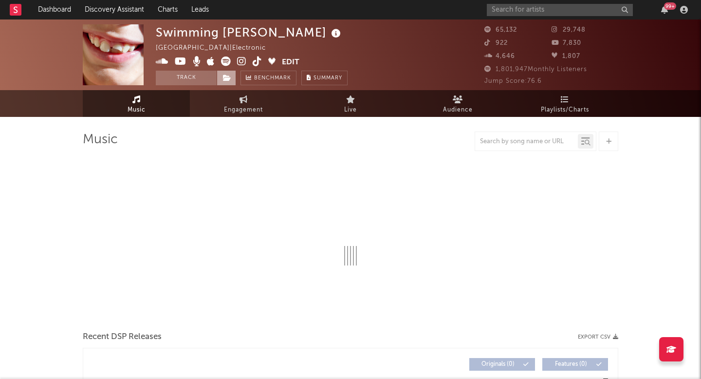
click at [228, 79] on icon at bounding box center [227, 78] width 8 height 7
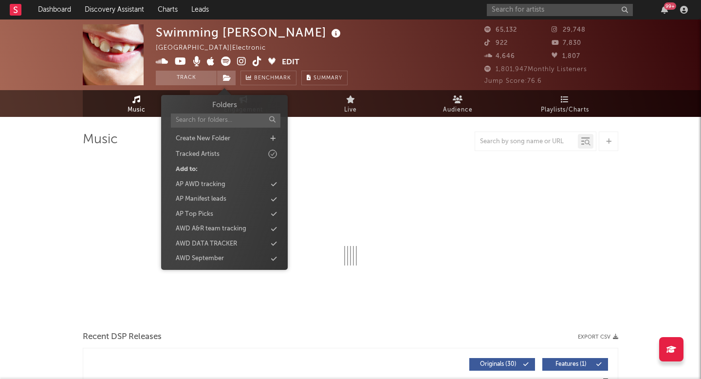
select select "6m"
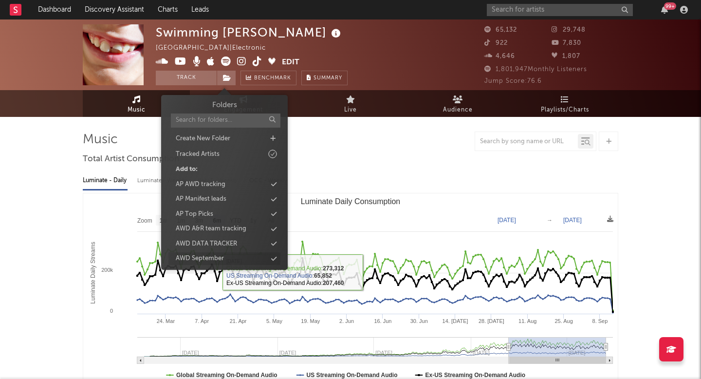
click at [206, 258] on div "AWD September" at bounding box center [200, 259] width 48 height 10
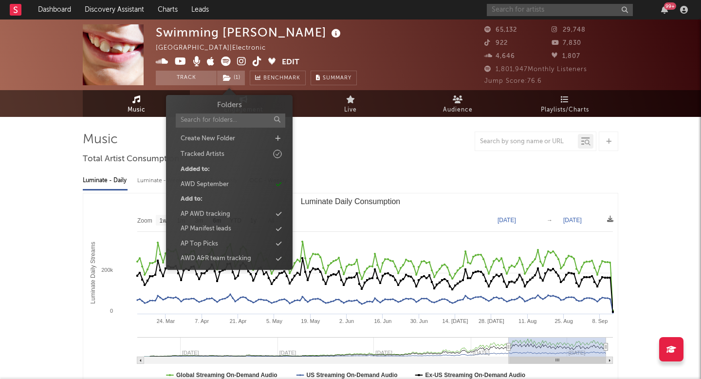
click at [526, 15] on input "text" at bounding box center [560, 10] width 146 height 12
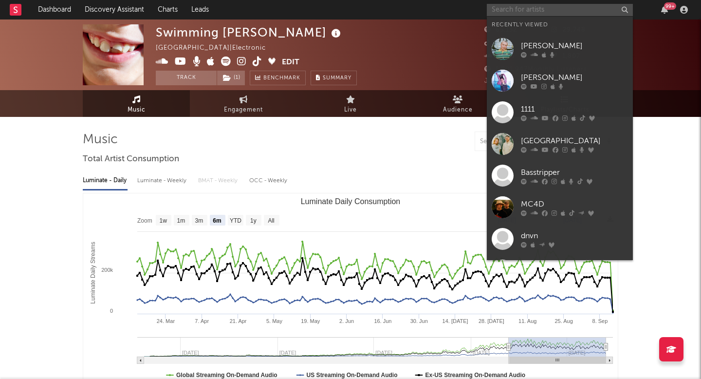
paste input "Tasty or Not"
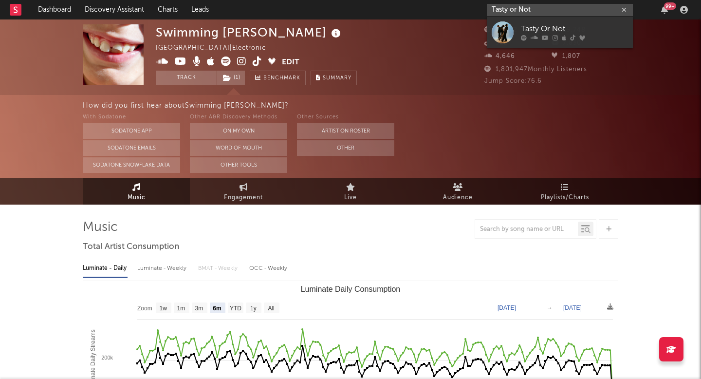
type input "Tasty or Not"
click at [495, 42] on div at bounding box center [503, 32] width 22 height 22
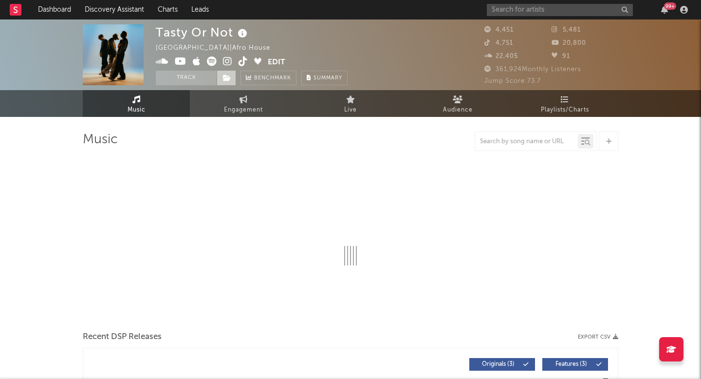
select select "6m"
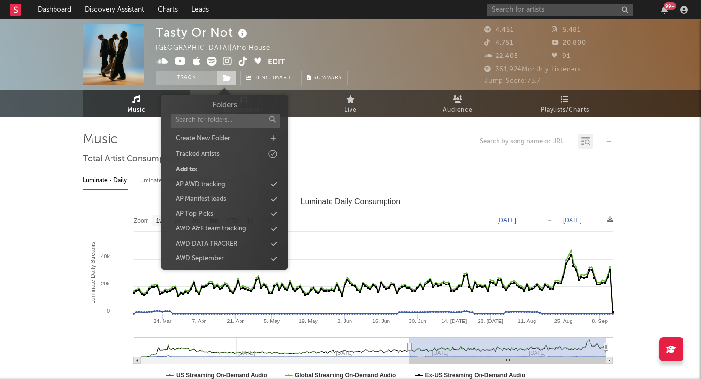
click at [228, 80] on icon at bounding box center [227, 78] width 8 height 7
click at [222, 256] on div "AWD September" at bounding box center [200, 259] width 48 height 10
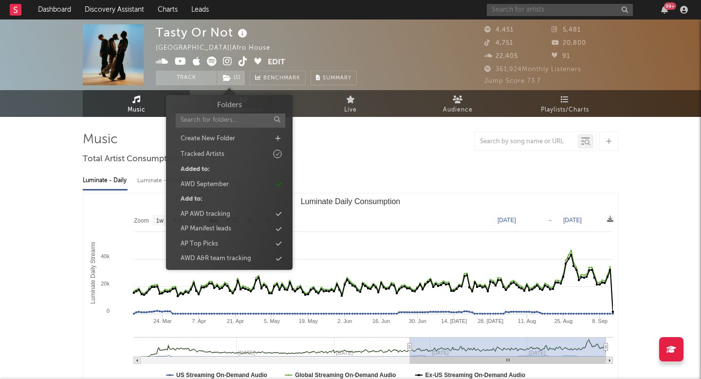
click at [512, 11] on input "text" at bounding box center [560, 10] width 146 height 12
paste input "Oldboy & DJ Cosworth"
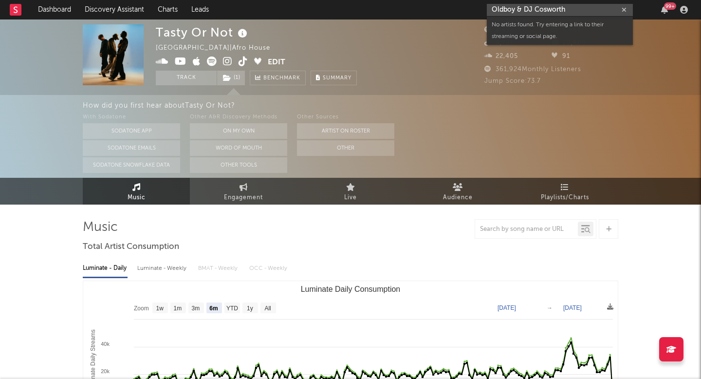
drag, startPoint x: 550, startPoint y: 8, endPoint x: 633, endPoint y: 8, distance: 83.3
click at [630, 8] on input "Oldboy & DJ Cosworth" at bounding box center [560, 10] width 146 height 12
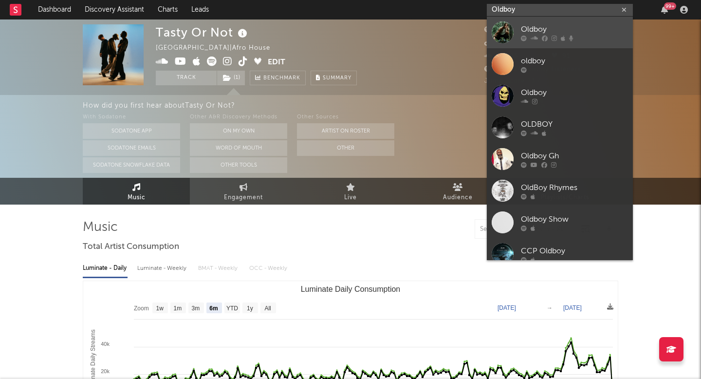
type input "Oldboy"
click at [585, 29] on div "Oldboy" at bounding box center [574, 29] width 107 height 12
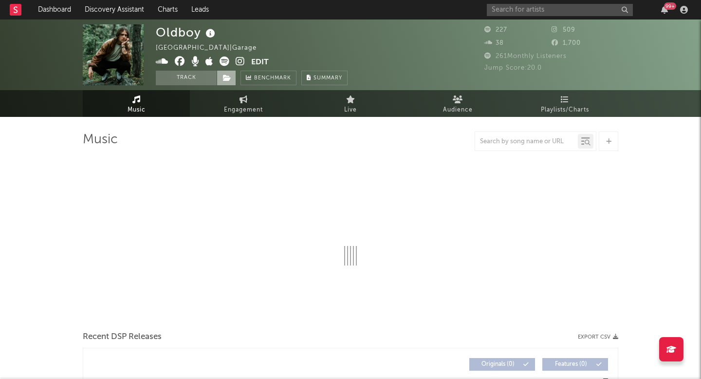
select select "1w"
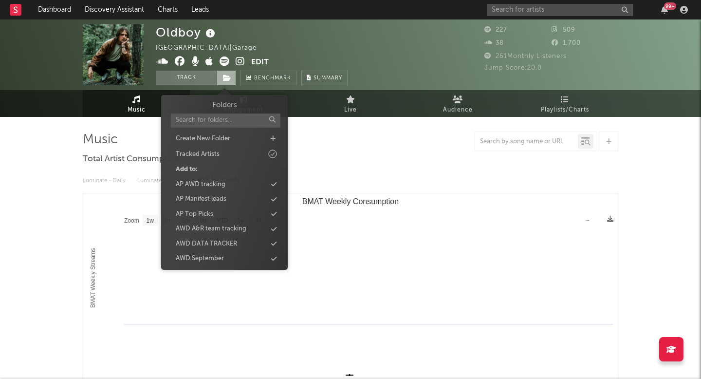
click at [226, 79] on icon at bounding box center [227, 78] width 8 height 7
click at [200, 256] on div "AWD September" at bounding box center [200, 259] width 48 height 10
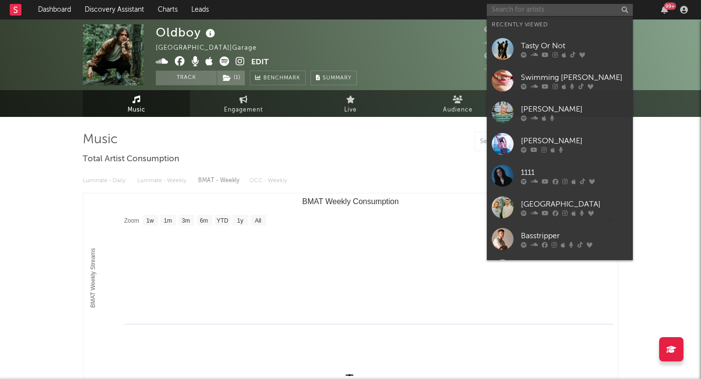
click at [511, 6] on input "text" at bounding box center [560, 10] width 146 height 12
paste input "Oldboy & DJ Cosworth"
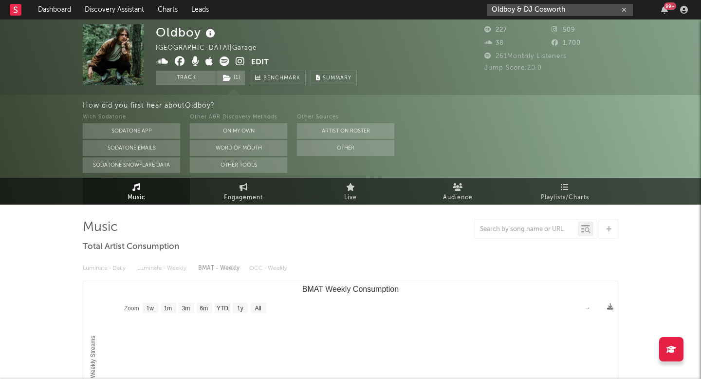
click at [522, 7] on input "Oldboy & DJ Cosworth" at bounding box center [560, 10] width 146 height 12
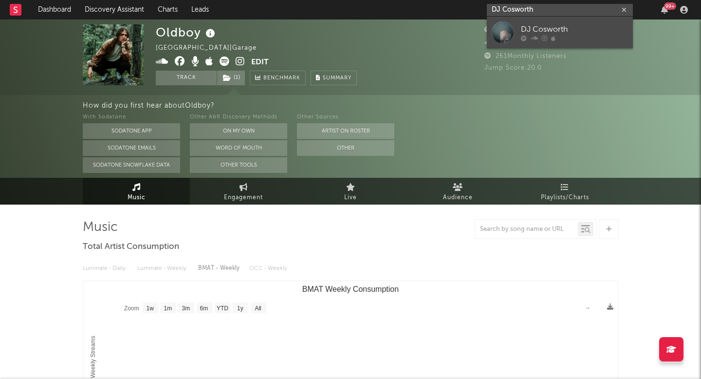
type input "DJ Cosworth"
click at [512, 24] on div at bounding box center [503, 32] width 22 height 22
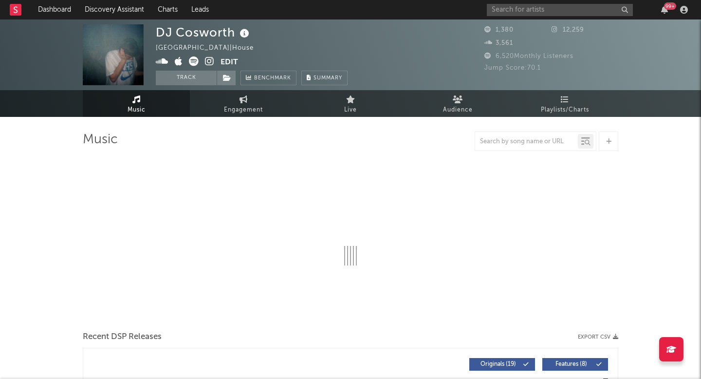
select select "1w"
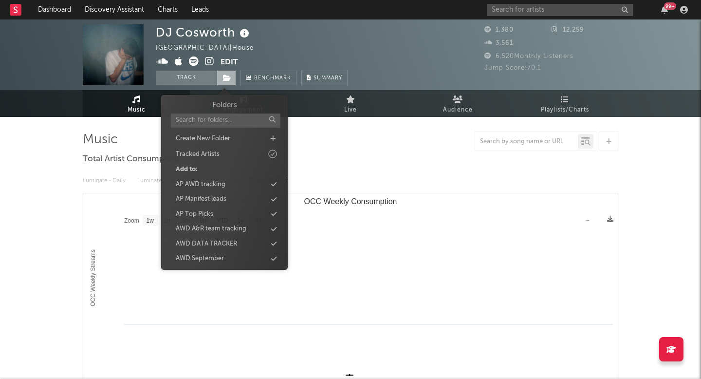
click at [223, 72] on span at bounding box center [226, 78] width 19 height 15
click at [192, 260] on div "AWD September" at bounding box center [200, 259] width 48 height 10
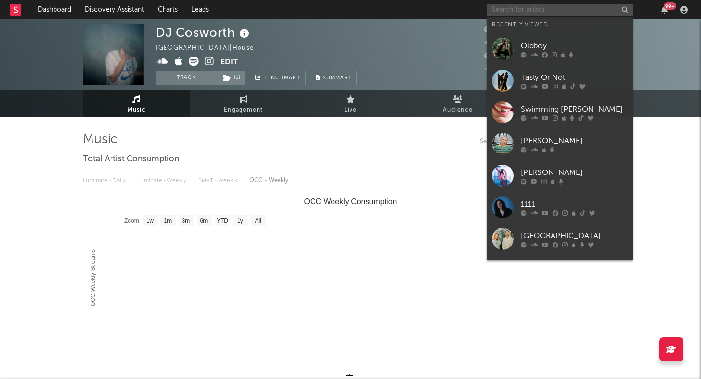
click at [515, 8] on input "text" at bounding box center [560, 10] width 146 height 12
paste input "DJ [PERSON_NAME]"
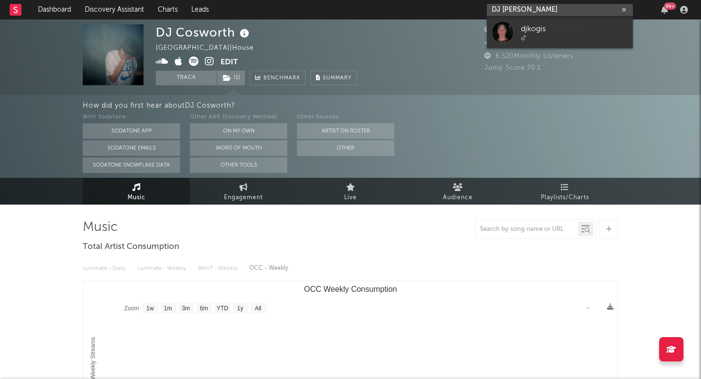
type input "DJ [PERSON_NAME]"
click at [507, 38] on div at bounding box center [503, 32] width 22 height 22
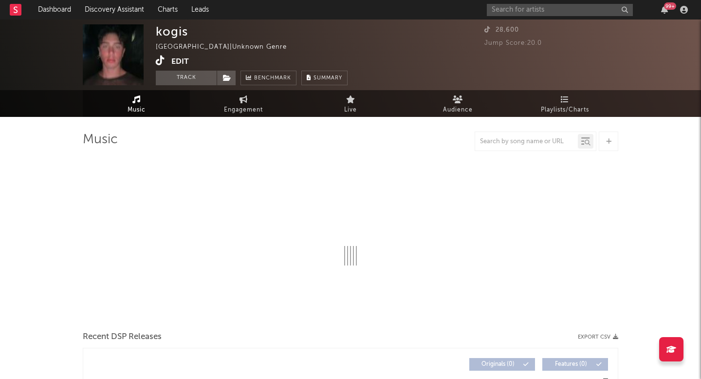
select select "1w"
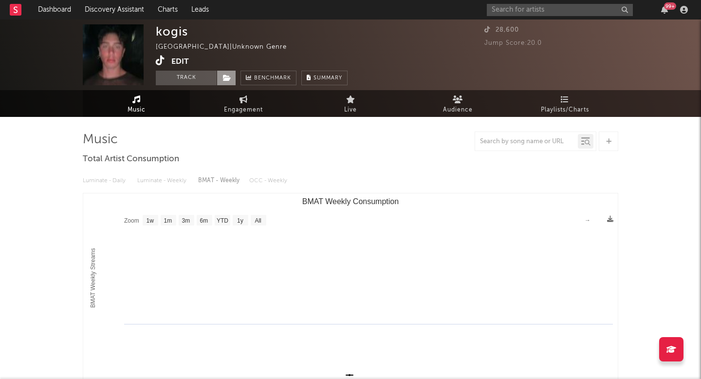
click at [229, 75] on icon at bounding box center [227, 78] width 8 height 7
click at [524, 2] on div "99 +" at bounding box center [589, 9] width 205 height 19
click at [517, 6] on input "text" at bounding box center [560, 10] width 146 height 12
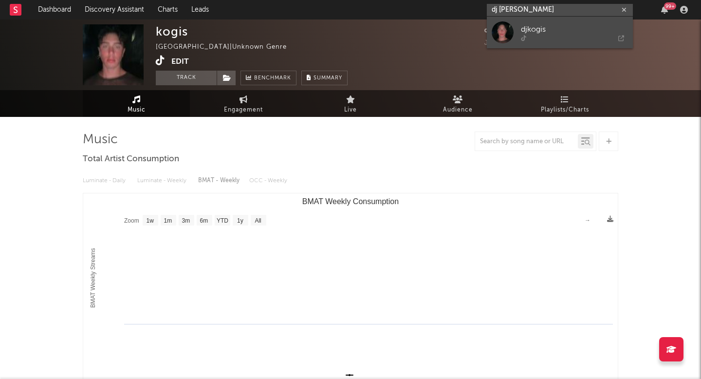
paste input "[PERSON_NAME]"
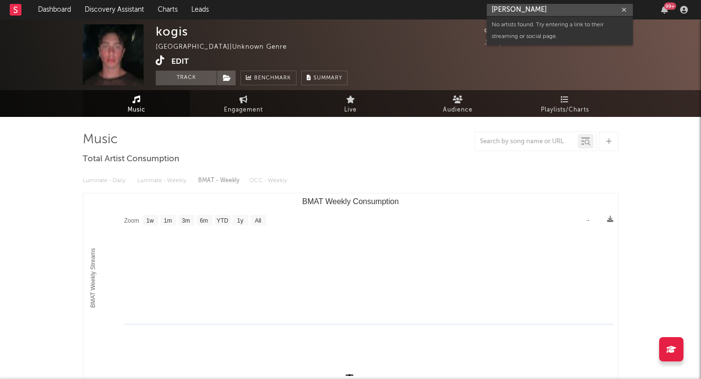
click at [519, 11] on input "[PERSON_NAME]" at bounding box center [560, 10] width 146 height 12
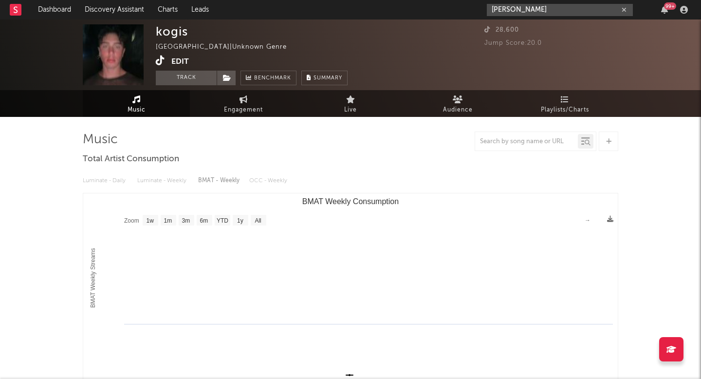
click at [509, 4] on input "[PERSON_NAME]" at bounding box center [560, 10] width 146 height 12
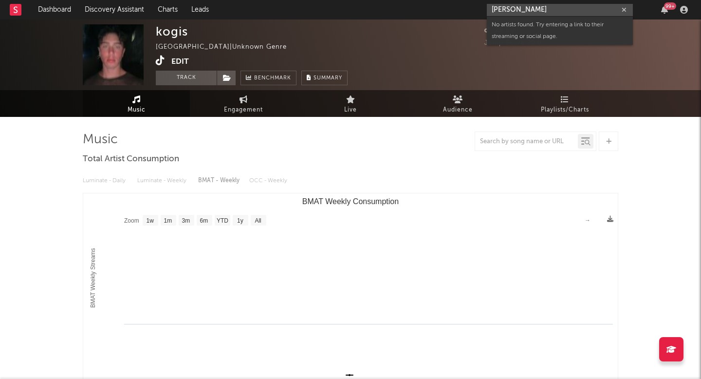
click at [509, 4] on input "[PERSON_NAME]" at bounding box center [560, 10] width 146 height 12
click at [511, 12] on input "[PERSON_NAME]" at bounding box center [560, 10] width 146 height 12
paste input "Haydo"
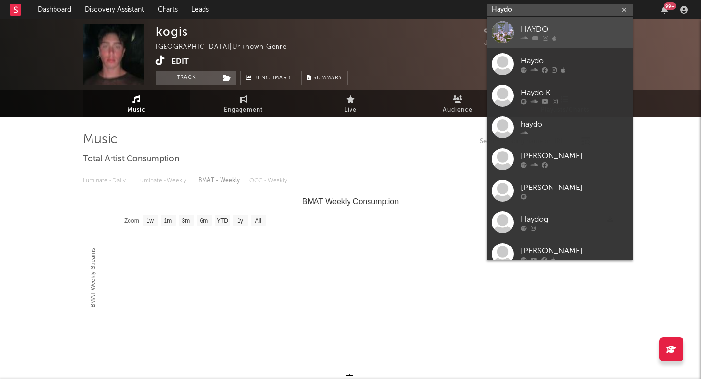
type input "Haydo"
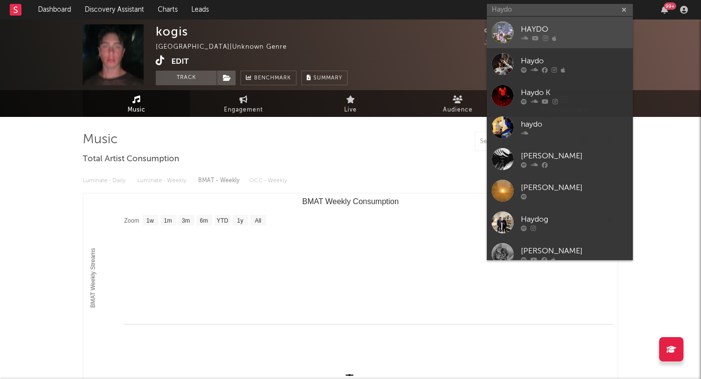
click at [494, 35] on div at bounding box center [503, 32] width 22 height 22
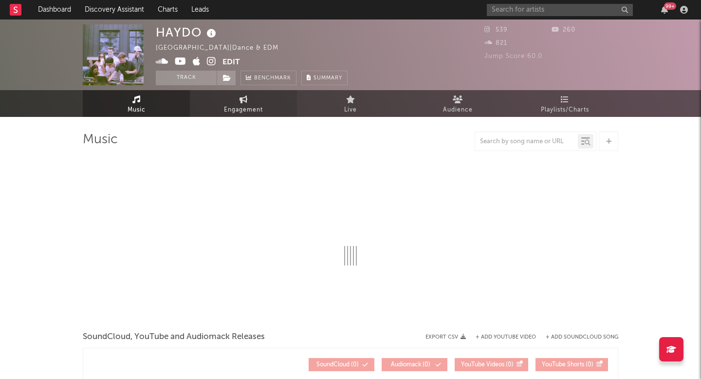
select select "1w"
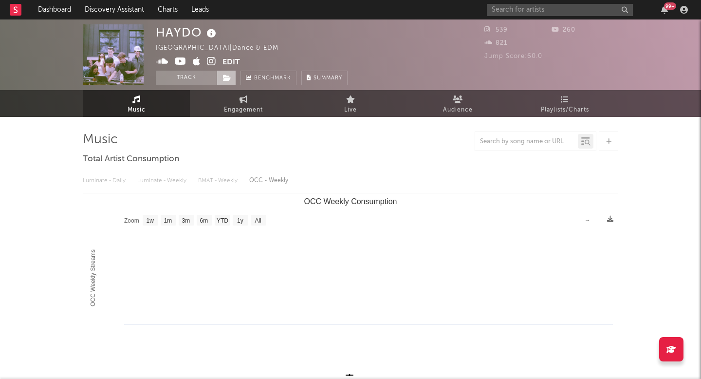
click at [226, 81] on icon at bounding box center [227, 78] width 8 height 7
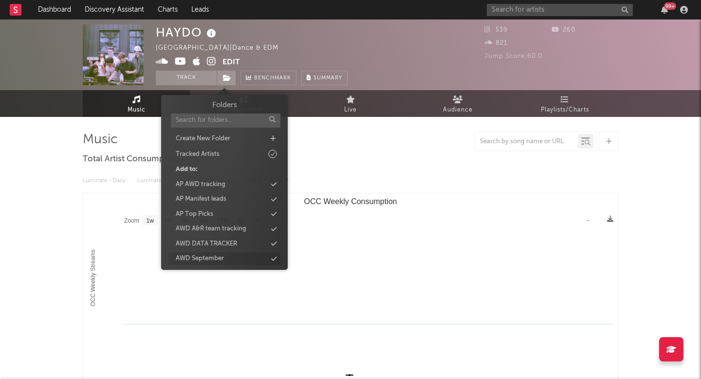
click at [214, 258] on div "AWD September" at bounding box center [200, 259] width 48 height 10
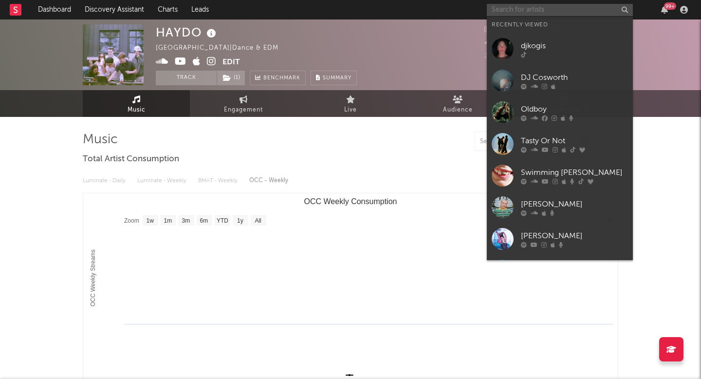
click at [510, 13] on input "text" at bounding box center [560, 10] width 146 height 12
paste input "Sons Of Charlie"
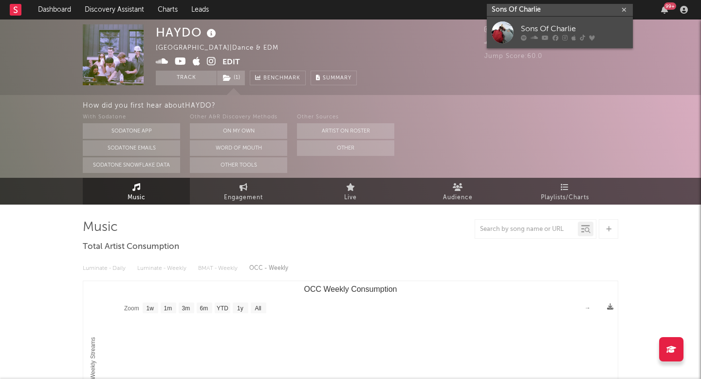
type input "Sons Of Charlie"
click at [502, 39] on div at bounding box center [503, 32] width 22 height 22
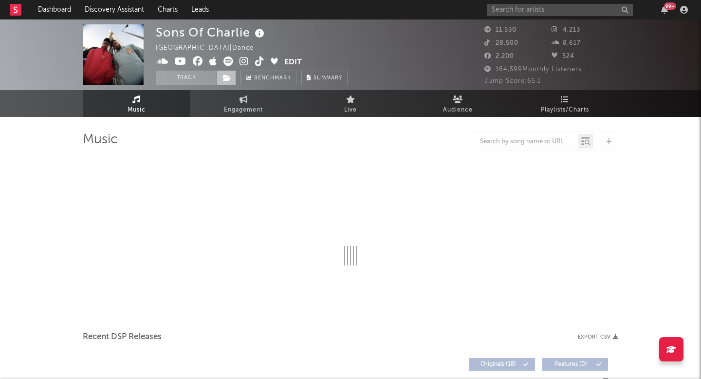
select select "6m"
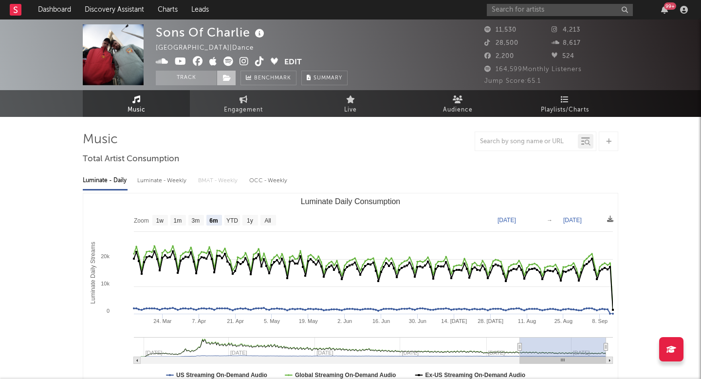
click at [233, 75] on span at bounding box center [226, 78] width 19 height 15
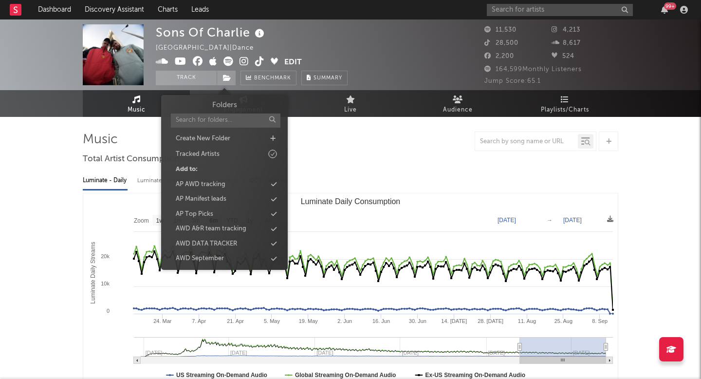
click at [207, 251] on div "Folders Create New Folder Tracked Artists Add to: AP AWD tracking AP Manifest l…" at bounding box center [225, 190] width 112 height 180
click at [203, 257] on div "AWD September" at bounding box center [200, 259] width 48 height 10
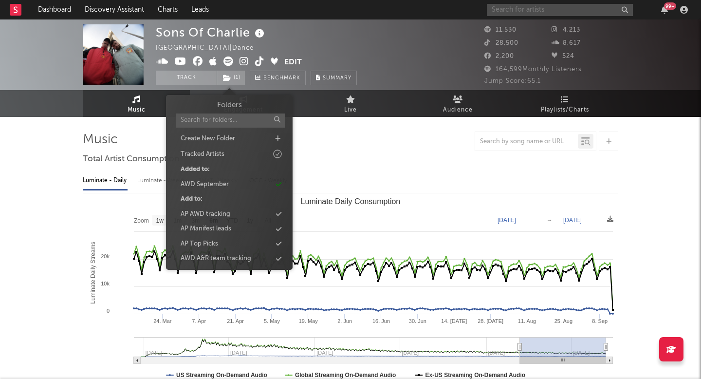
paste input "Alure"
click at [510, 8] on input "text" at bounding box center [560, 10] width 146 height 12
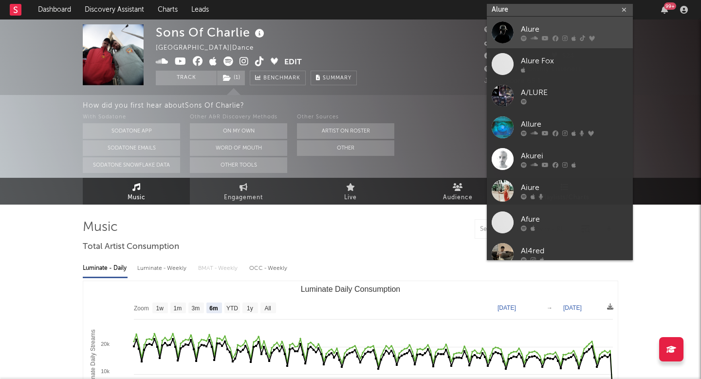
type input "Alure"
click at [504, 37] on div at bounding box center [503, 32] width 22 height 22
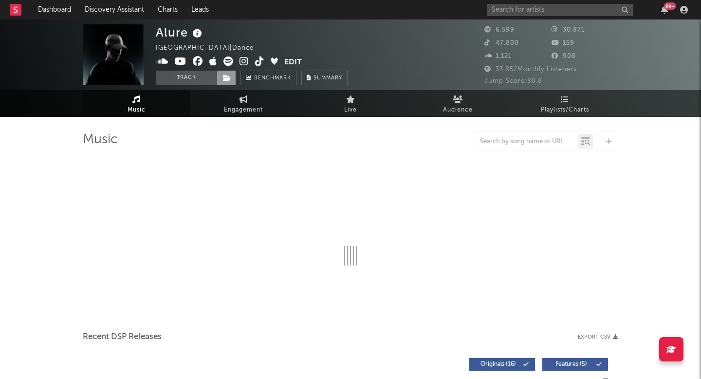
click at [230, 84] on span at bounding box center [226, 78] width 19 height 15
select select "6m"
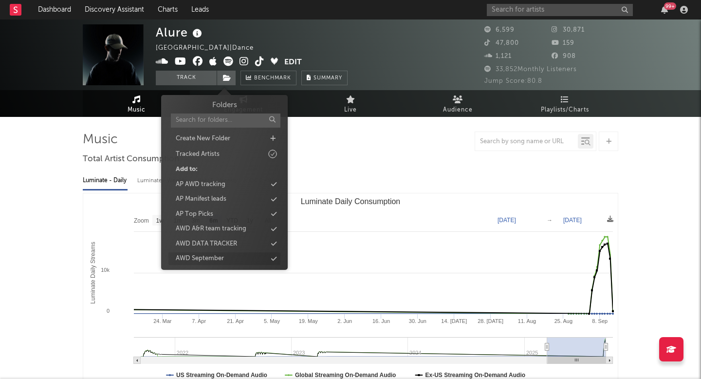
click at [193, 255] on div "AWD September" at bounding box center [200, 259] width 48 height 10
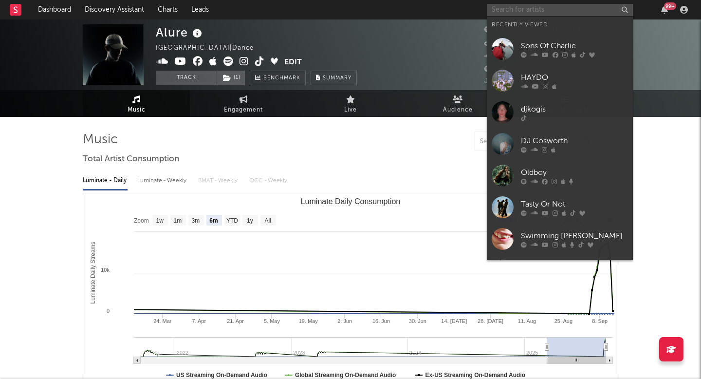
click at [504, 13] on input "text" at bounding box center [560, 10] width 146 height 12
paste input "MLE"
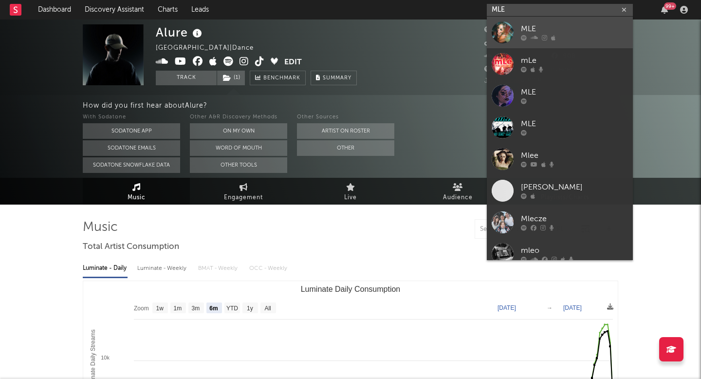
type input "MLE"
click at [499, 36] on div at bounding box center [503, 32] width 22 height 22
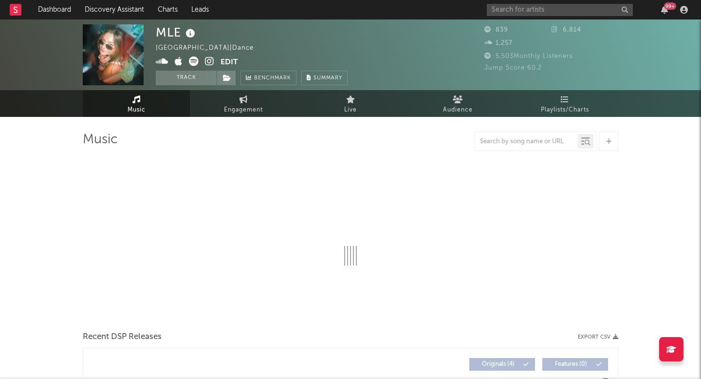
select select "1w"
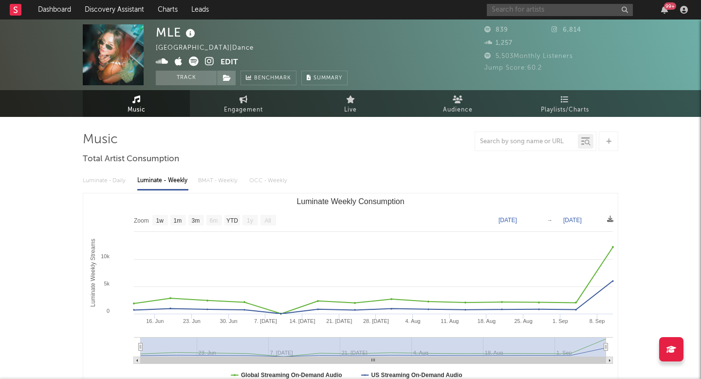
click at [528, 10] on input "text" at bounding box center [560, 10] width 146 height 12
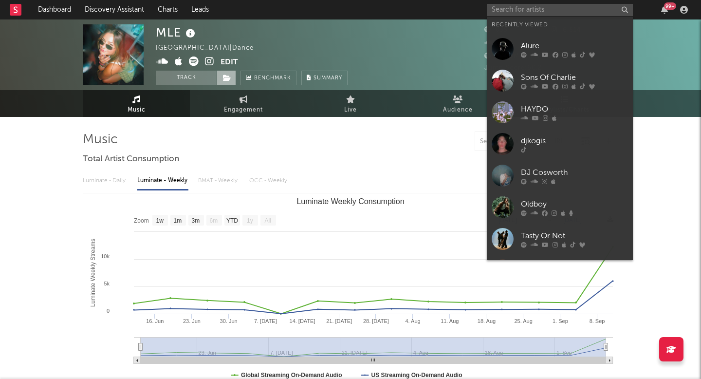
click at [223, 80] on icon at bounding box center [227, 78] width 8 height 7
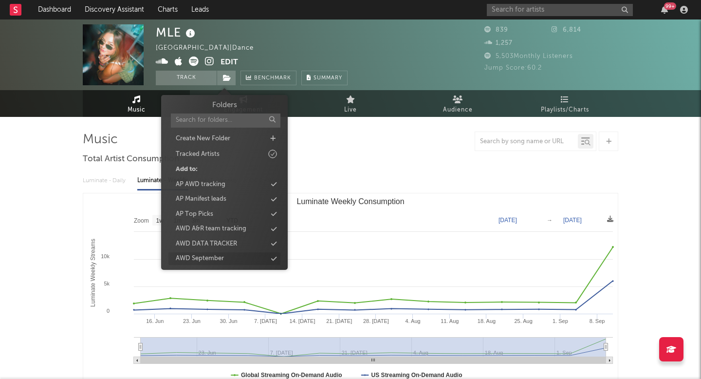
click at [209, 256] on div "AWD September" at bounding box center [200, 259] width 48 height 10
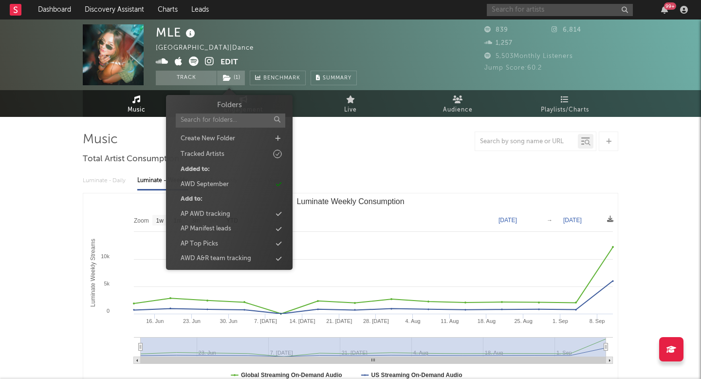
click at [536, 13] on input "text" at bounding box center [560, 10] width 146 height 12
paste input "Shmani"
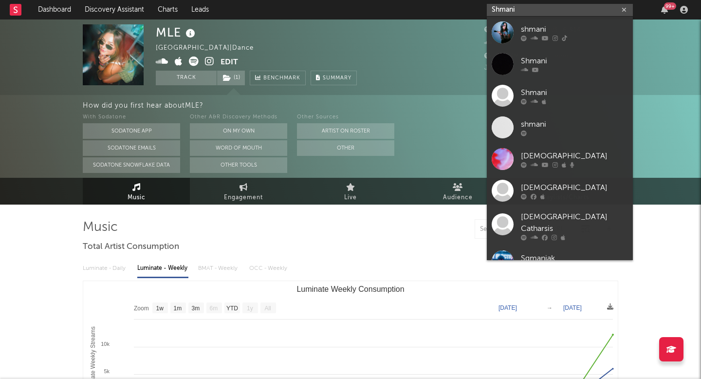
type input "Shmani"
click at [501, 32] on div at bounding box center [503, 32] width 22 height 22
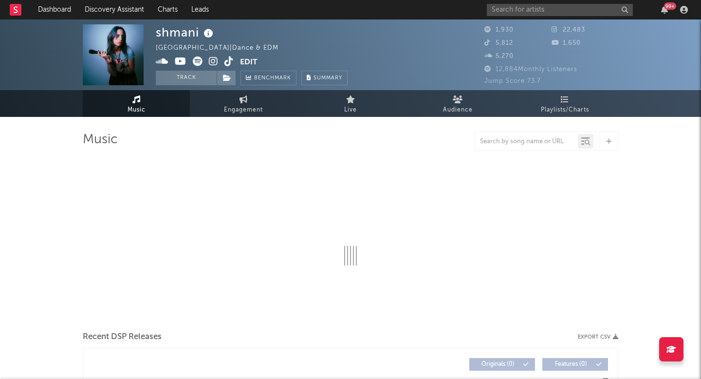
select select "1w"
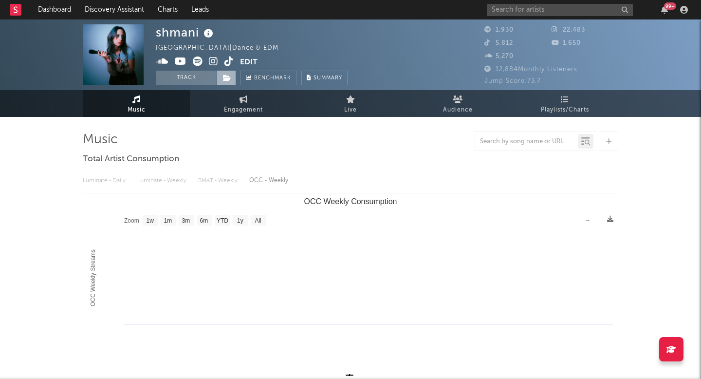
click at [226, 81] on icon at bounding box center [227, 78] width 8 height 7
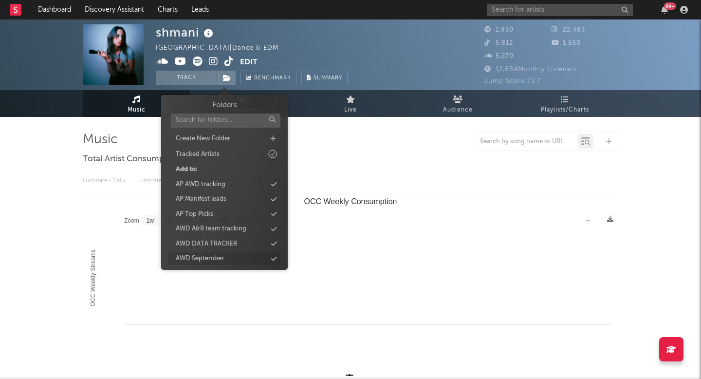
click at [212, 253] on div "AWD September" at bounding box center [225, 258] width 112 height 13
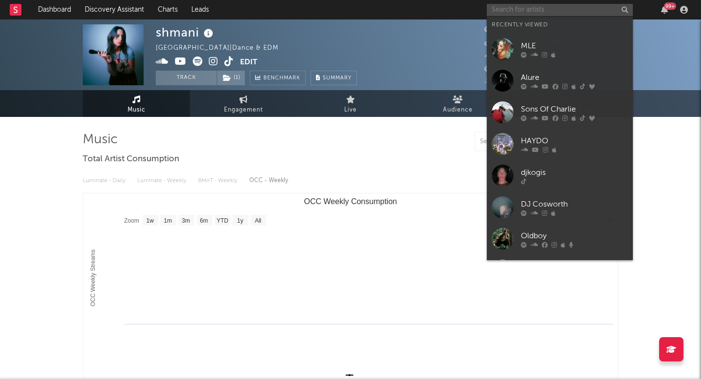
click at [523, 10] on input "text" at bounding box center [560, 10] width 146 height 12
paste input "vonce"
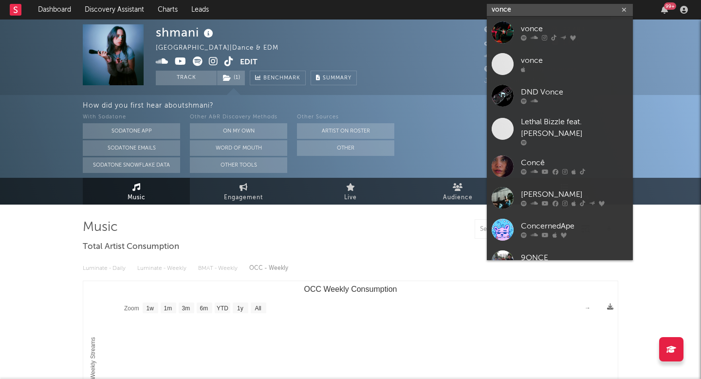
type input "vonce"
click at [498, 44] on link "vonce" at bounding box center [560, 33] width 146 height 32
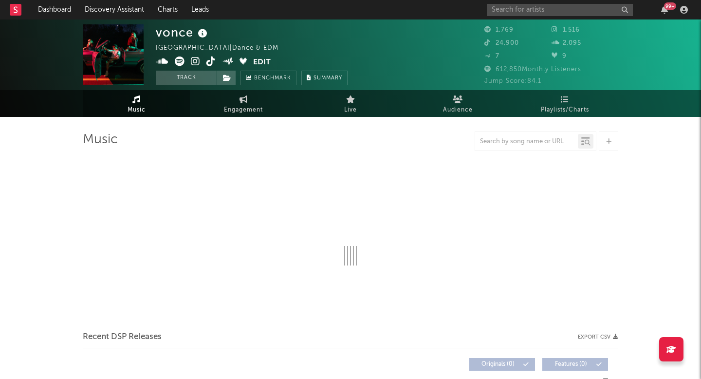
click at [226, 77] on icon at bounding box center [227, 78] width 8 height 7
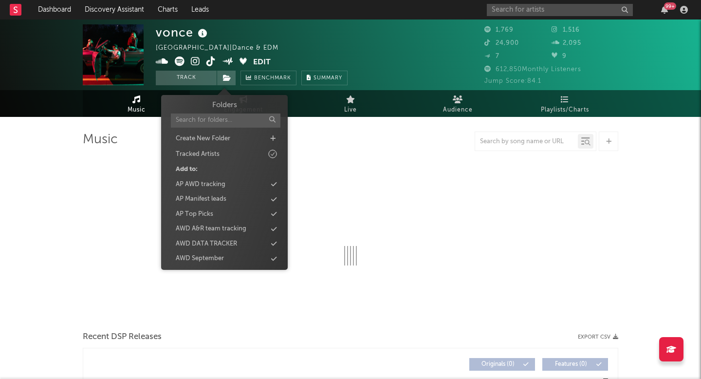
select select "1w"
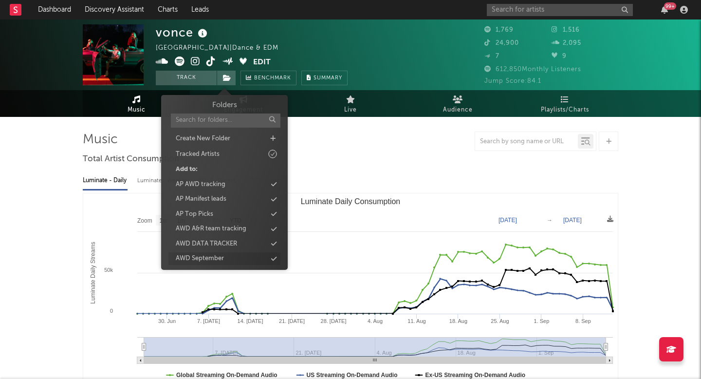
click at [225, 258] on div "AWD September" at bounding box center [225, 258] width 112 height 13
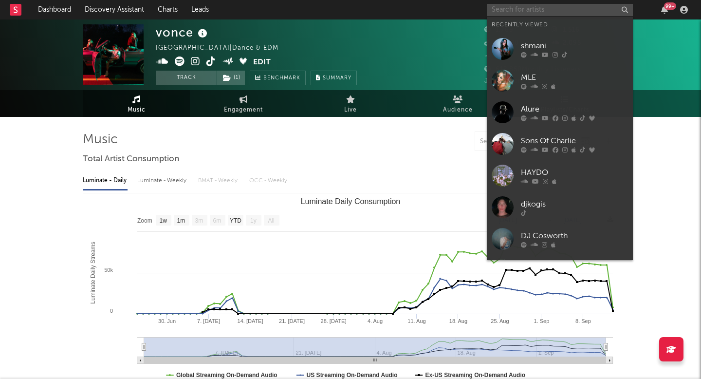
click at [544, 6] on input "text" at bounding box center [560, 10] width 146 height 12
paste input "Shapes"
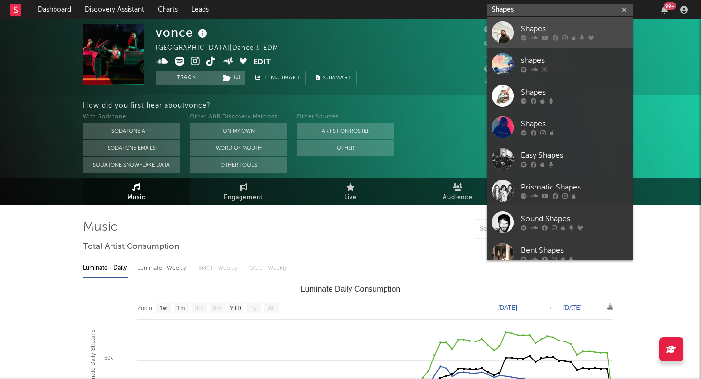
type input "Shapes"
click at [494, 42] on div at bounding box center [503, 32] width 22 height 22
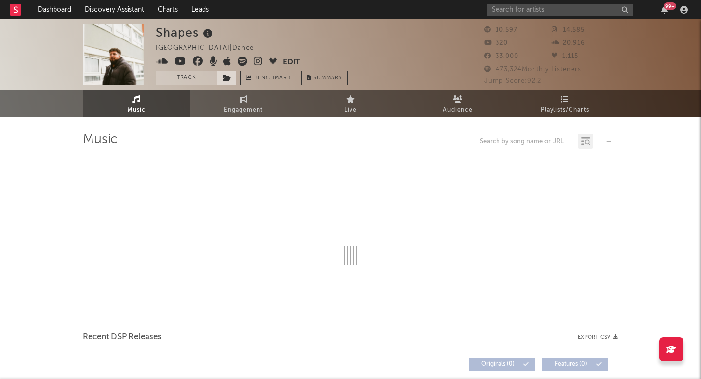
select select "6m"
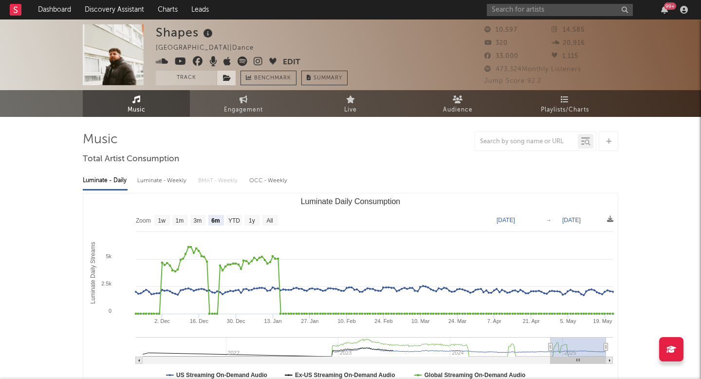
click at [232, 78] on span at bounding box center [226, 78] width 19 height 15
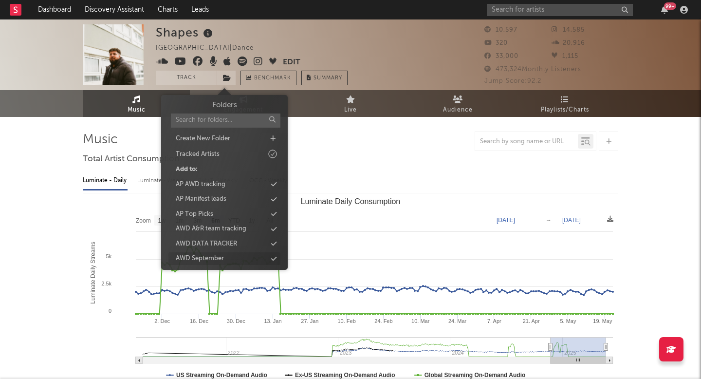
click at [226, 256] on div "AWD September" at bounding box center [225, 258] width 112 height 13
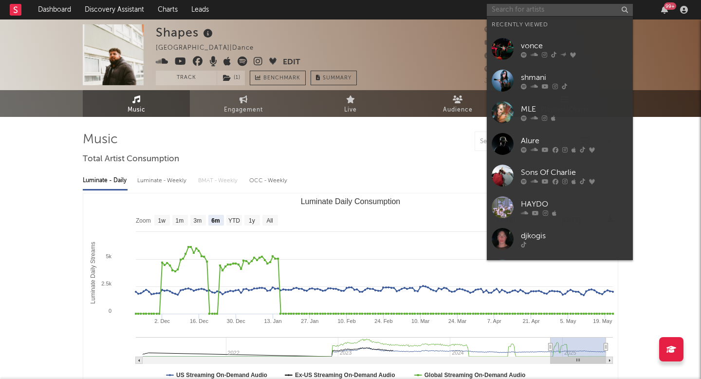
click at [544, 11] on input "text" at bounding box center [560, 10] width 146 height 12
paste input "BBYx"
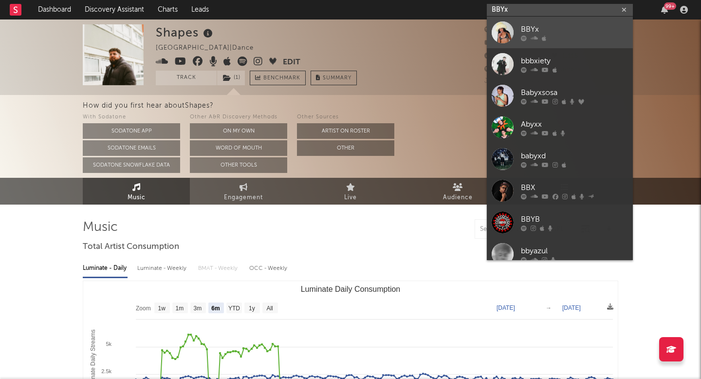
type input "BBYx"
click at [502, 33] on div at bounding box center [503, 32] width 22 height 22
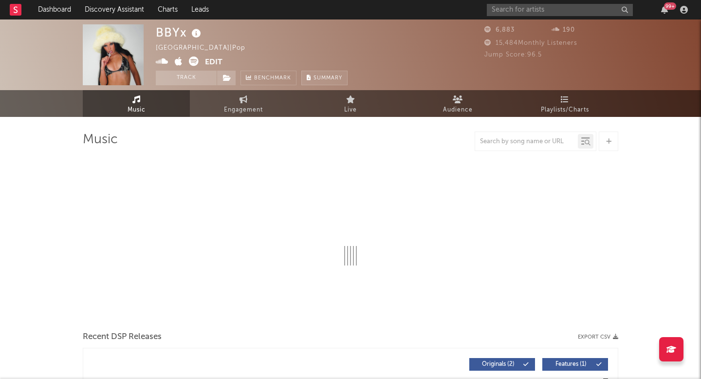
select select "6m"
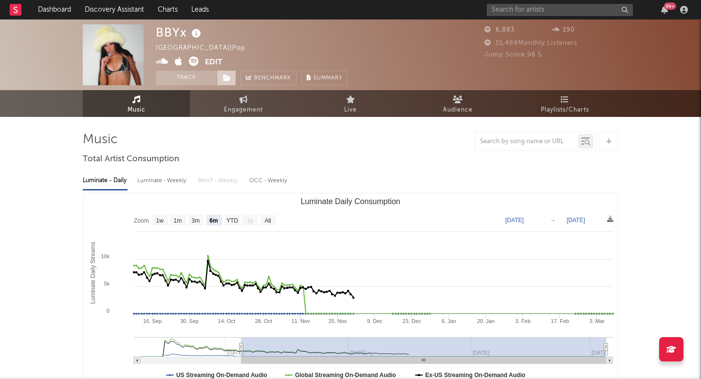
click at [227, 75] on icon at bounding box center [227, 78] width 8 height 7
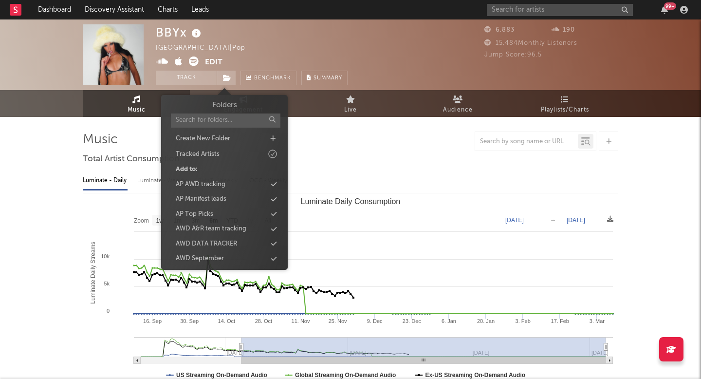
click at [234, 252] on div "Folders Create New Folder Tracked Artists Add to: AP AWD tracking AP Manifest l…" at bounding box center [225, 190] width 112 height 180
click at [245, 260] on div "AWD September" at bounding box center [225, 258] width 112 height 13
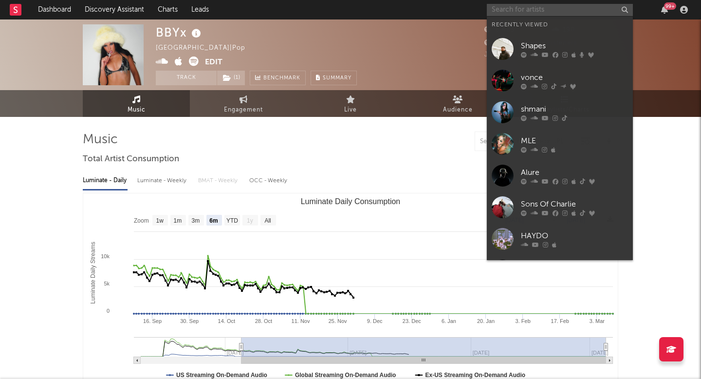
click at [522, 11] on input "text" at bounding box center [560, 10] width 146 height 12
paste input "It Never Fazes"
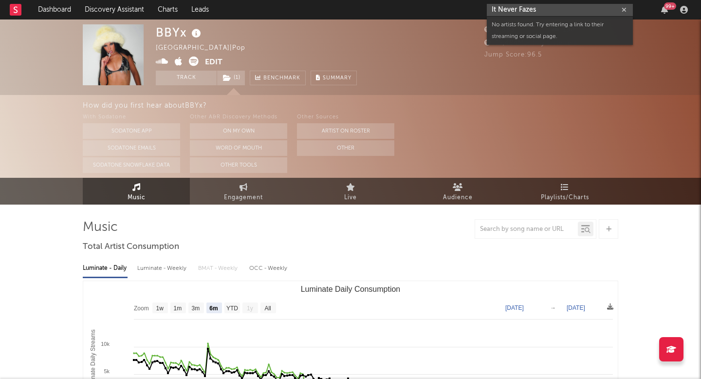
paste input "It Never Fazes"
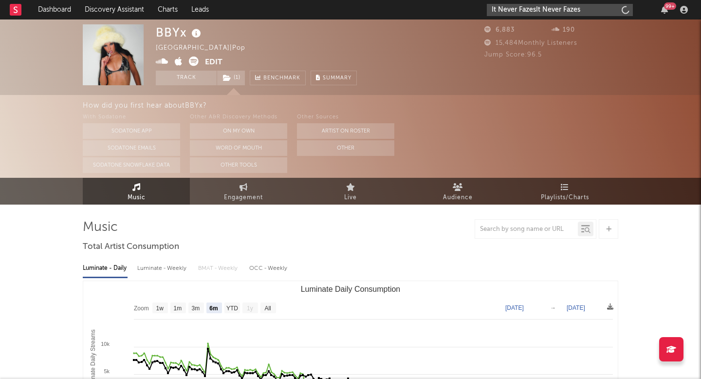
paste input "text"
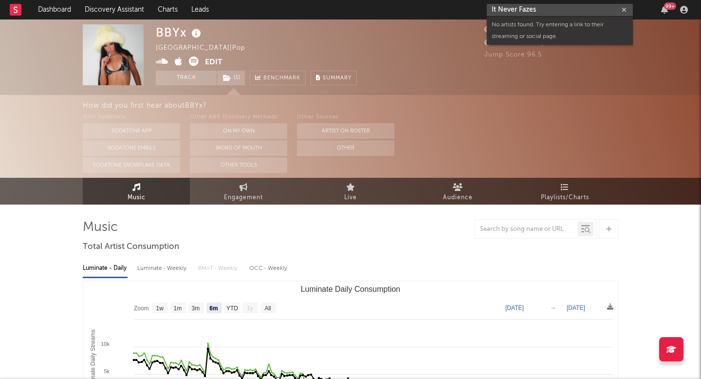
paste input "Venjent"
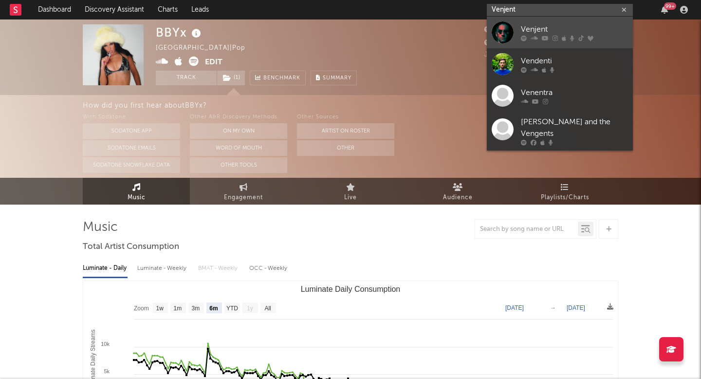
type input "Venjent"
click at [509, 30] on div at bounding box center [503, 32] width 22 height 22
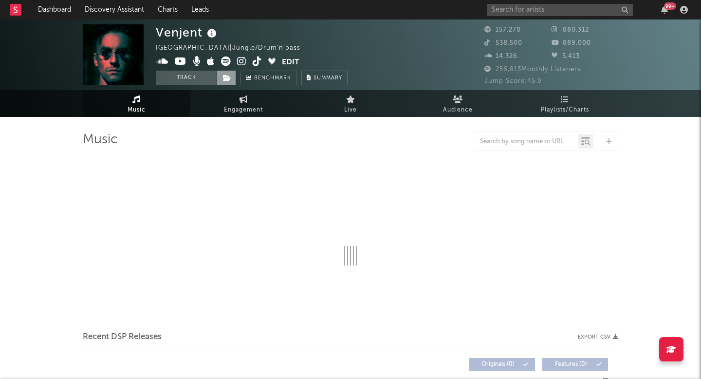
click at [230, 78] on icon at bounding box center [227, 78] width 8 height 7
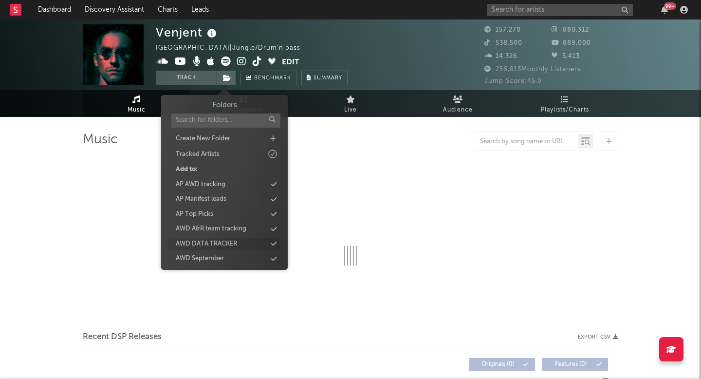
select select "6m"
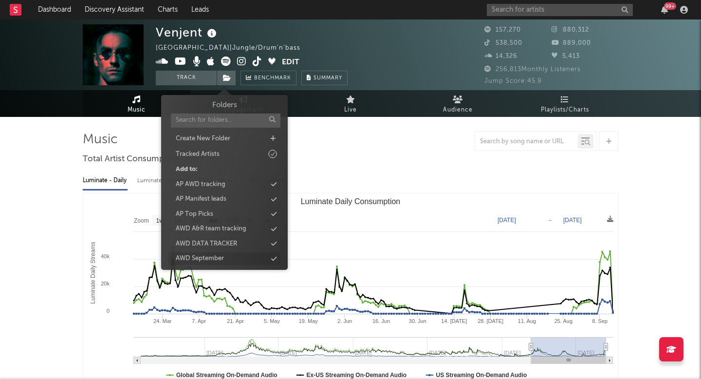
click at [194, 258] on div "AWD September" at bounding box center [200, 259] width 48 height 10
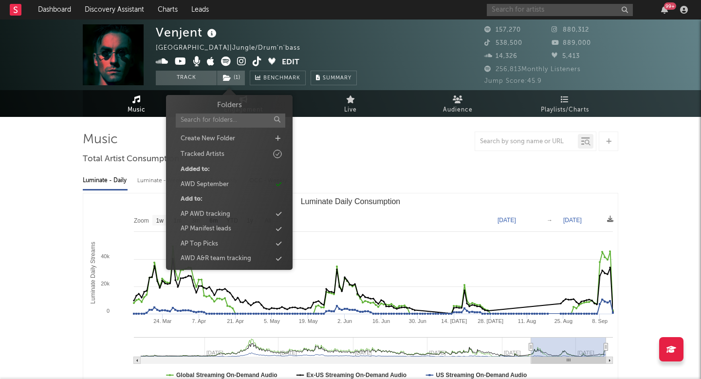
click at [493, 9] on input "text" at bounding box center [560, 10] width 146 height 12
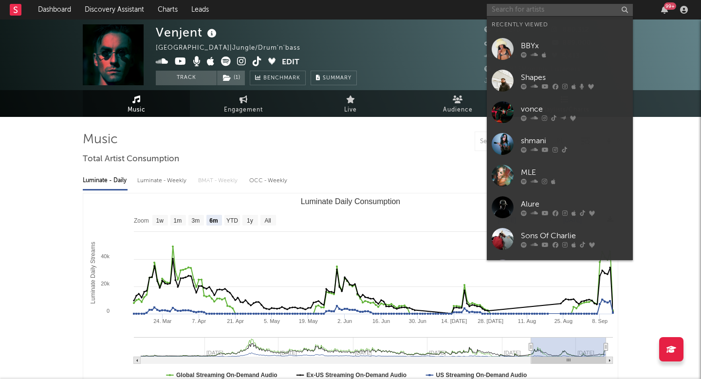
paste input "Suyan"
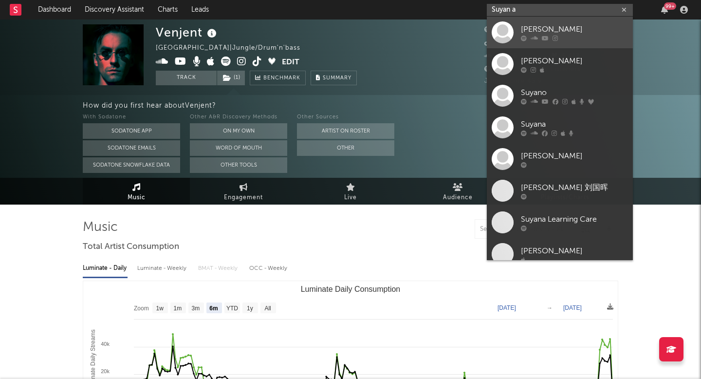
paste input "TIPTOESMUSIC"
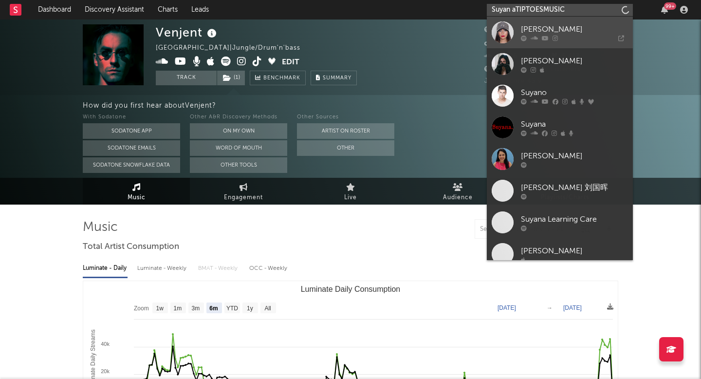
paste input "text"
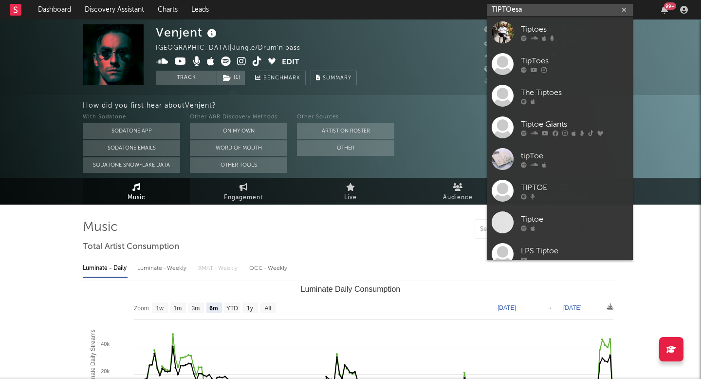
paste input "[PERSON_NAME]"
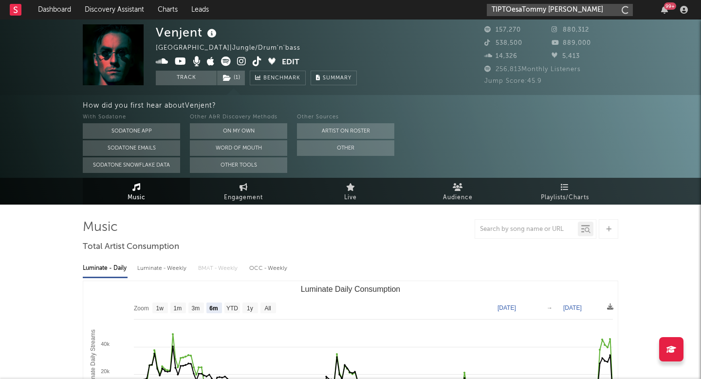
paste input "text"
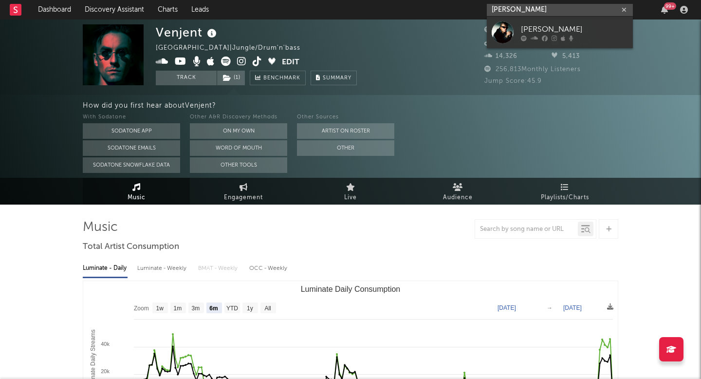
type input "[PERSON_NAME]"
click at [497, 40] on div at bounding box center [503, 32] width 22 height 22
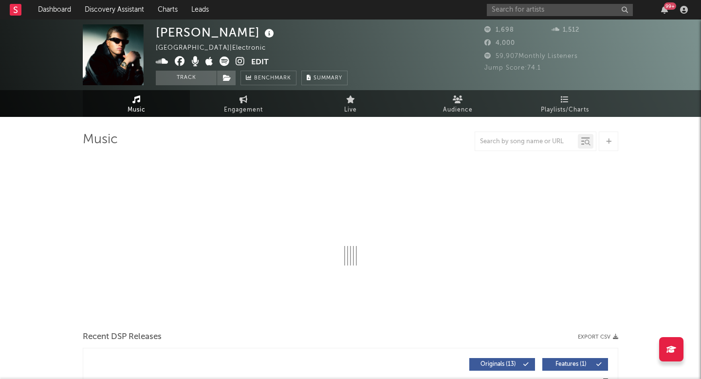
select select "1w"
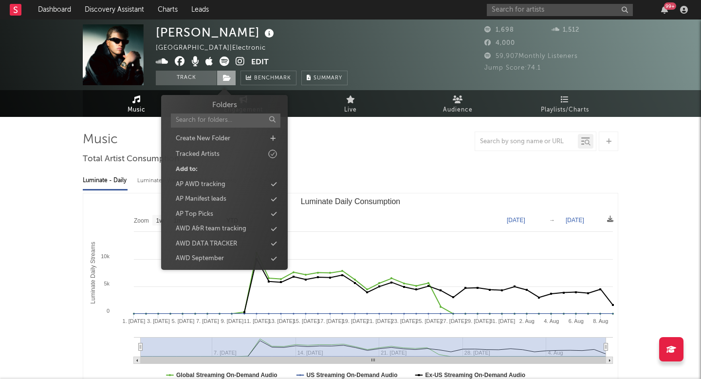
click at [228, 76] on icon at bounding box center [227, 78] width 8 height 7
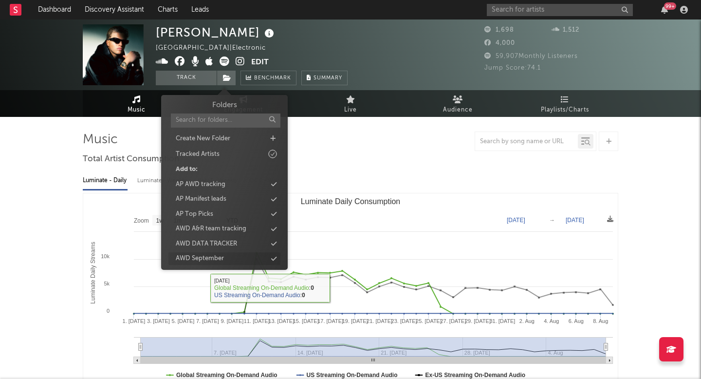
click at [205, 257] on div "AWD September" at bounding box center [200, 259] width 48 height 10
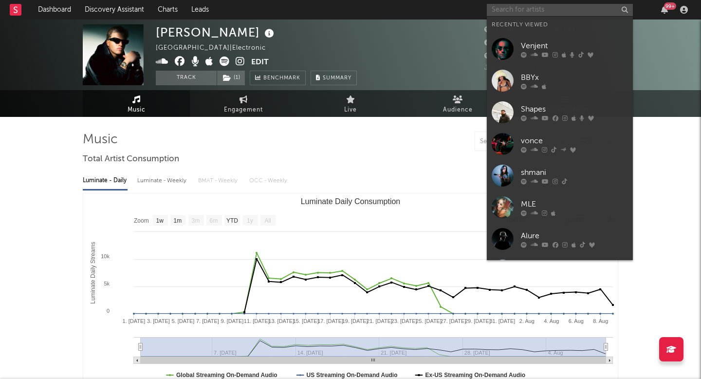
click at [564, 10] on input "text" at bounding box center [560, 10] width 146 height 12
paste input "Dosamis"
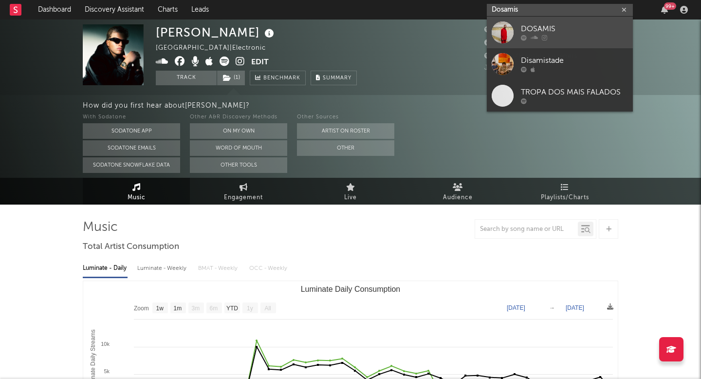
type input "Dosamis"
click at [503, 44] on link "DOSAMIS" at bounding box center [560, 33] width 146 height 32
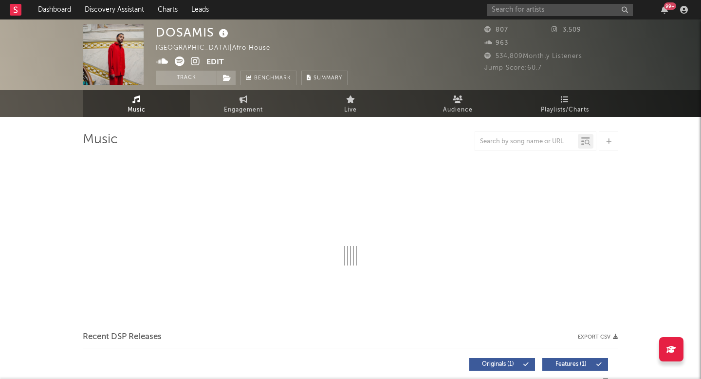
select select "1w"
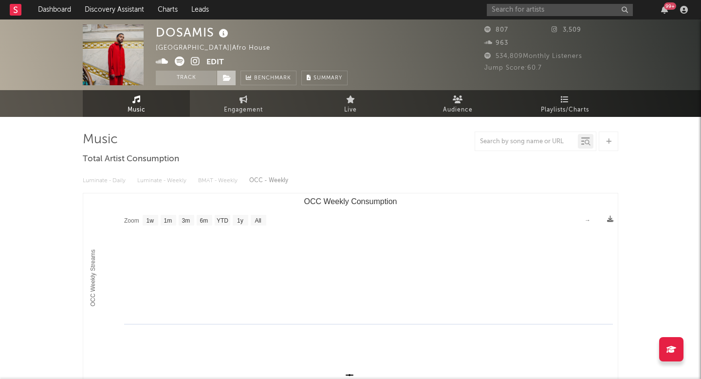
click at [230, 80] on icon at bounding box center [227, 78] width 8 height 7
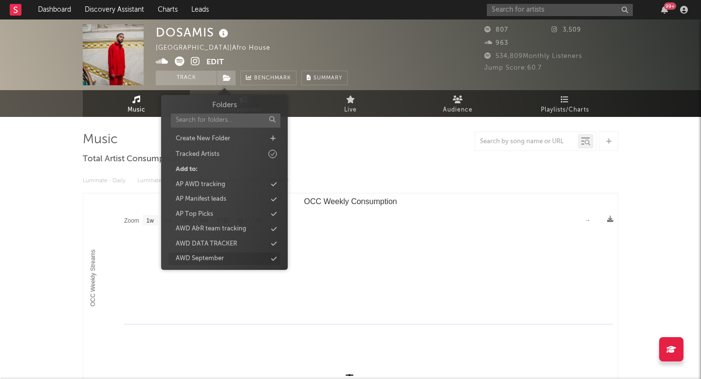
click at [225, 259] on div "AWD September" at bounding box center [225, 258] width 112 height 13
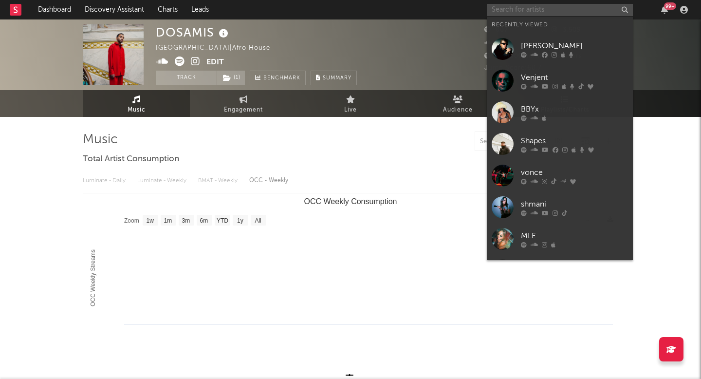
click at [542, 15] on input "text" at bounding box center [560, 10] width 146 height 12
paste input "NOISETIME"
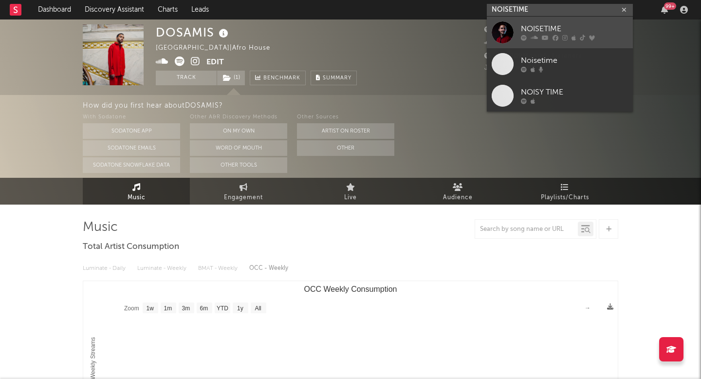
type input "NOISETIME"
click at [492, 45] on link "NOISETIME" at bounding box center [560, 33] width 146 height 32
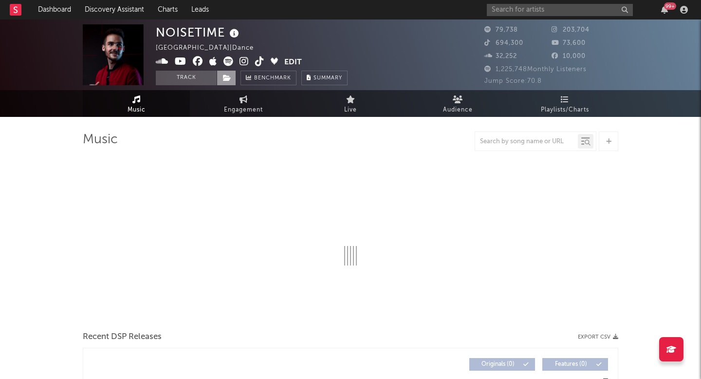
click at [226, 77] on icon at bounding box center [227, 78] width 8 height 7
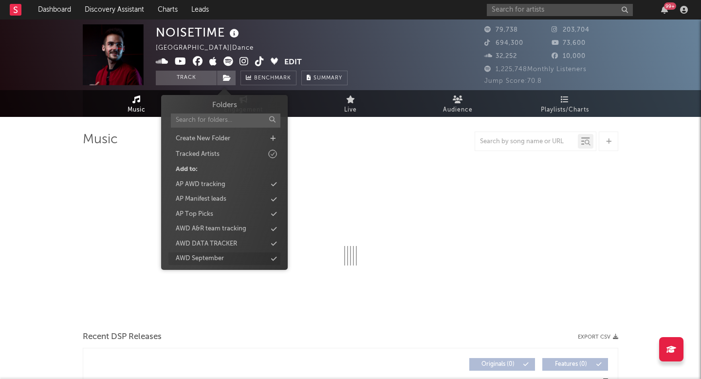
click at [216, 261] on div "AWD September" at bounding box center [200, 259] width 48 height 10
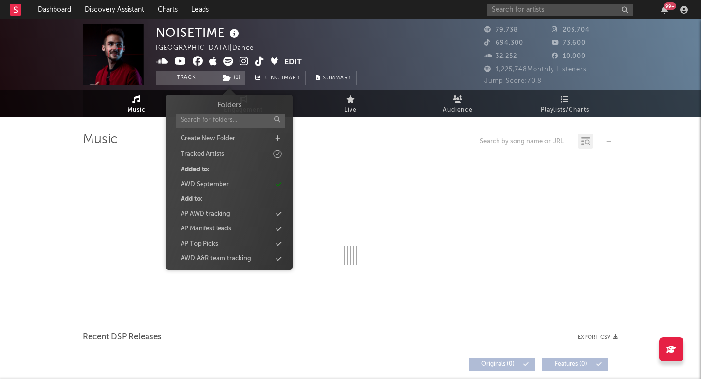
select select "6m"
